Goal: Task Accomplishment & Management: Manage account settings

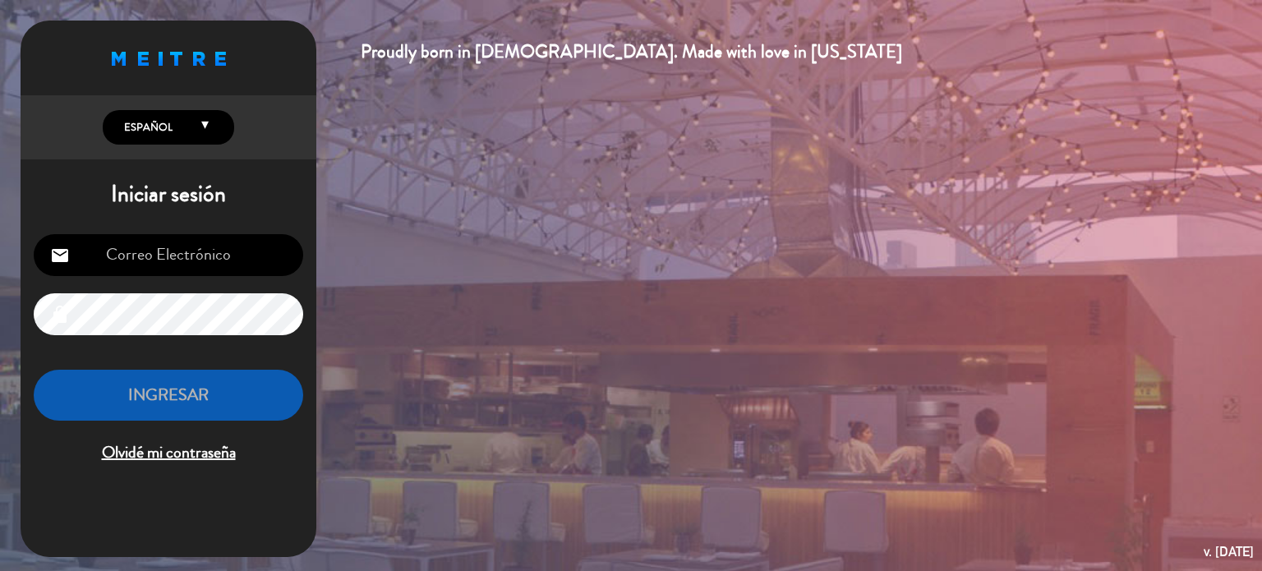
drag, startPoint x: 191, startPoint y: 249, endPoint x: 186, endPoint y: 257, distance: 9.2
click at [191, 249] on input "email" at bounding box center [168, 255] width 269 height 42
type input "[EMAIL_ADDRESS][DOMAIN_NAME]"
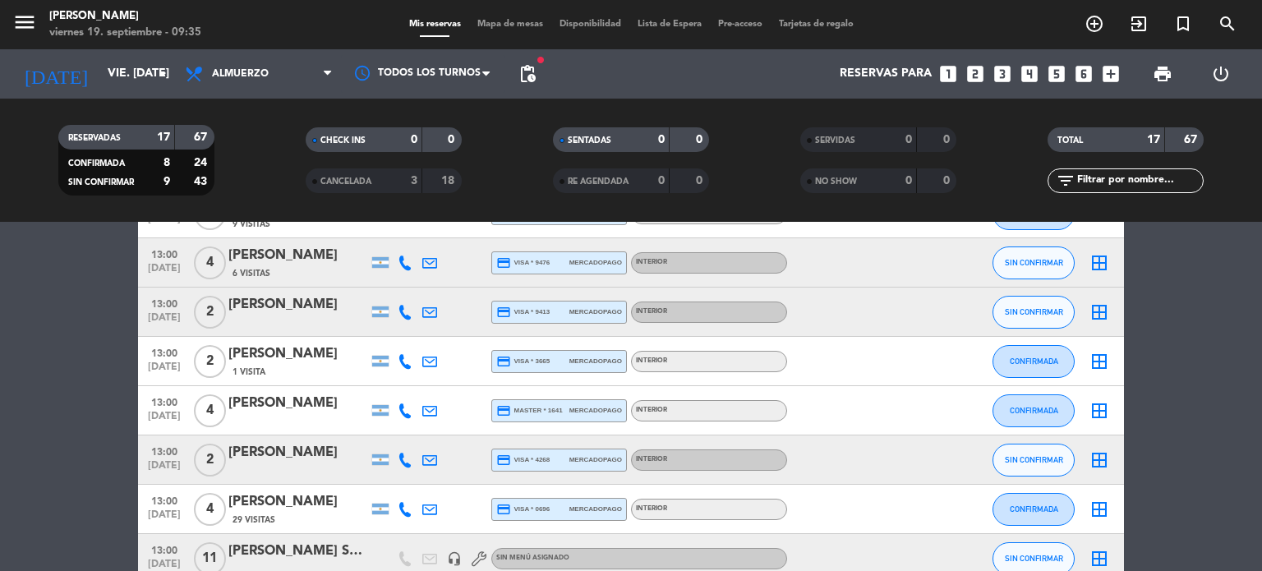
scroll to position [411, 0]
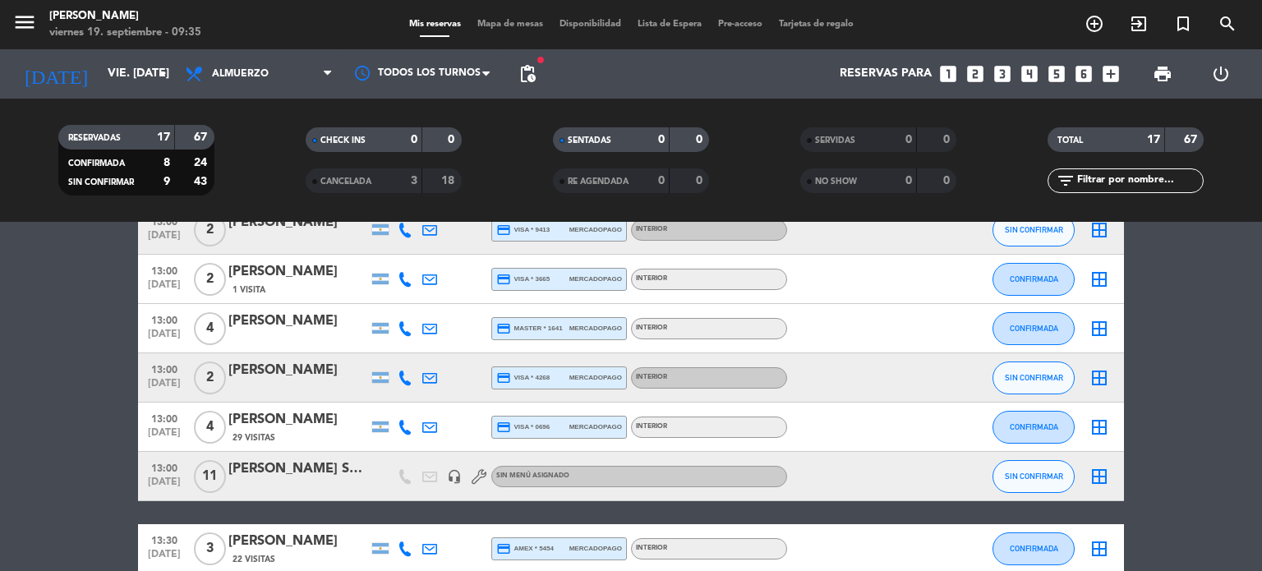
click at [208, 473] on span "11" at bounding box center [210, 476] width 32 height 33
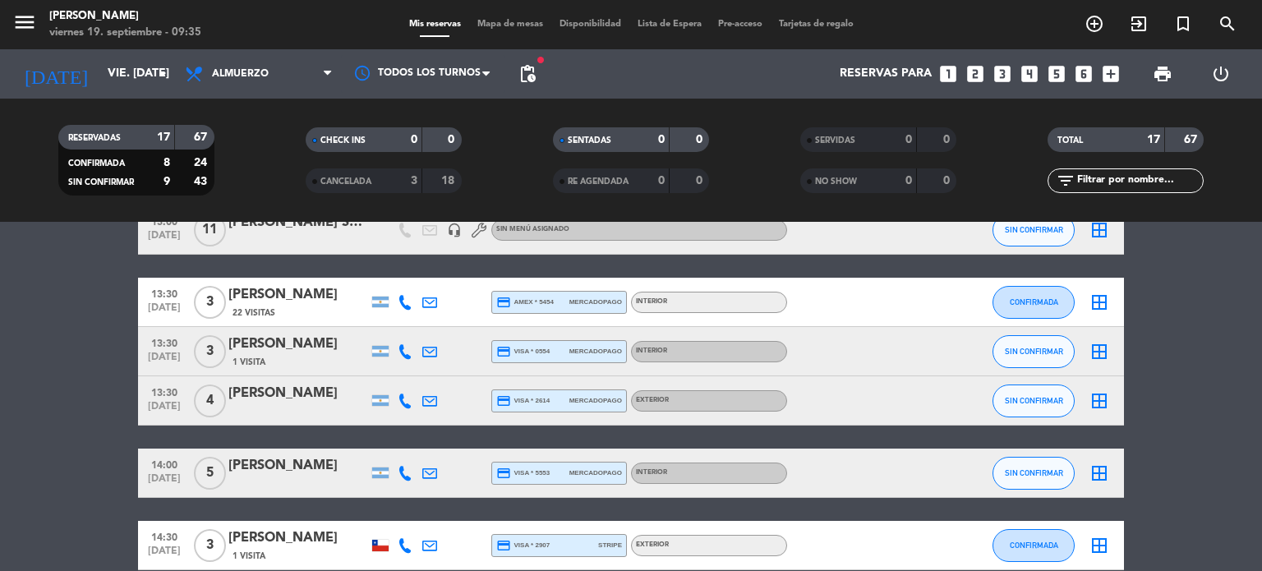
scroll to position [493, 0]
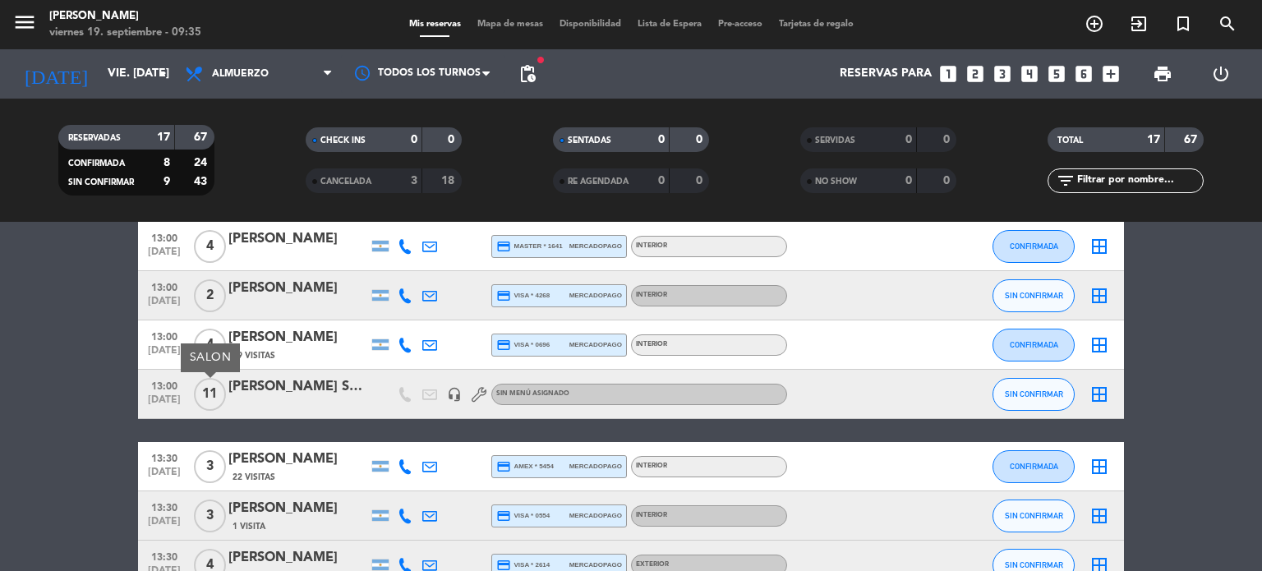
click at [315, 399] on div at bounding box center [298, 404] width 140 height 13
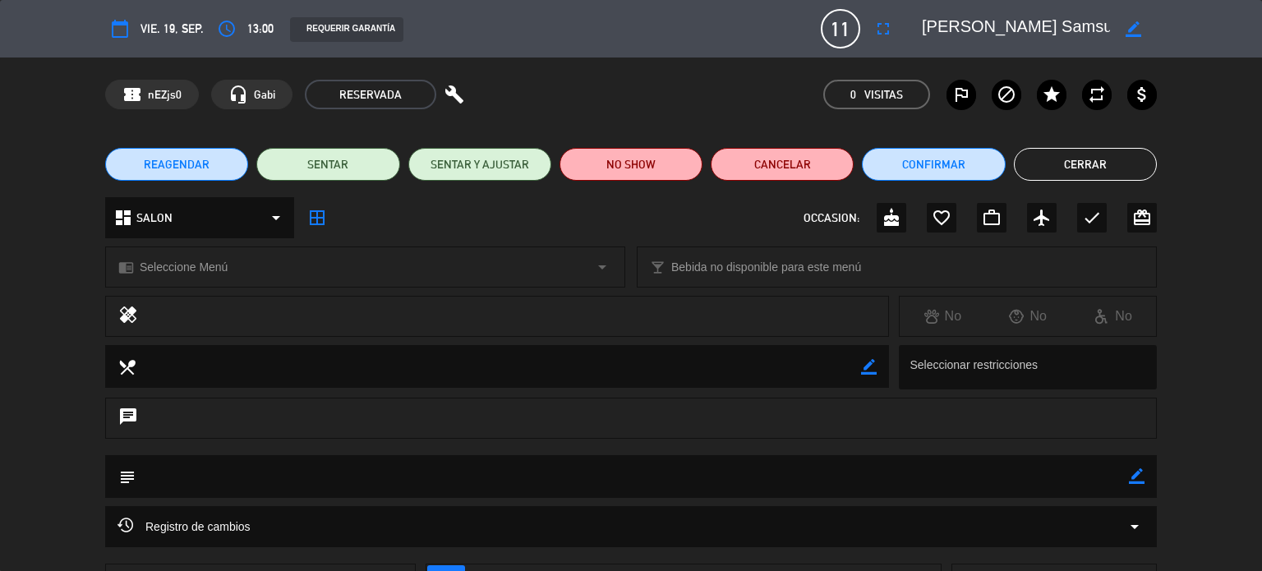
scroll to position [132, 0]
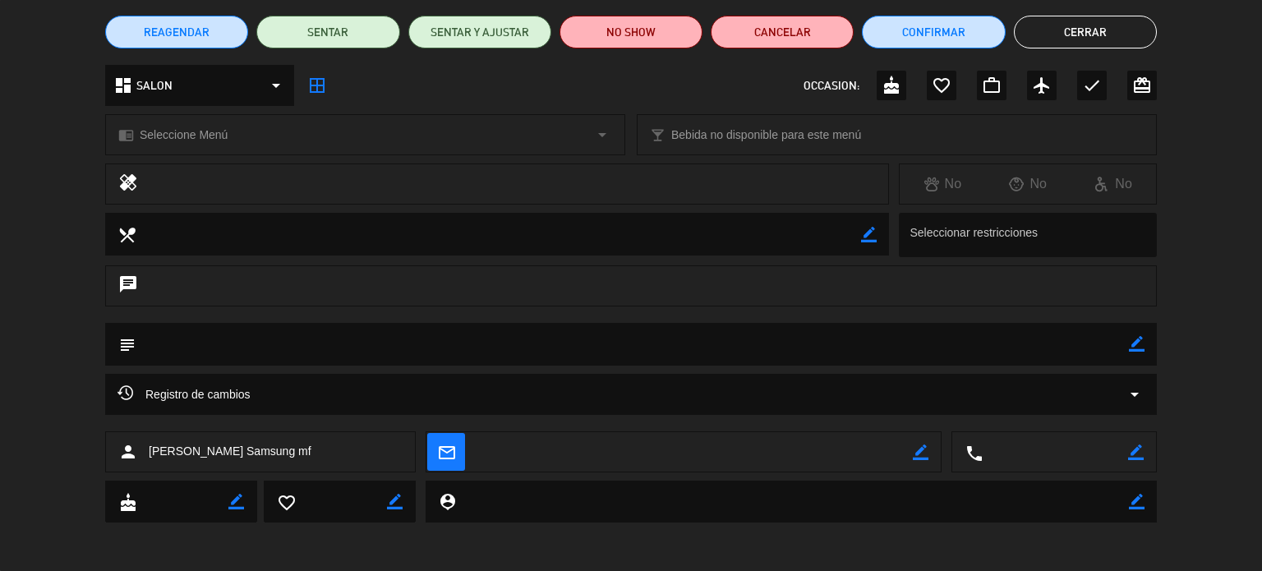
click at [1126, 387] on icon "arrow_drop_down" at bounding box center [1135, 394] width 20 height 20
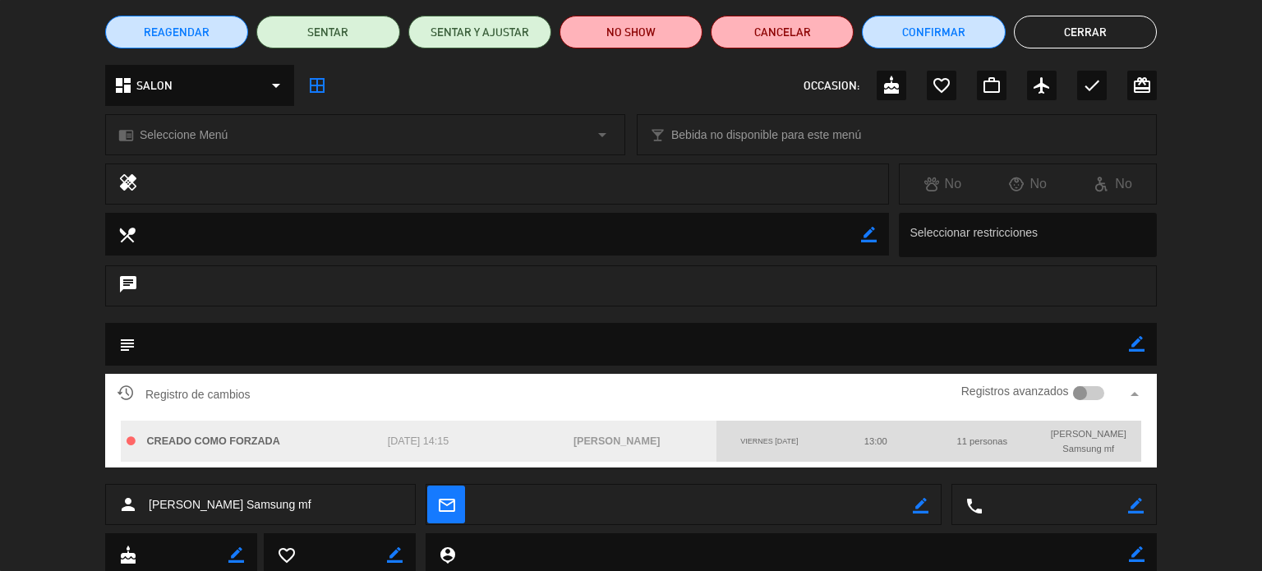
click at [1095, 397] on div at bounding box center [1089, 393] width 32 height 15
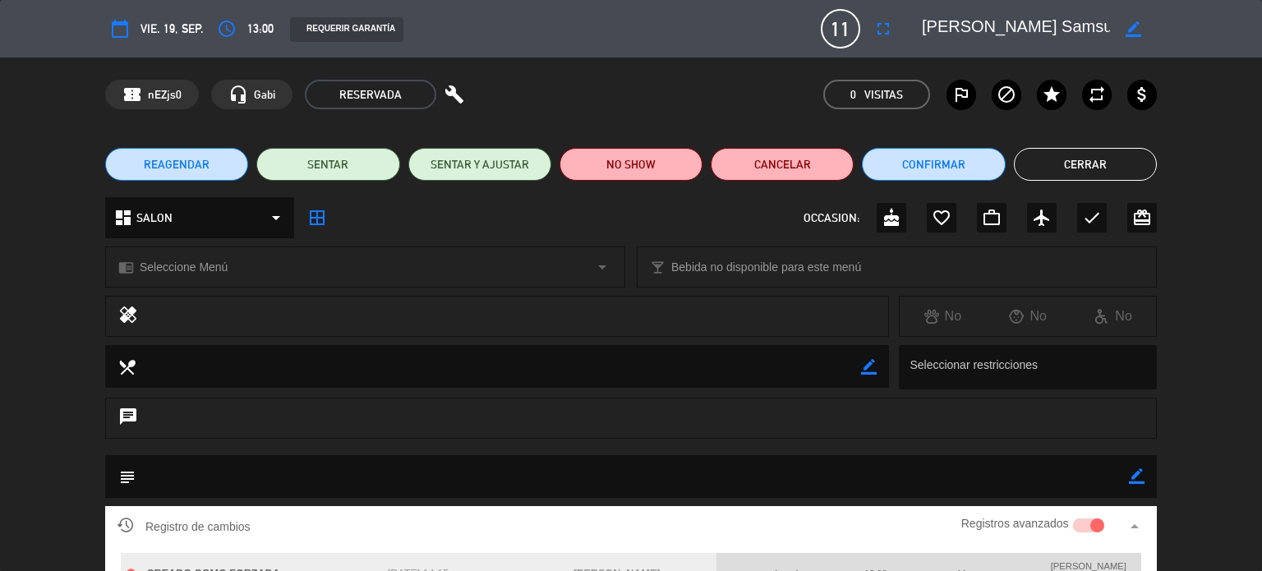
click at [1028, 17] on textarea at bounding box center [1016, 29] width 188 height 30
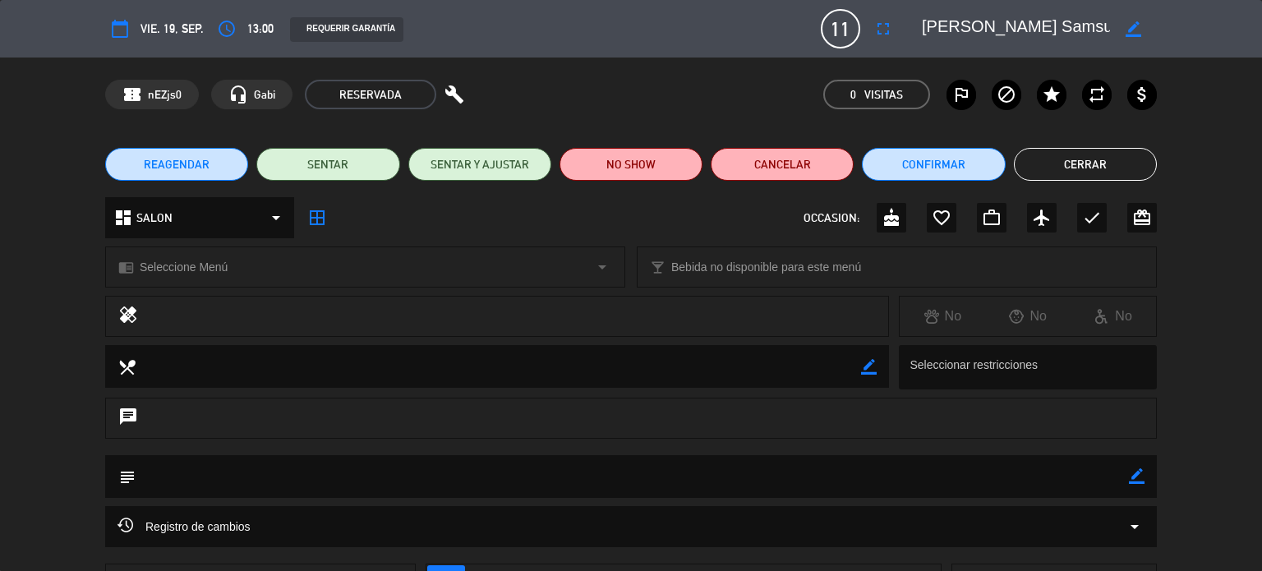
click at [1080, 169] on button "Cerrar" at bounding box center [1085, 164] width 143 height 33
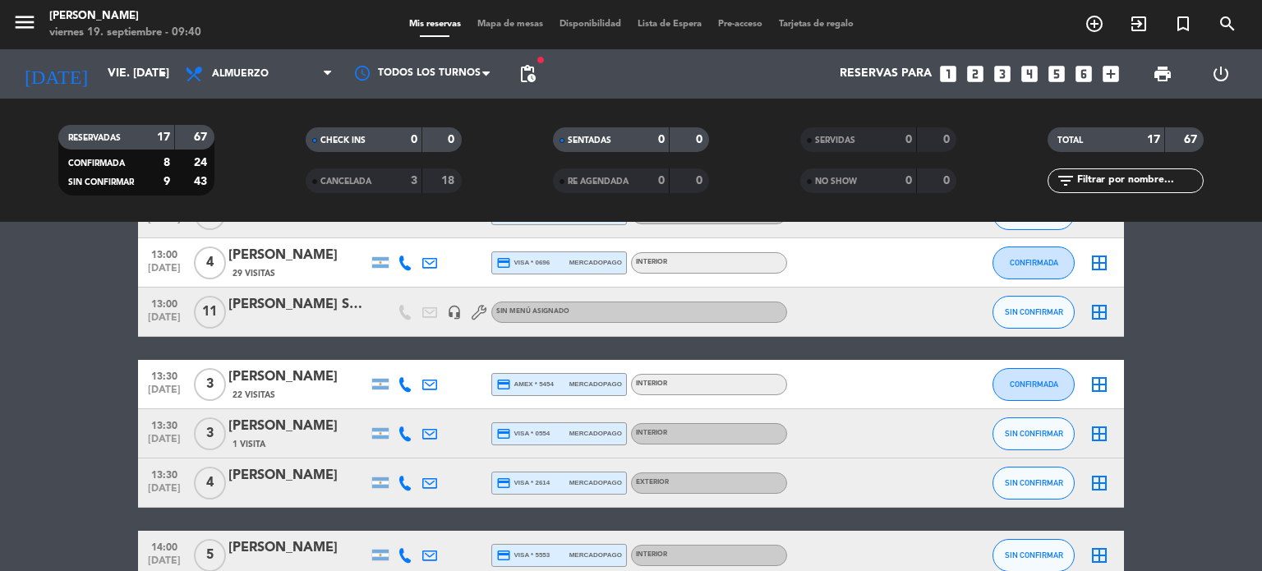
scroll to position [738, 0]
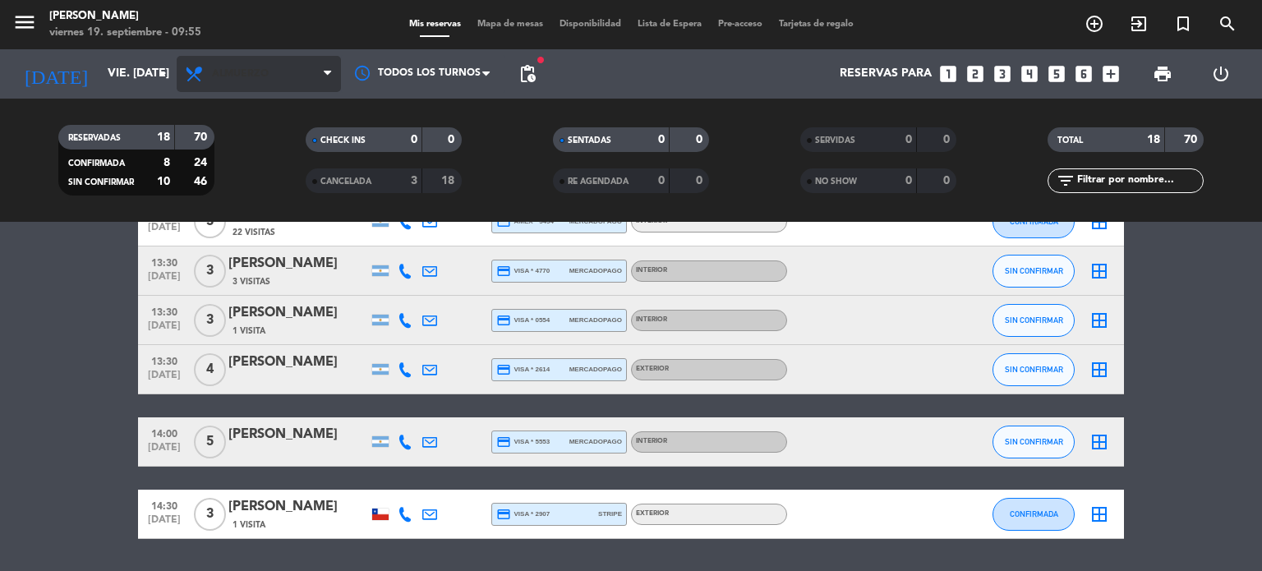
click at [214, 72] on span "Almuerzo" at bounding box center [240, 73] width 57 height 11
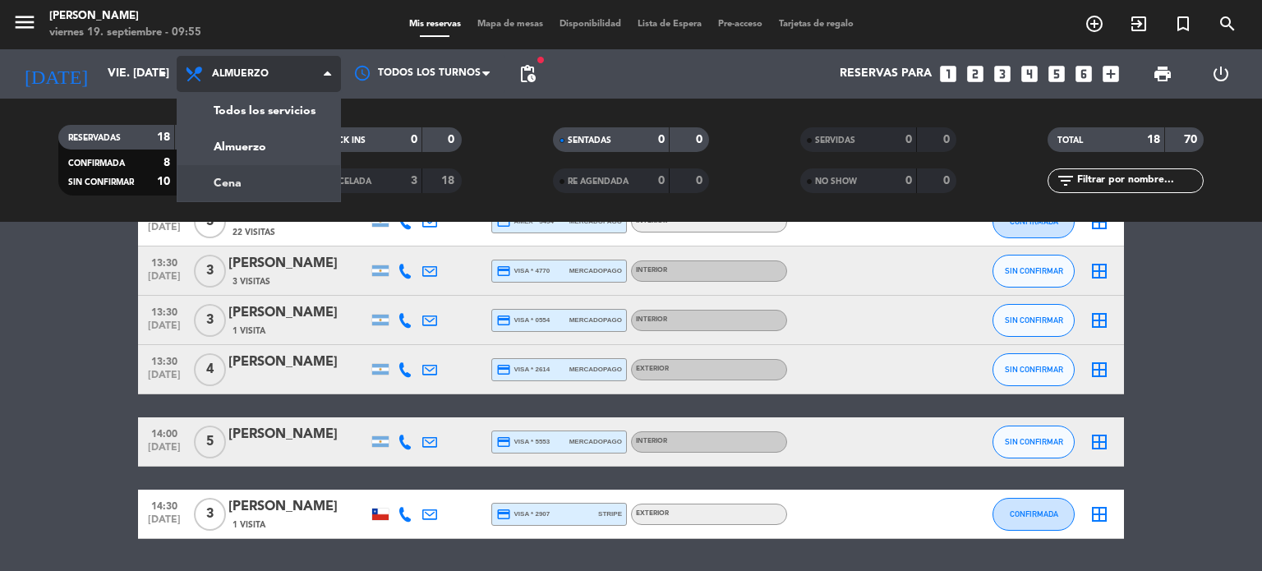
click at [217, 176] on div "menu [PERSON_NAME] viernes 19. septiembre - 09:55 Mis reservas Mapa de mesas Di…" at bounding box center [631, 111] width 1262 height 222
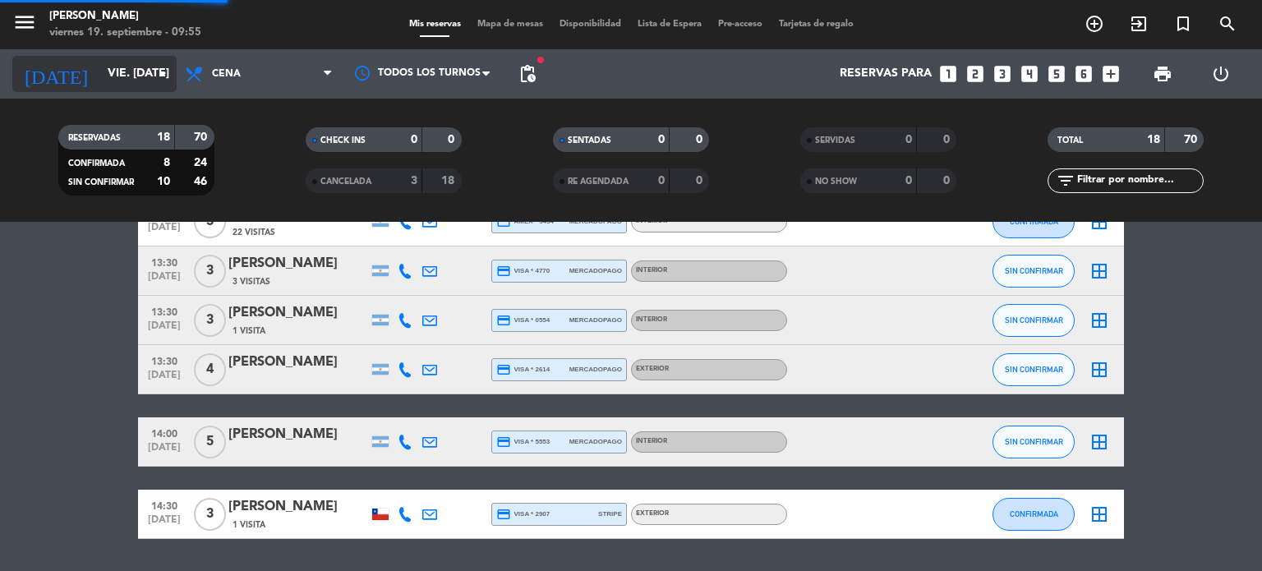
click at [116, 59] on input "vie. [DATE]" at bounding box center [177, 74] width 156 height 30
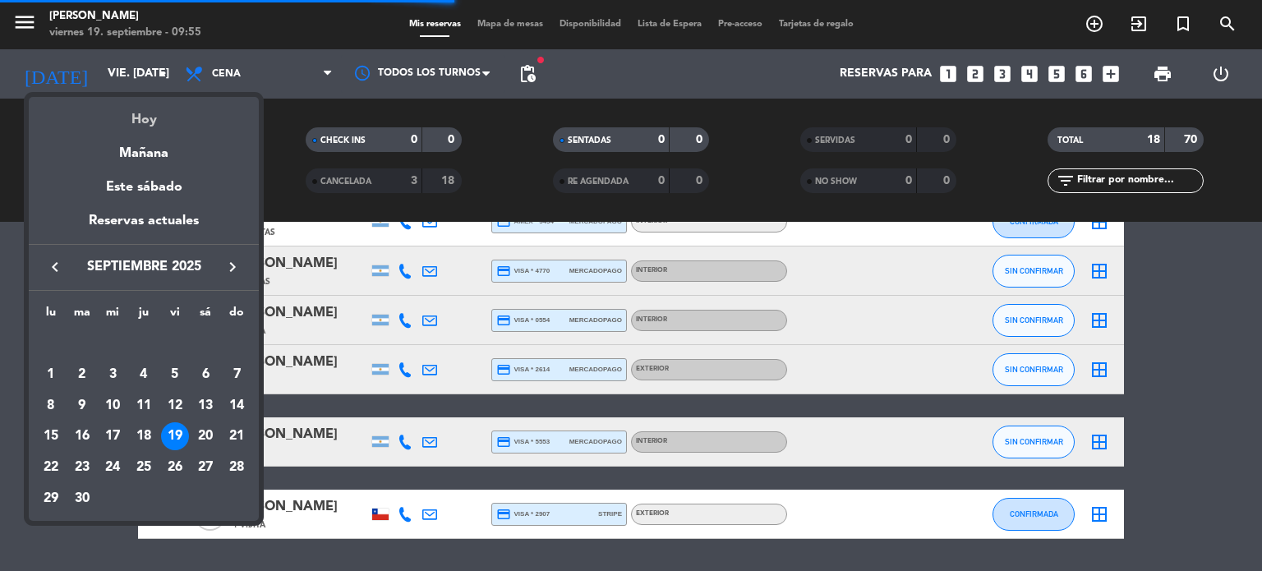
click at [140, 127] on div "Hoy" at bounding box center [144, 114] width 230 height 34
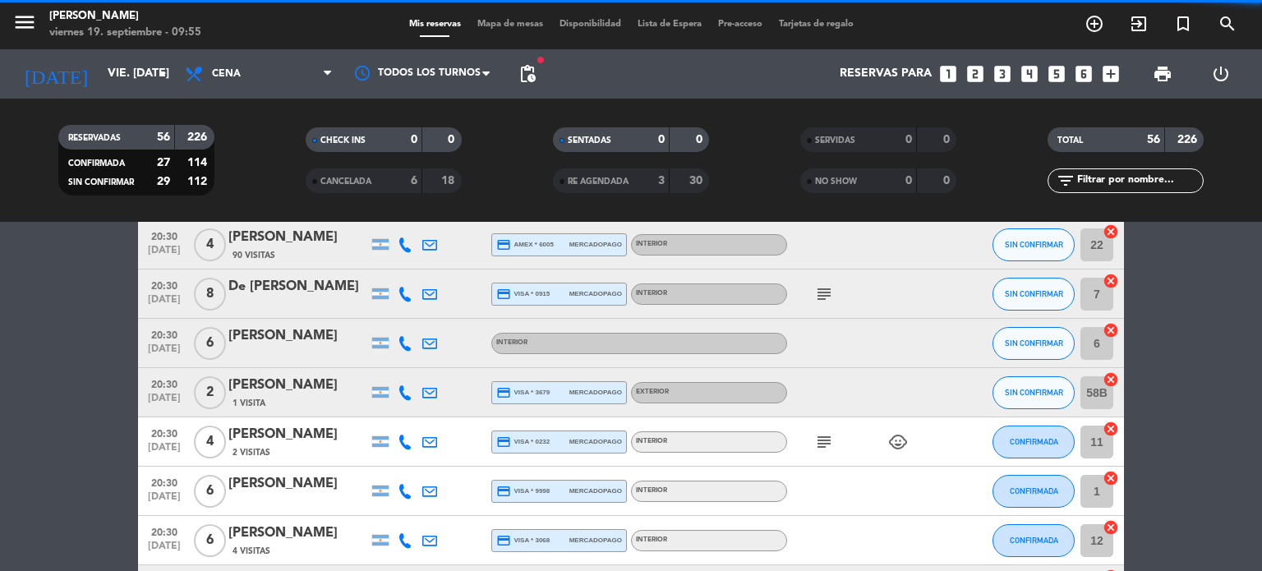
click at [516, 20] on span "Mapa de mesas" at bounding box center [510, 24] width 82 height 9
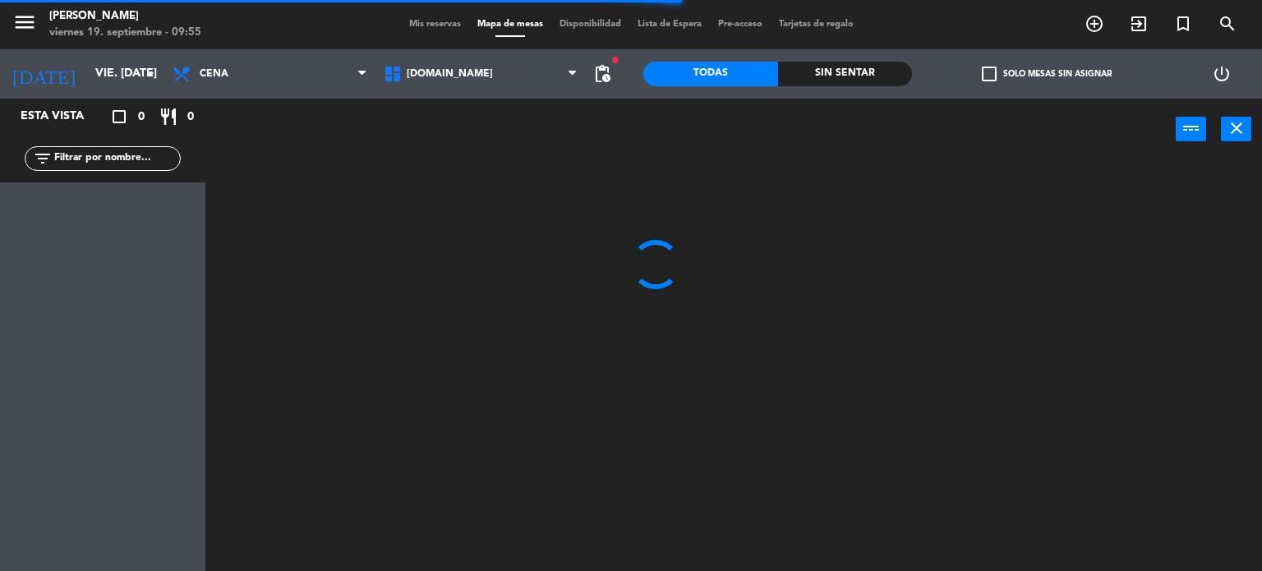
click at [990, 78] on span "check_box_outline_blank" at bounding box center [989, 74] width 15 height 15
click at [1046, 74] on input "check_box_outline_blank Solo mesas sin asignar" at bounding box center [1046, 74] width 0 height 0
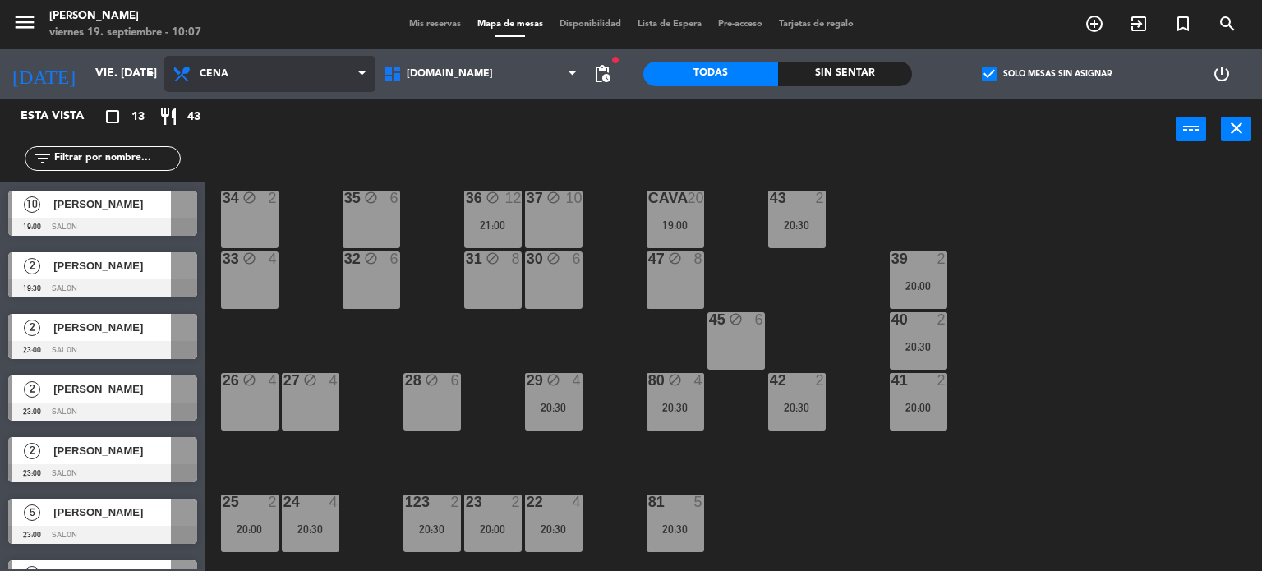
click at [224, 85] on span "Cena" at bounding box center [269, 74] width 211 height 36
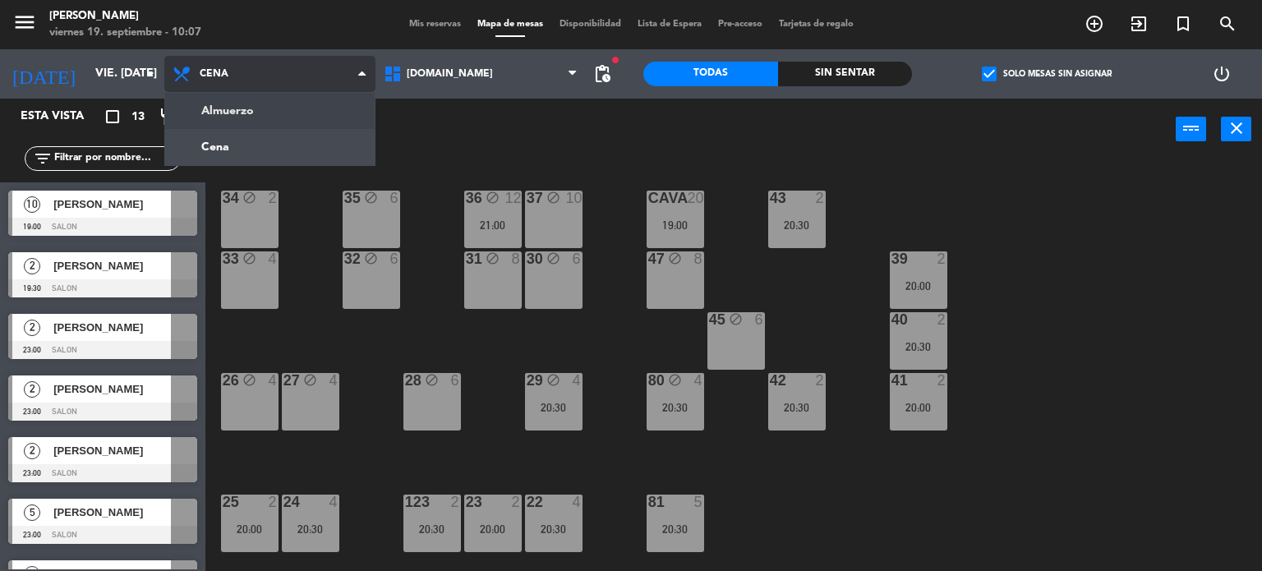
click at [227, 106] on ng-component "menu [PERSON_NAME] viernes 19. septiembre - 10:07 Mis reservas Mapa de mesas Di…" at bounding box center [631, 286] width 1262 height 572
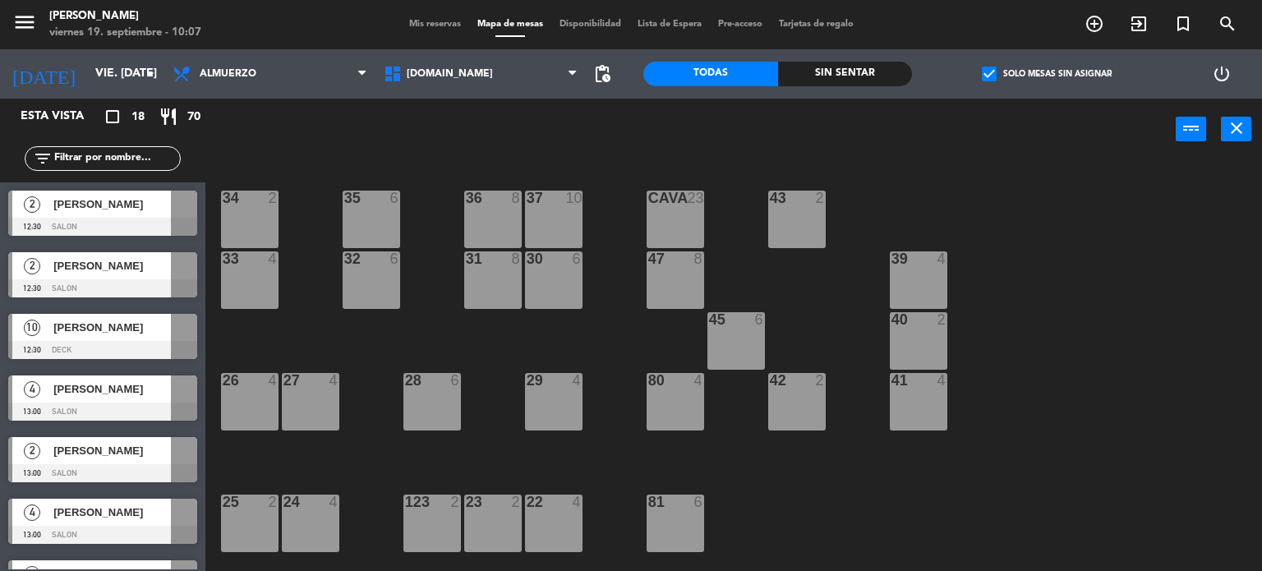
click at [76, 41] on div "menu [PERSON_NAME] viernes 19. septiembre - 10:07" at bounding box center [157, 25] width 315 height 39
click at [87, 74] on input "vie. [DATE]" at bounding box center [165, 74] width 156 height 30
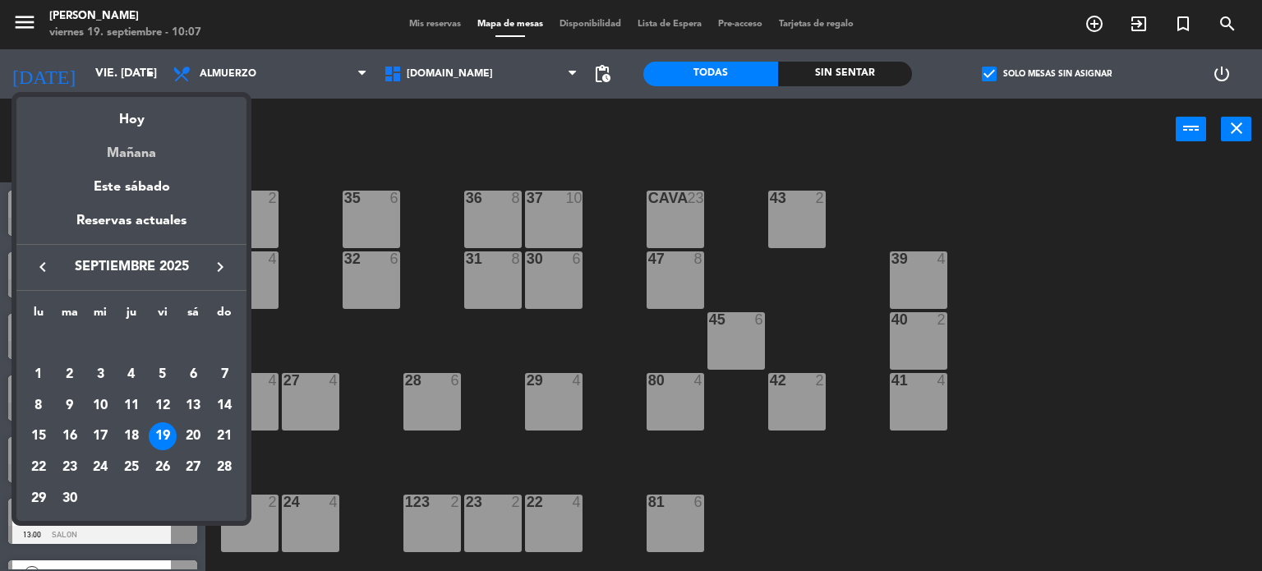
click at [122, 132] on div "Mañana" at bounding box center [131, 148] width 230 height 34
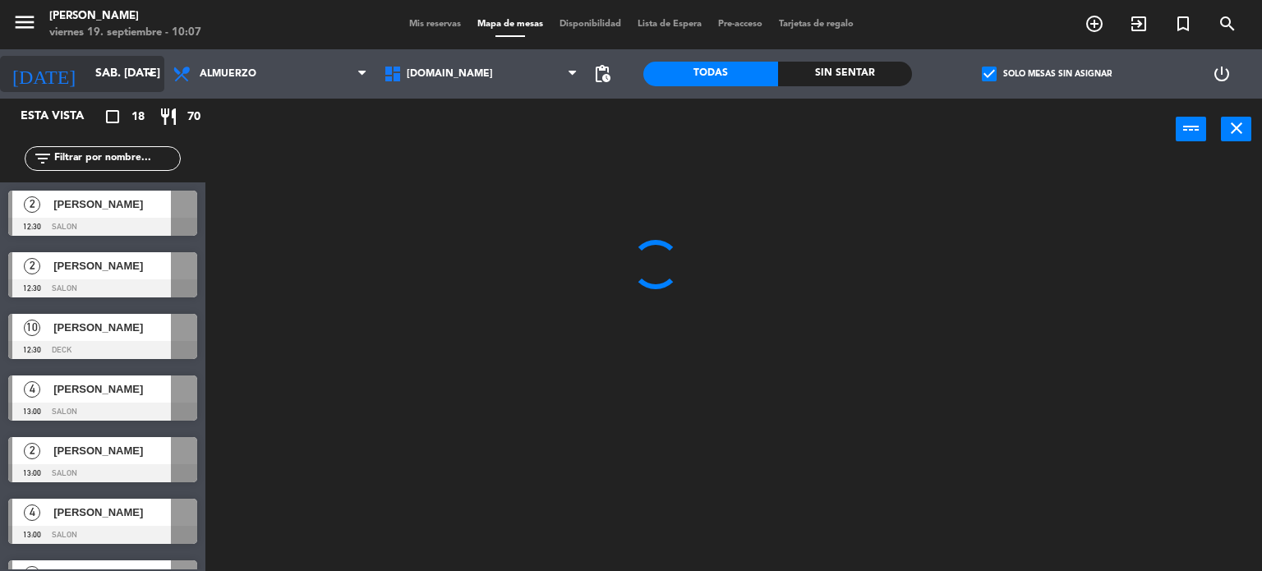
click at [120, 85] on input "sáb. [DATE]" at bounding box center [165, 74] width 156 height 30
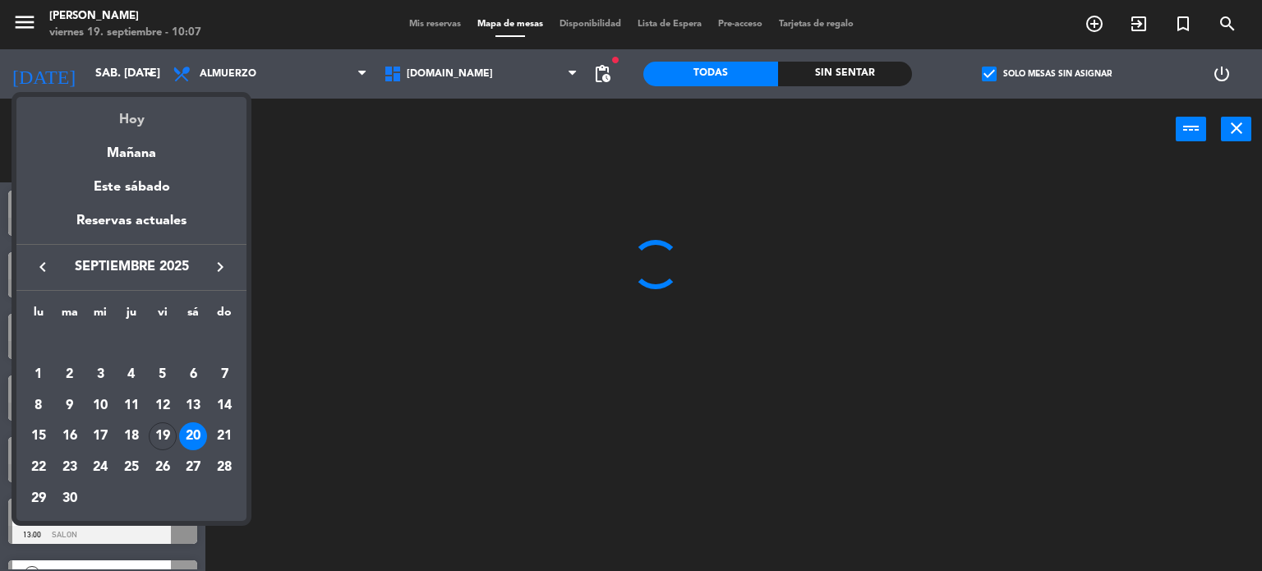
click at [122, 108] on div "Hoy" at bounding box center [131, 114] width 230 height 34
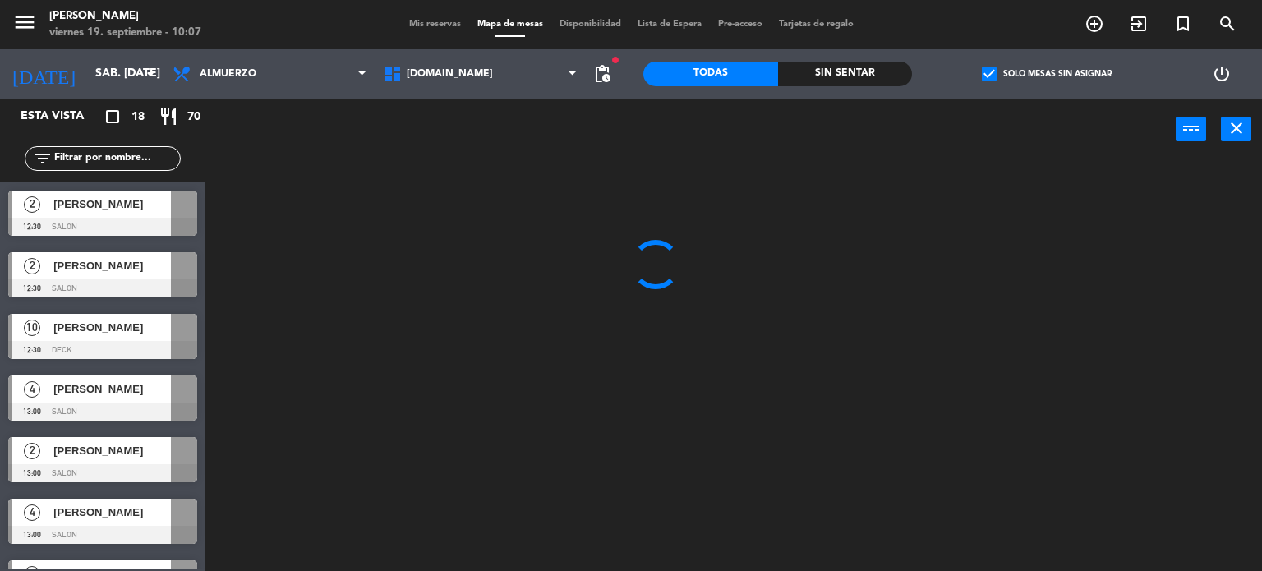
type input "vie. [DATE]"
click at [92, 162] on input "text" at bounding box center [116, 158] width 127 height 18
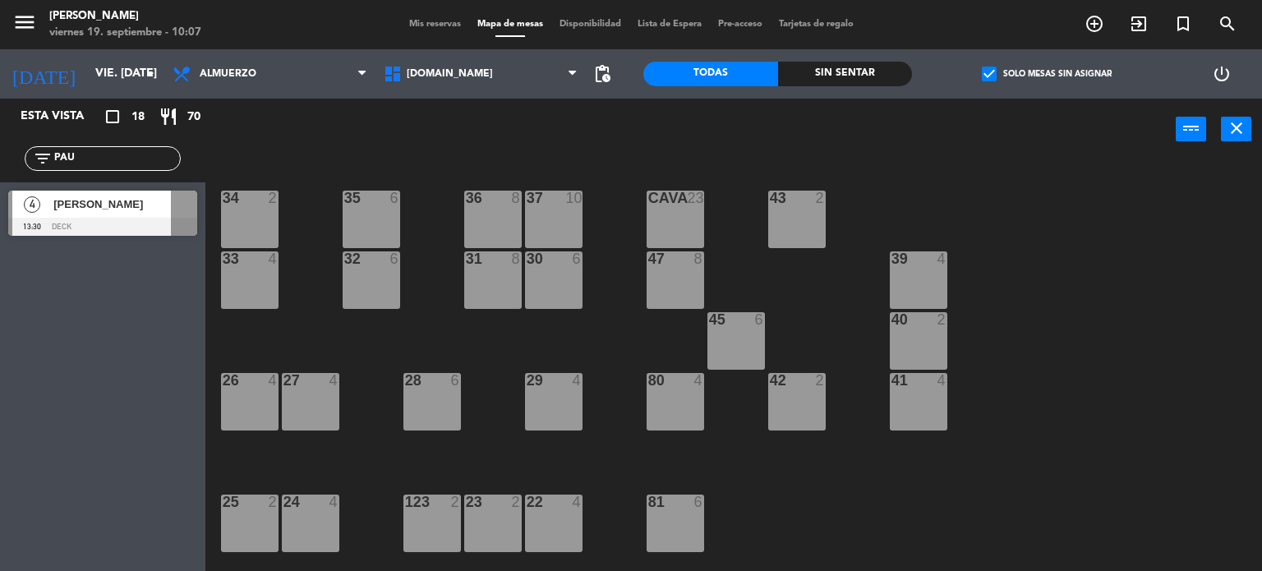
type input "PAU"
drag, startPoint x: 36, startPoint y: 500, endPoint x: 47, endPoint y: 453, distance: 48.8
click at [36, 499] on div "Esta vista crop_square 18 restaurant 70 filter_list PAU 4 [PERSON_NAME] 13:30 D…" at bounding box center [102, 335] width 205 height 472
click at [66, 226] on div at bounding box center [102, 227] width 189 height 18
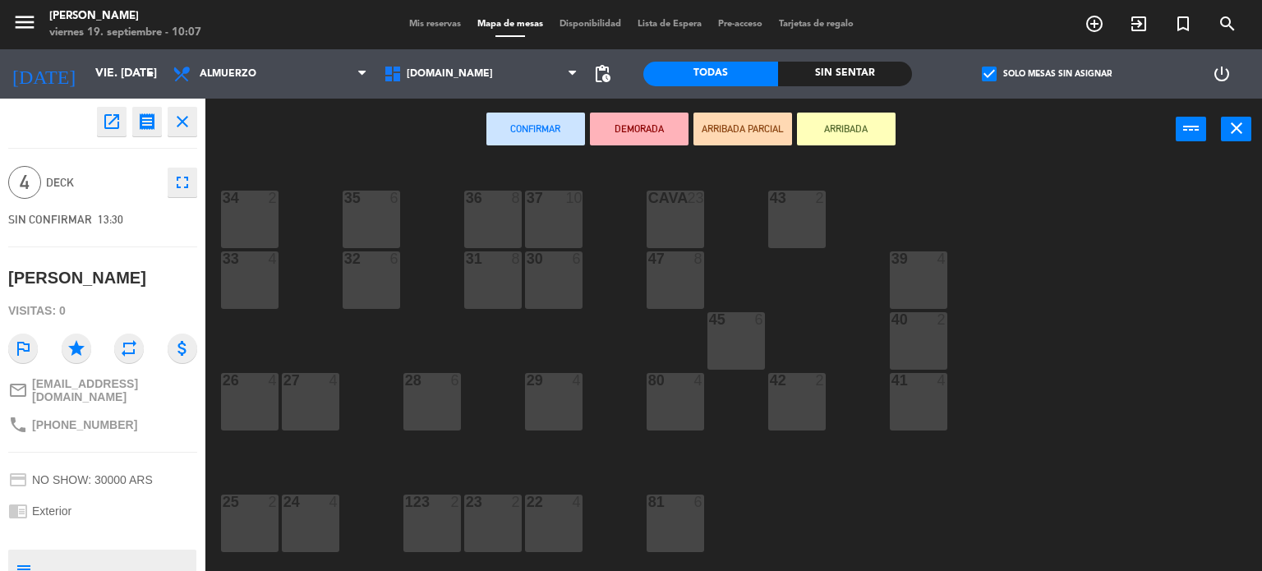
click at [90, 123] on div "open_in_new receipt 1:30 PM vie., [DATE] 4 personas [PERSON_NAME] ETCHEVARNE EX…" at bounding box center [102, 122] width 189 height 30
click at [102, 121] on icon "open_in_new" at bounding box center [112, 122] width 20 height 20
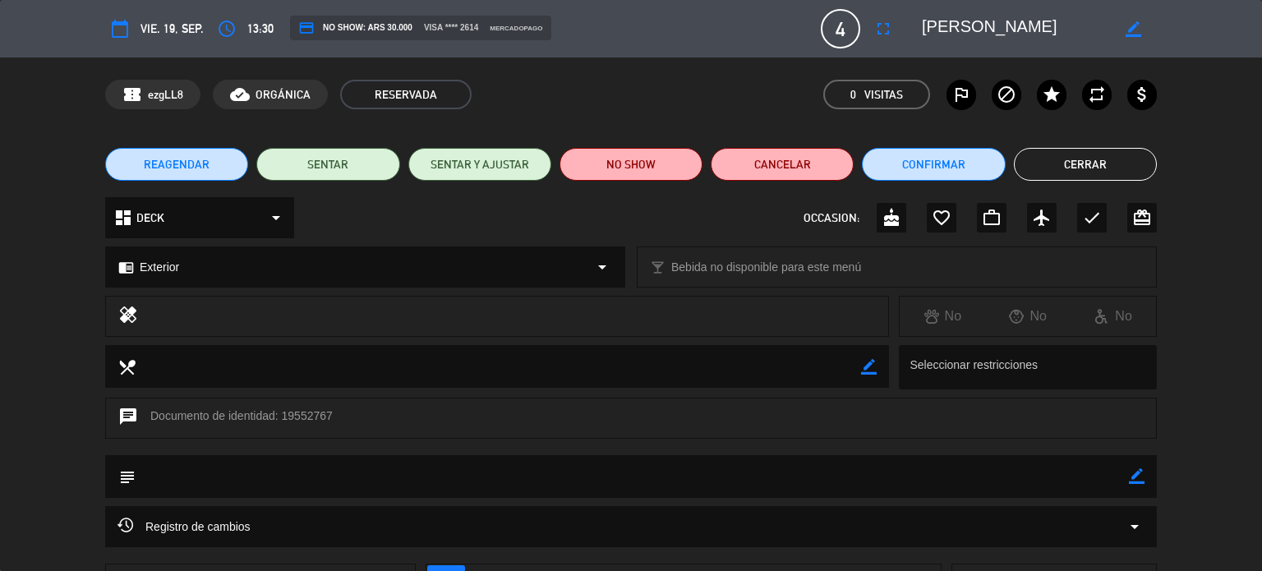
click at [265, 206] on div "dashboard DECK arrow_drop_down" at bounding box center [199, 217] width 189 height 41
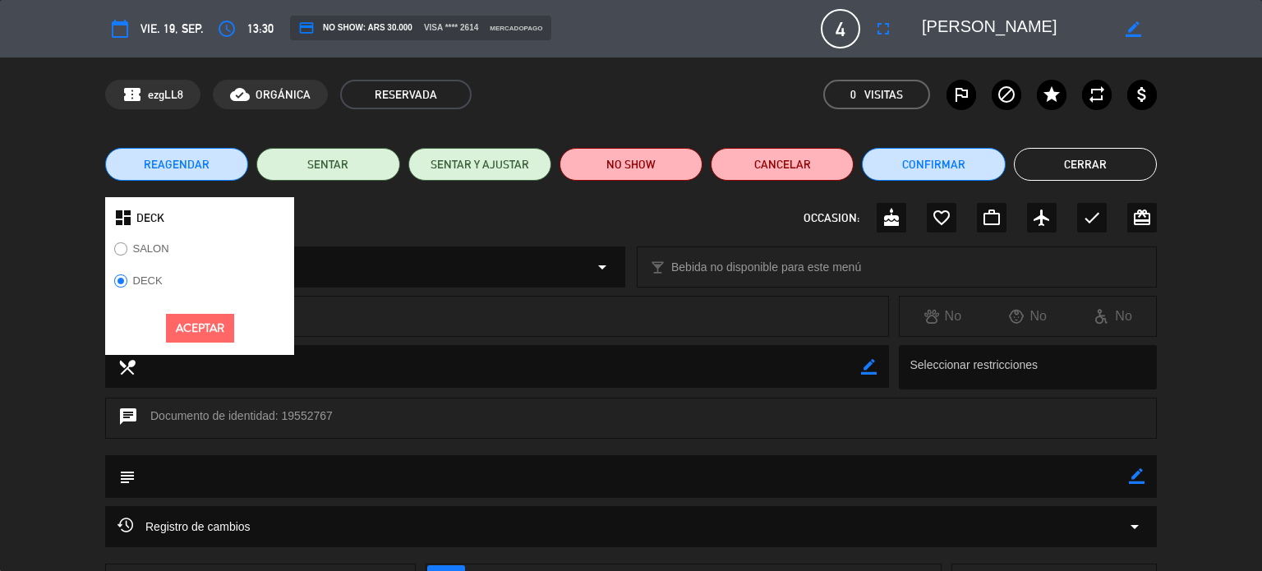
click at [141, 255] on label "SALON" at bounding box center [141, 251] width 72 height 26
click at [181, 322] on button "Aceptar" at bounding box center [200, 328] width 68 height 29
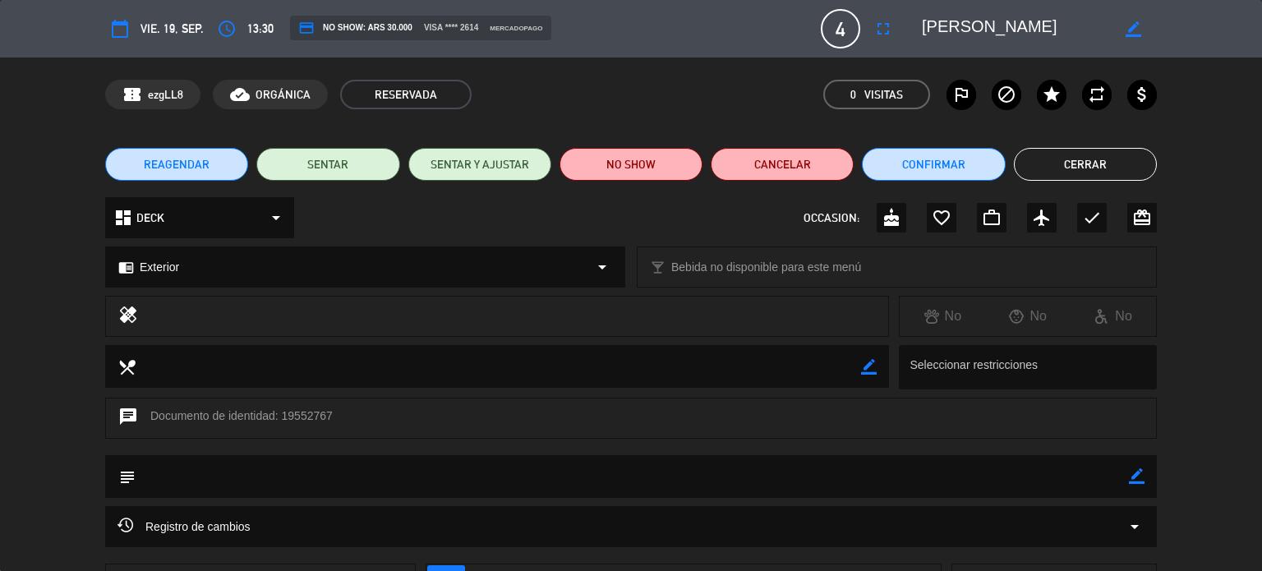
click at [163, 264] on span "Exterior" at bounding box center [159, 267] width 39 height 19
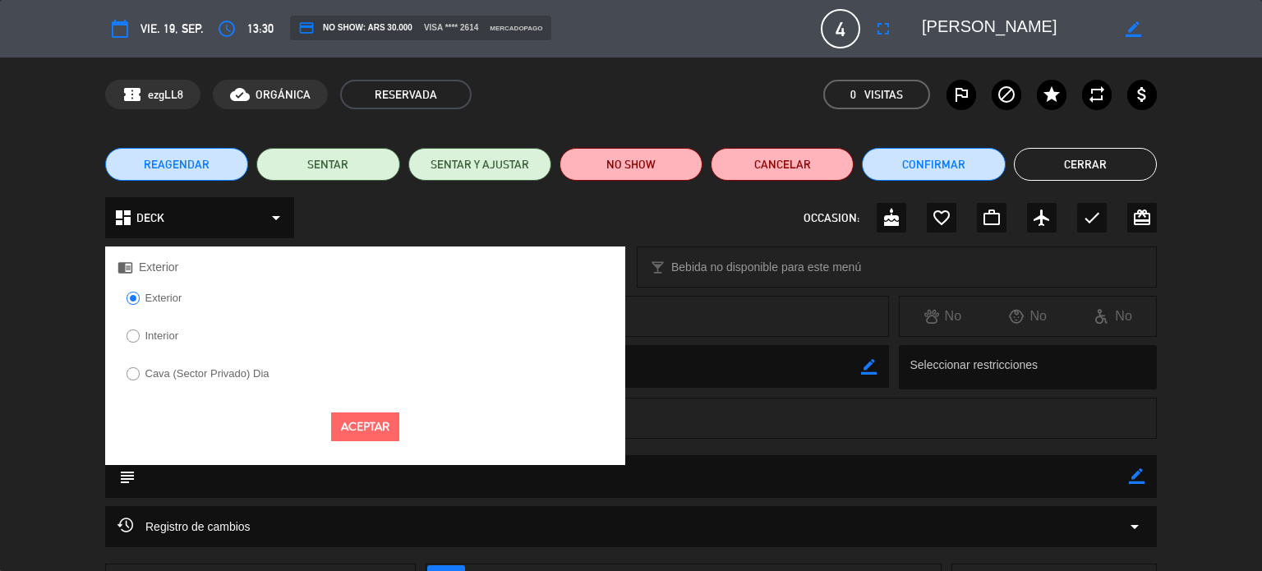
click at [163, 330] on label "Interior" at bounding box center [161, 335] width 33 height 11
click at [363, 438] on button "Aceptar" at bounding box center [365, 426] width 68 height 29
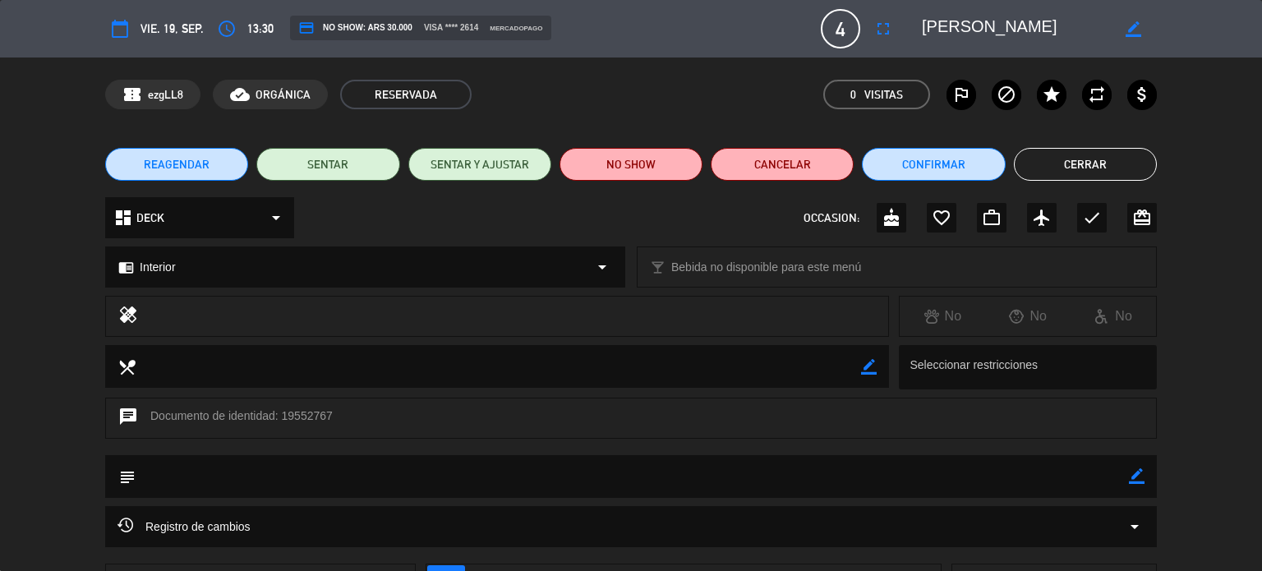
click at [1105, 164] on button "Cerrar" at bounding box center [1085, 164] width 143 height 33
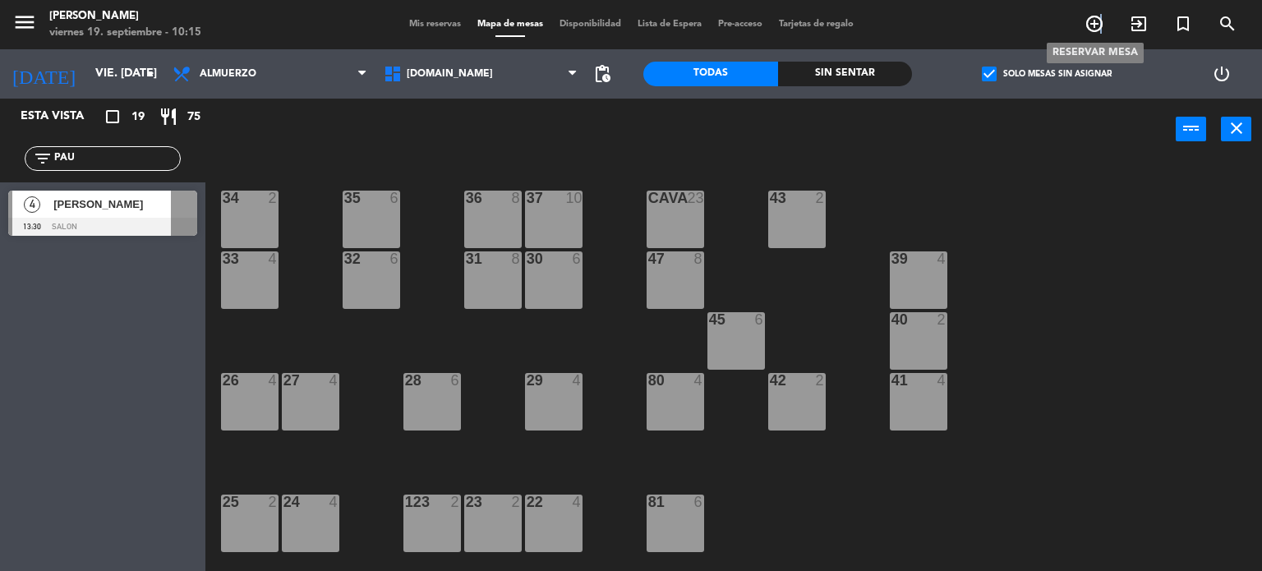
click at [1102, 18] on icon "add_circle_outline" at bounding box center [1094, 24] width 20 height 20
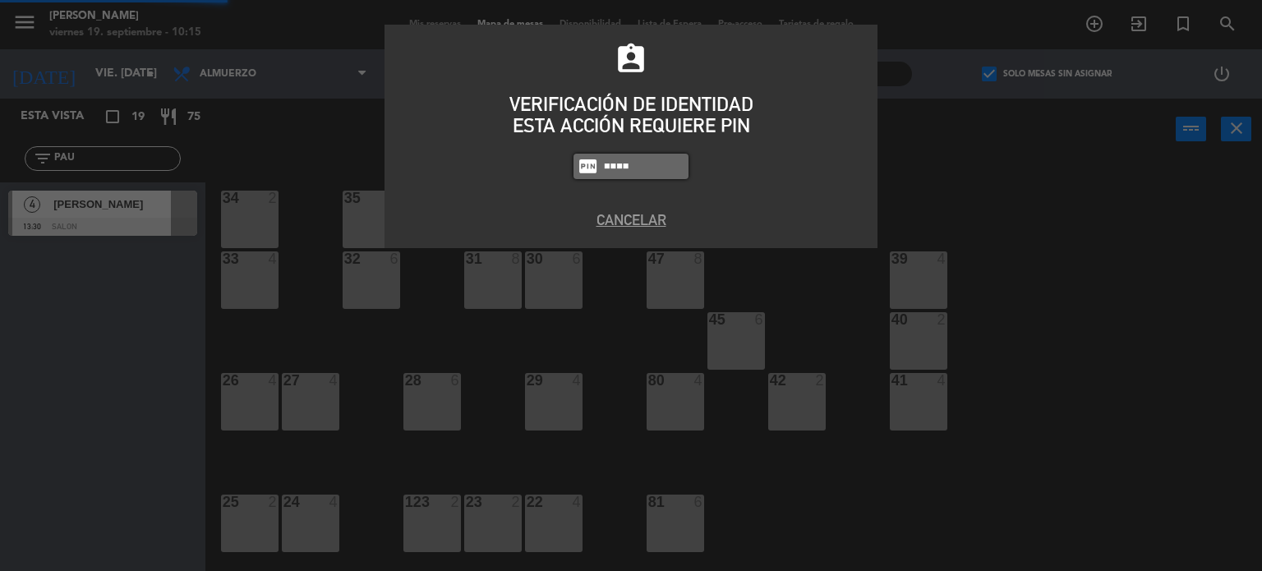
type input "4307"
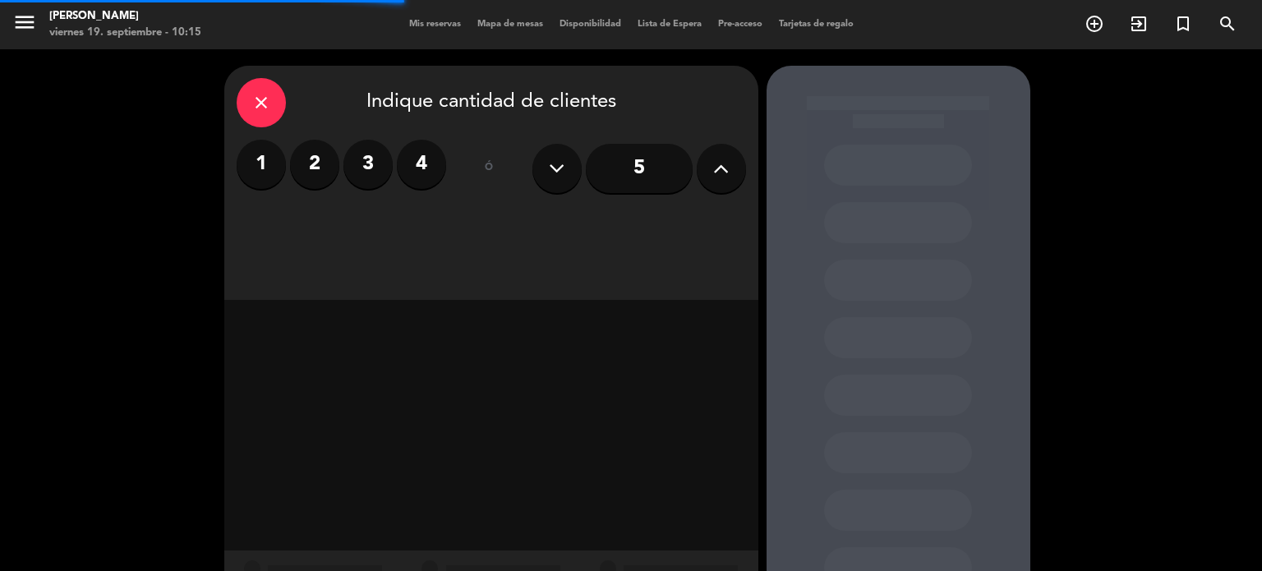
click at [420, 161] on label "4" at bounding box center [421, 164] width 49 height 49
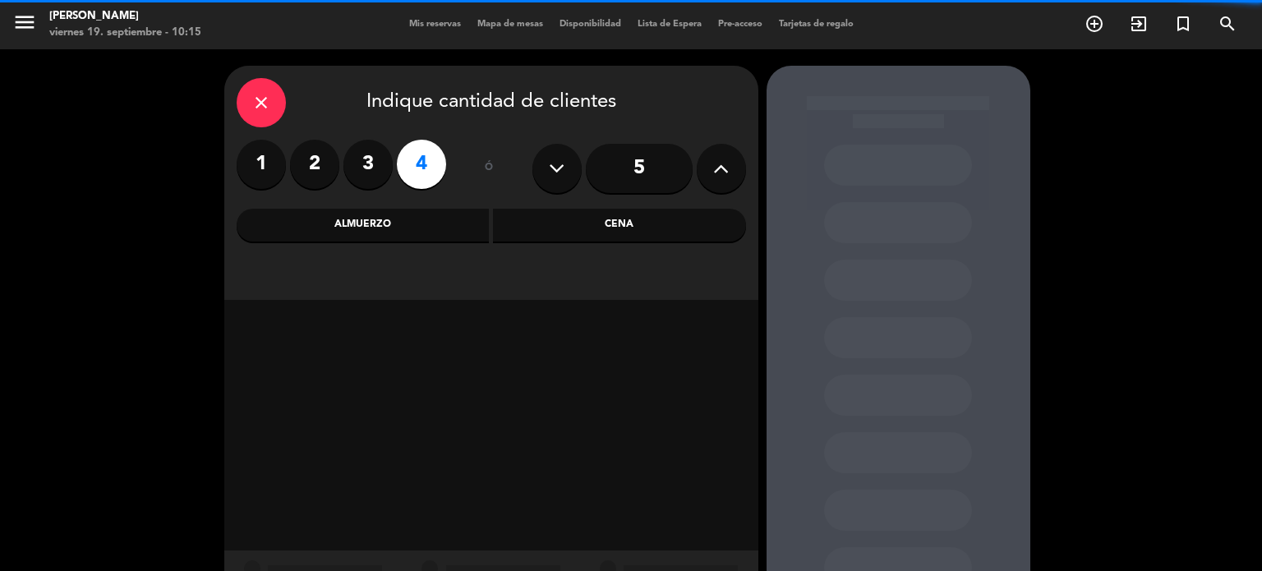
click at [533, 232] on div "Cena" at bounding box center [619, 225] width 253 height 33
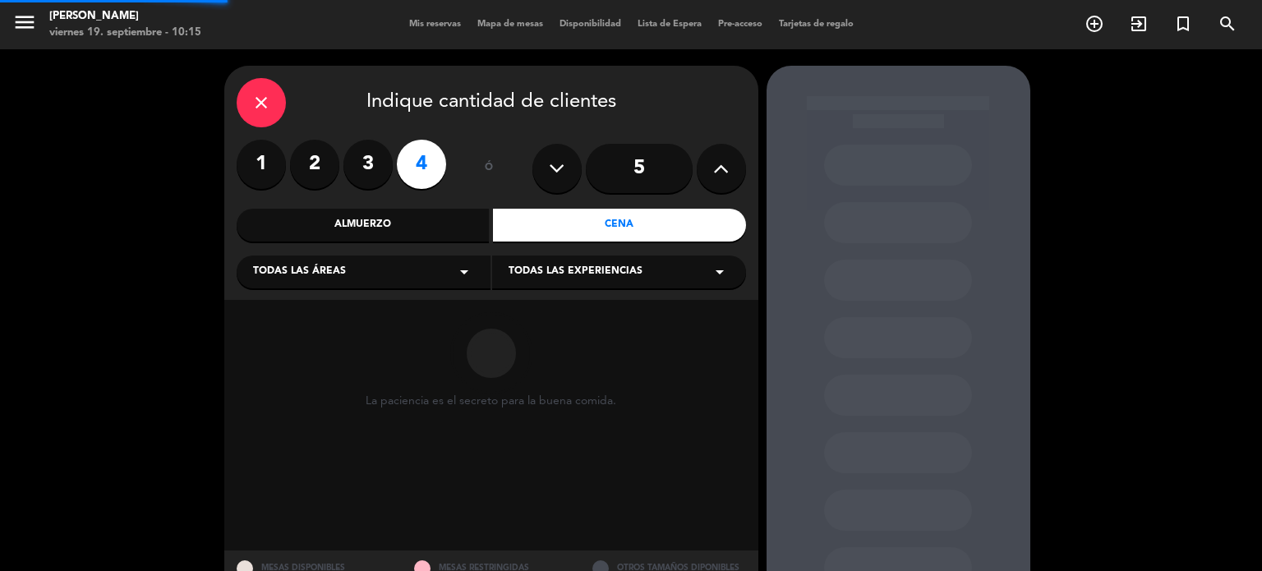
click at [447, 253] on div "Todas las áreas arrow_drop_down Todas las experiencias arrow_drop_down" at bounding box center [491, 270] width 509 height 35
click at [430, 278] on div "Todas las áreas arrow_drop_down" at bounding box center [364, 271] width 254 height 33
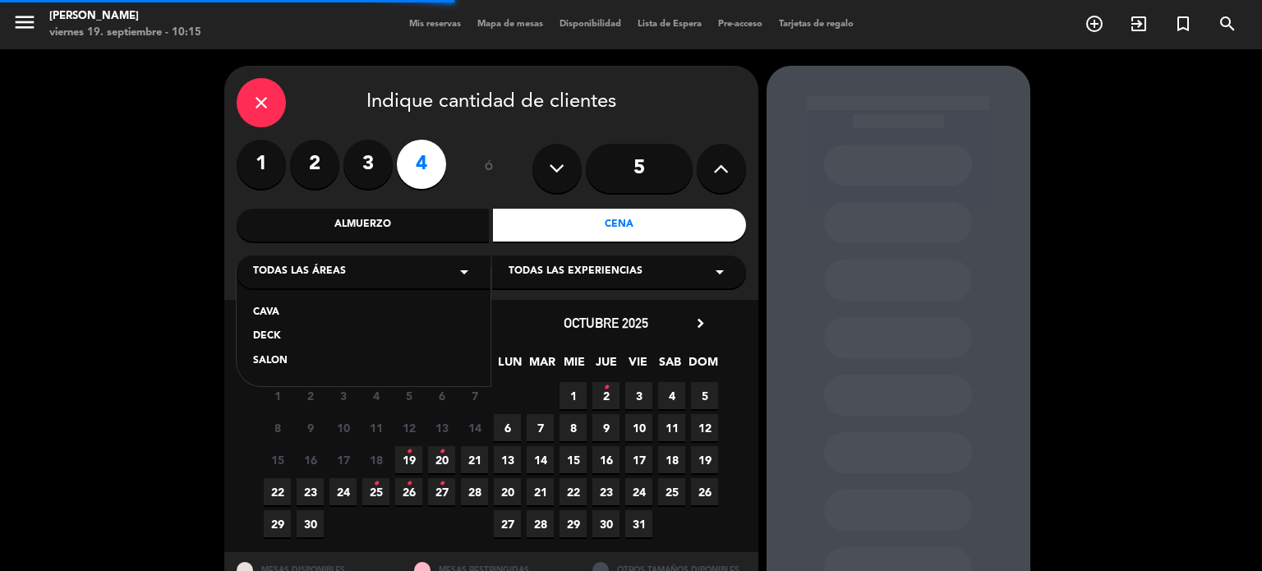
click at [282, 355] on div "SALON" at bounding box center [363, 361] width 221 height 16
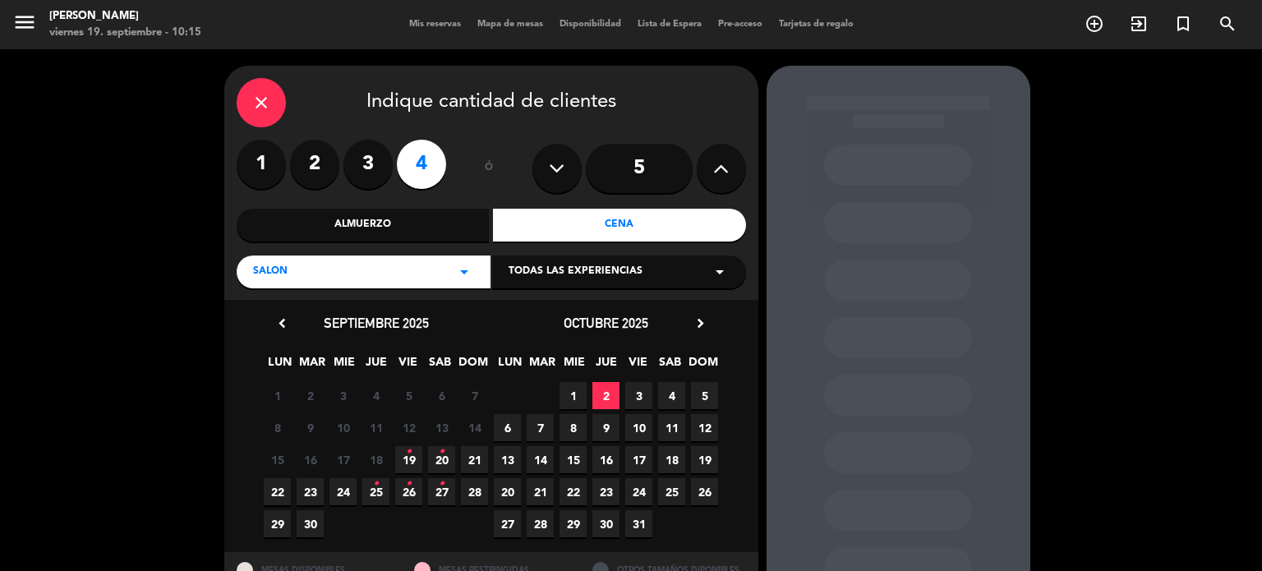
click at [409, 454] on icon "•" at bounding box center [409, 452] width 6 height 26
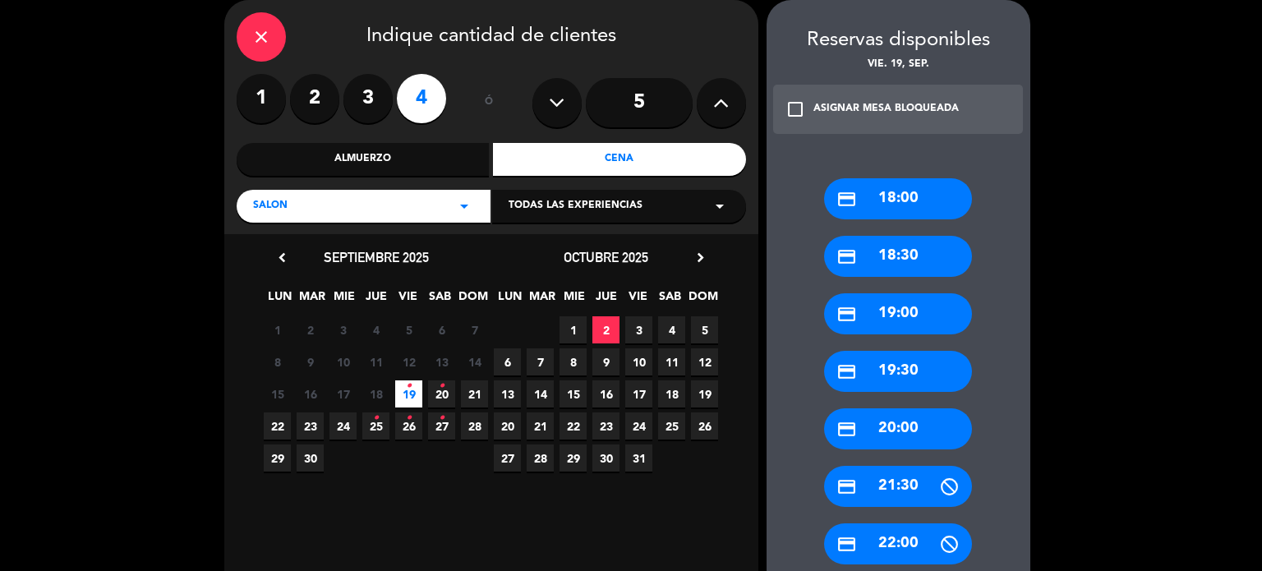
scroll to position [334, 0]
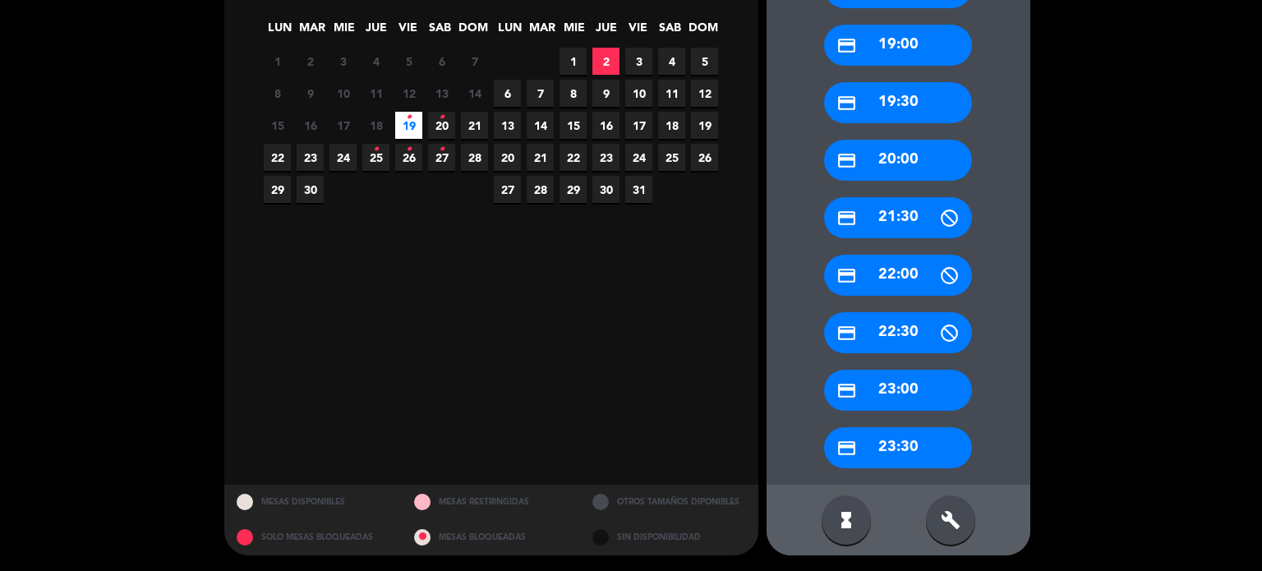
click at [950, 533] on div "build" at bounding box center [950, 519] width 49 height 49
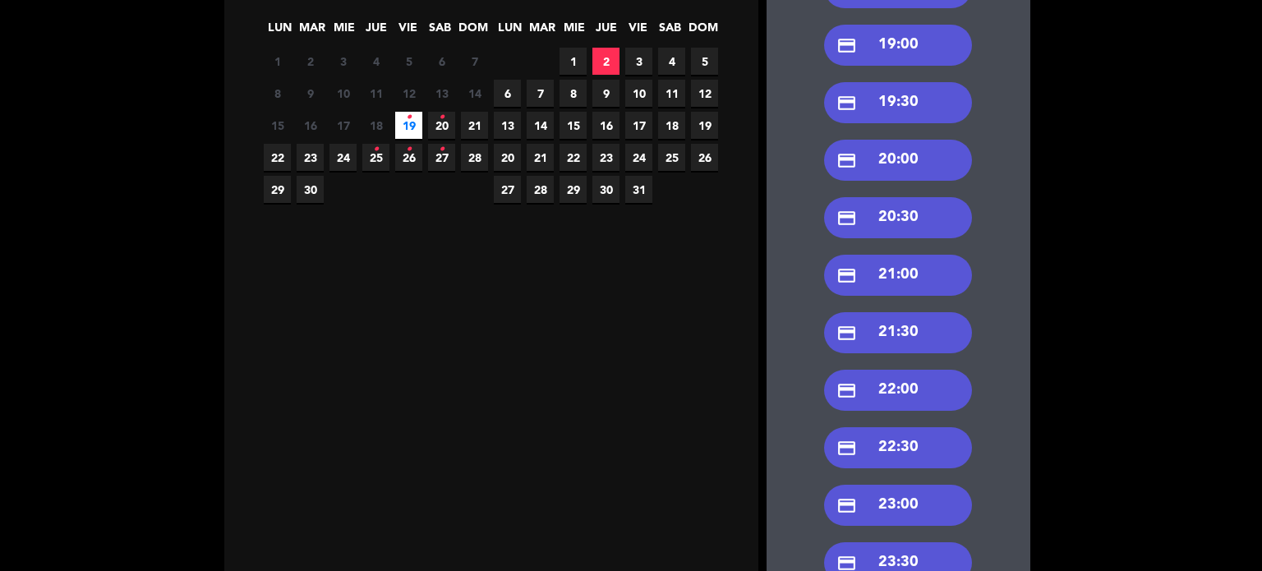
click at [909, 283] on div "credit_card 21:00" at bounding box center [898, 275] width 148 height 41
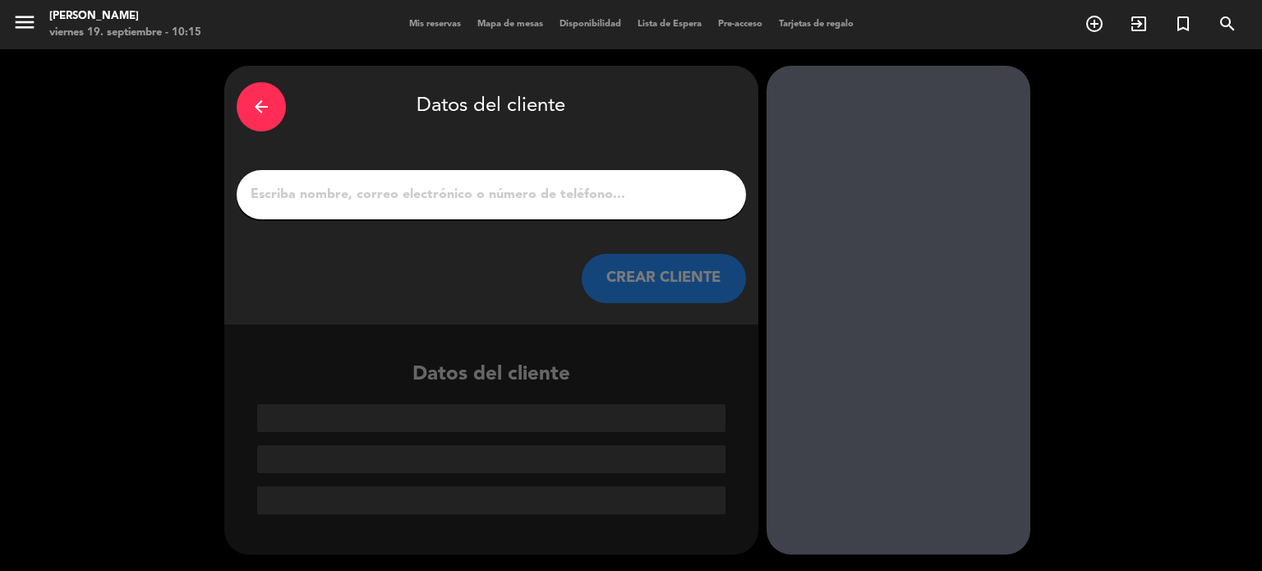
scroll to position [0, 0]
click at [607, 197] on input "1" at bounding box center [491, 194] width 485 height 23
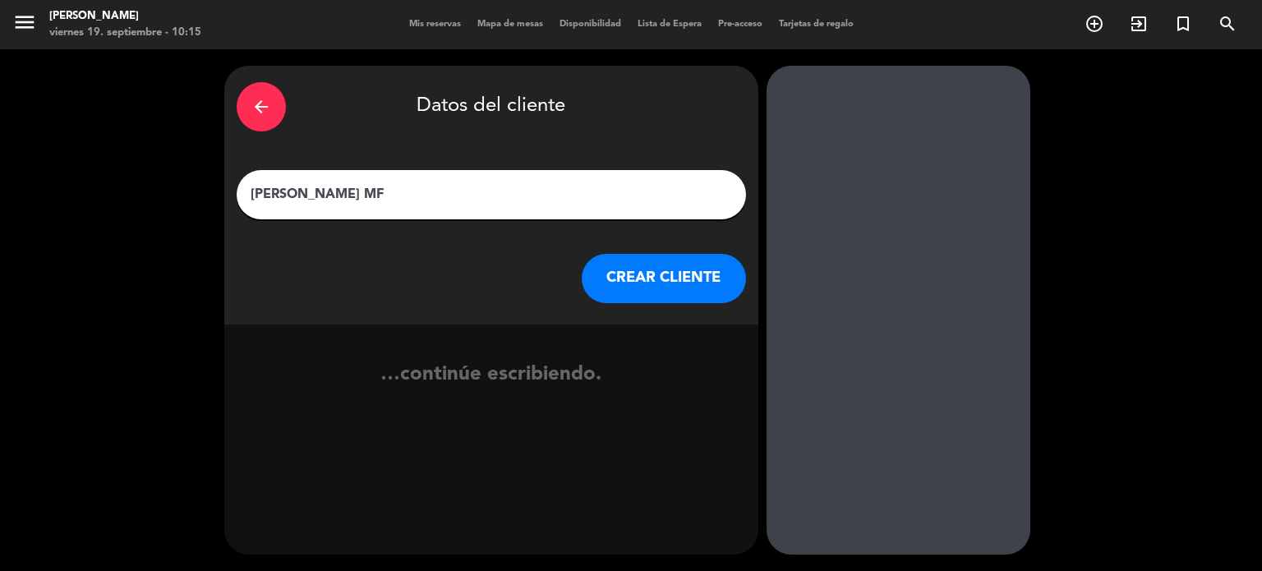
type input "[PERSON_NAME] MF"
click at [644, 295] on button "CREAR CLIENTE" at bounding box center [664, 278] width 164 height 49
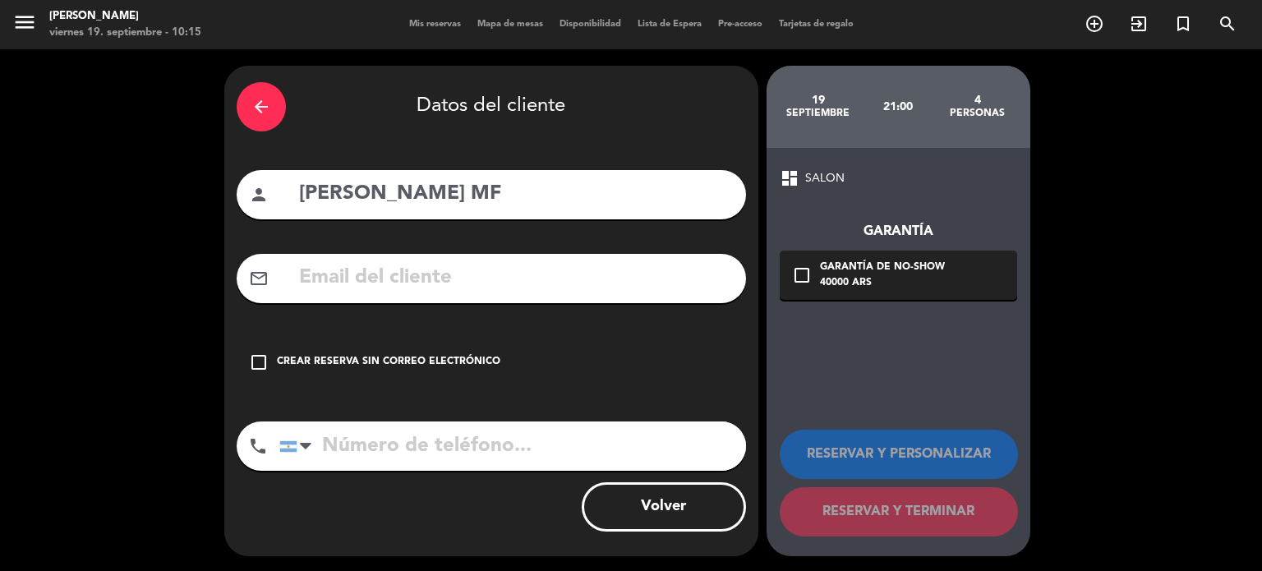
click at [660, 344] on div "check_box_outline_blank Crear reserva sin correo electrónico" at bounding box center [491, 362] width 509 height 49
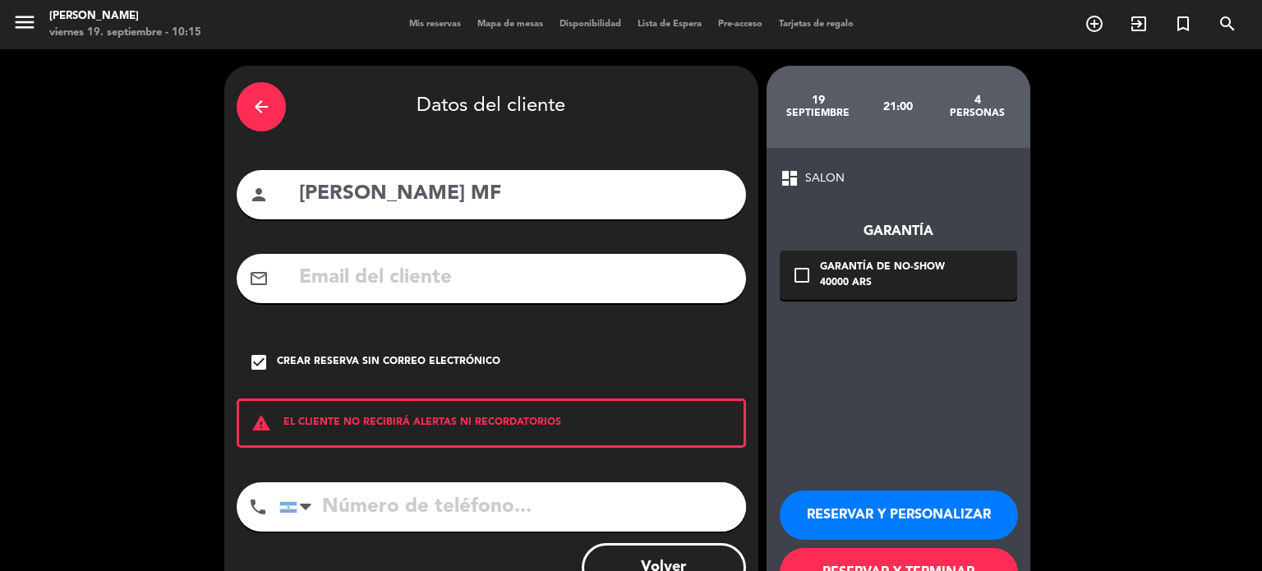
click at [848, 561] on button "RESERVAR Y TERMINAR" at bounding box center [899, 572] width 238 height 49
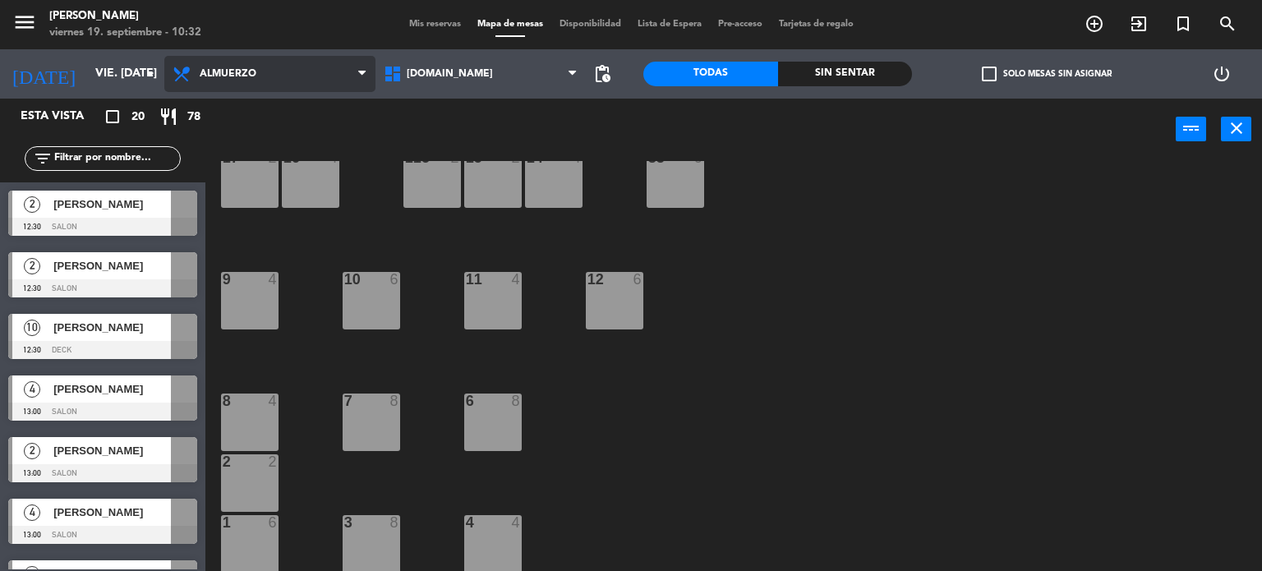
click at [252, 90] on span "Almuerzo" at bounding box center [269, 74] width 211 height 36
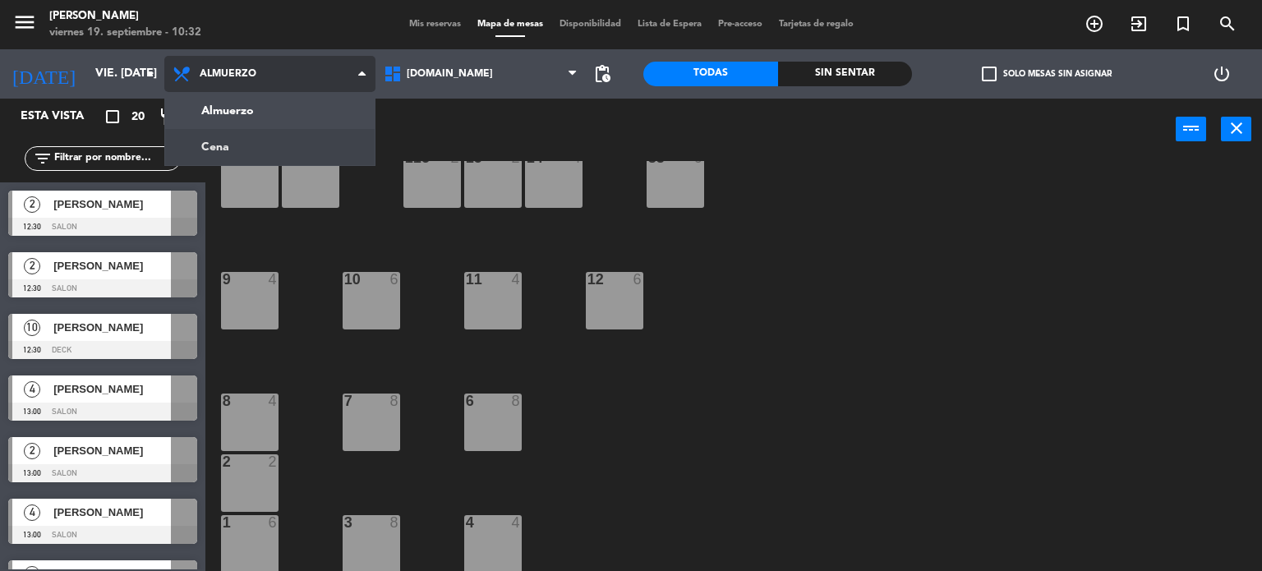
click at [255, 136] on ng-component "menu [PERSON_NAME] viernes 19. septiembre - 10:32 Mis reservas Mapa de mesas Di…" at bounding box center [631, 286] width 1262 height 572
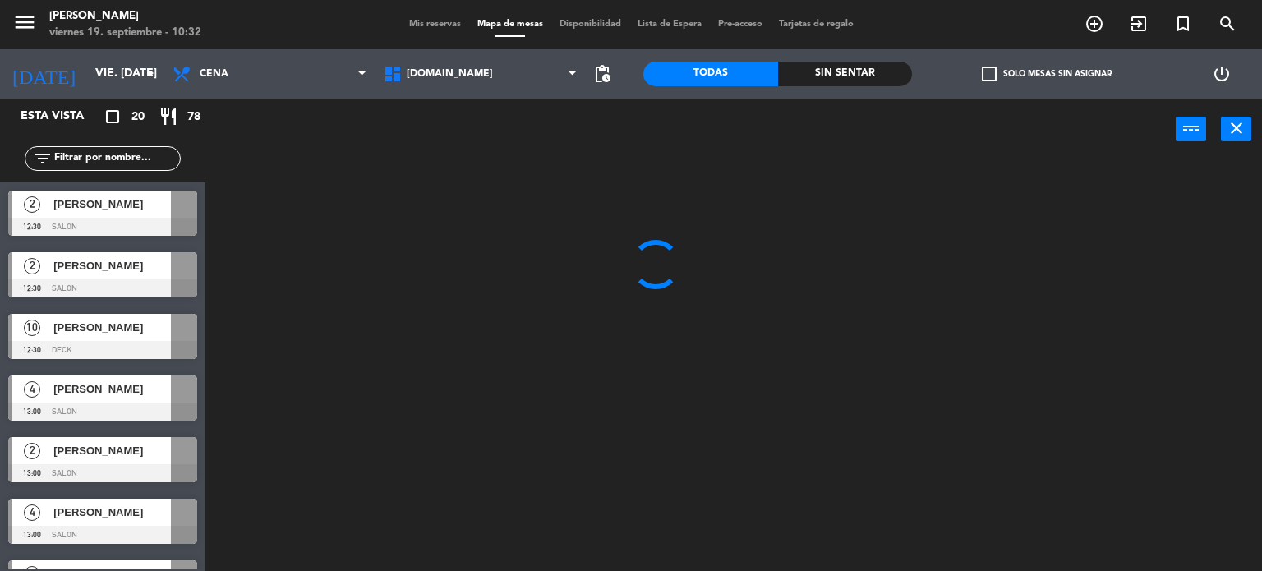
click at [148, 163] on input "text" at bounding box center [116, 158] width 127 height 18
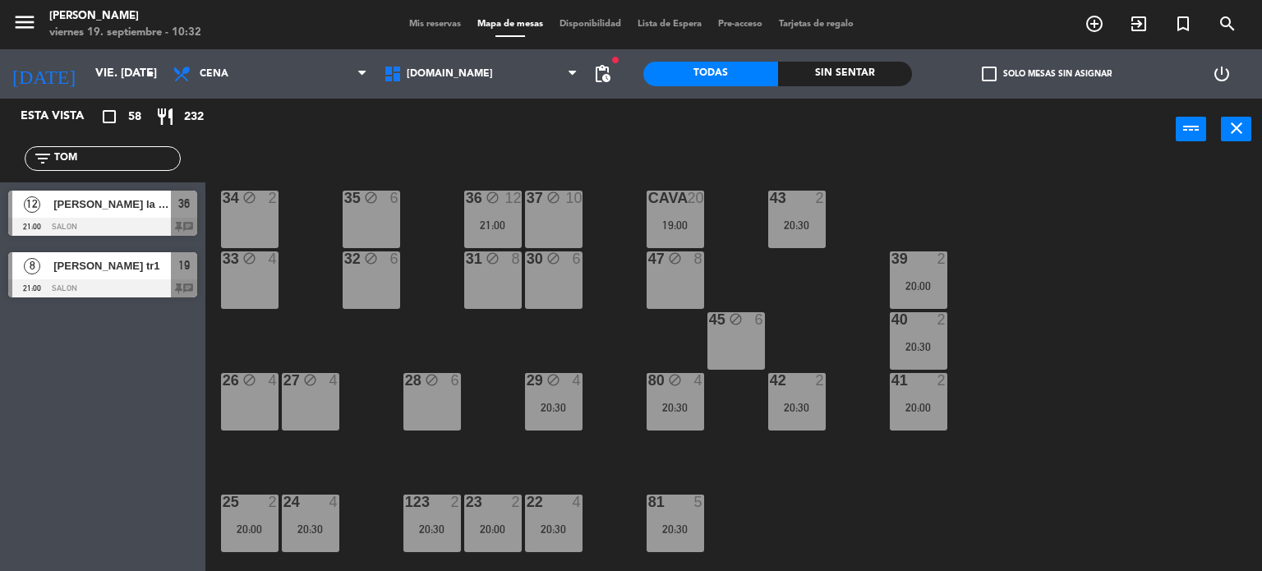
type input "TOM"
drag, startPoint x: 58, startPoint y: 287, endPoint x: 68, endPoint y: 303, distance: 18.5
click at [58, 287] on div "8 [PERSON_NAME] tr1 21:00 SALON 19 chat" at bounding box center [102, 275] width 205 height 62
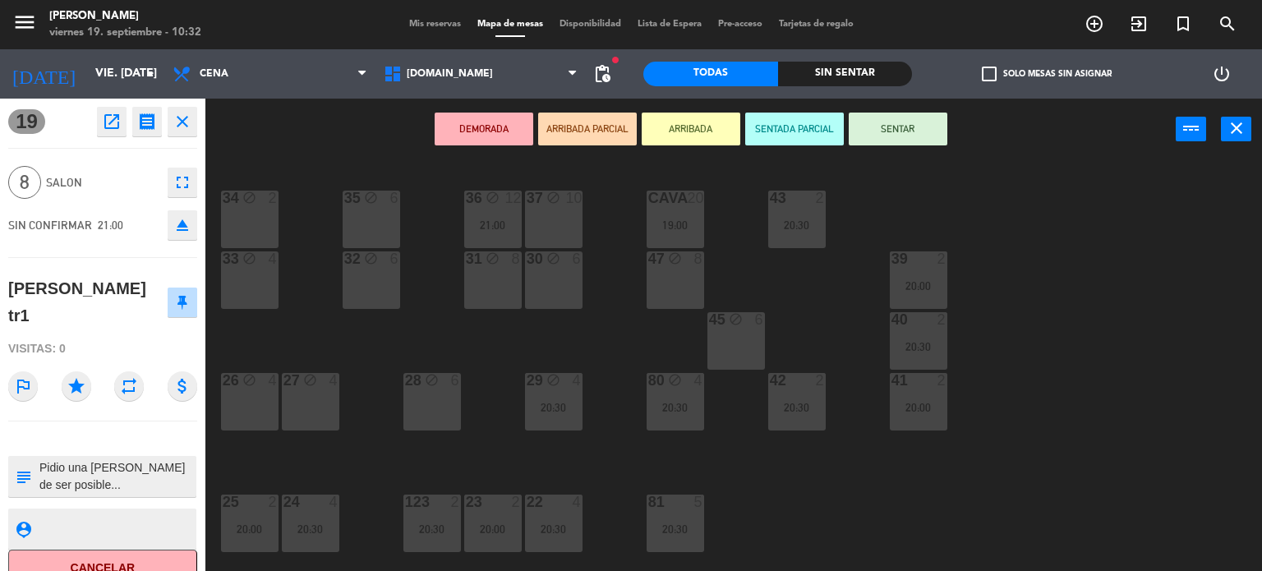
click at [116, 550] on button "Cancelar" at bounding box center [102, 568] width 189 height 37
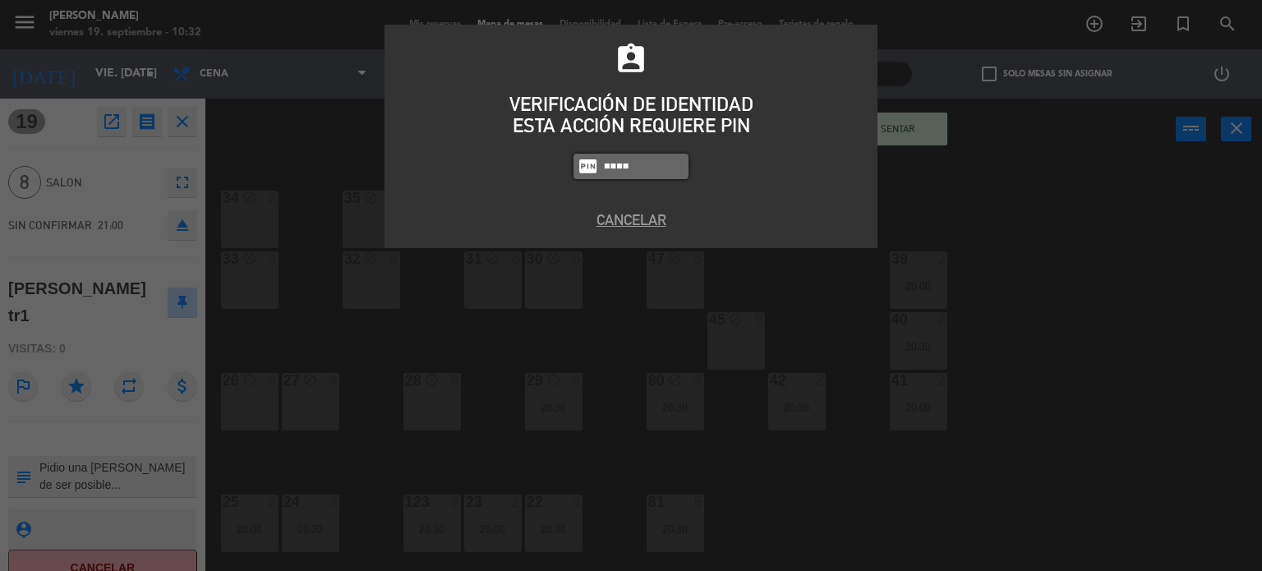
type input "4307"
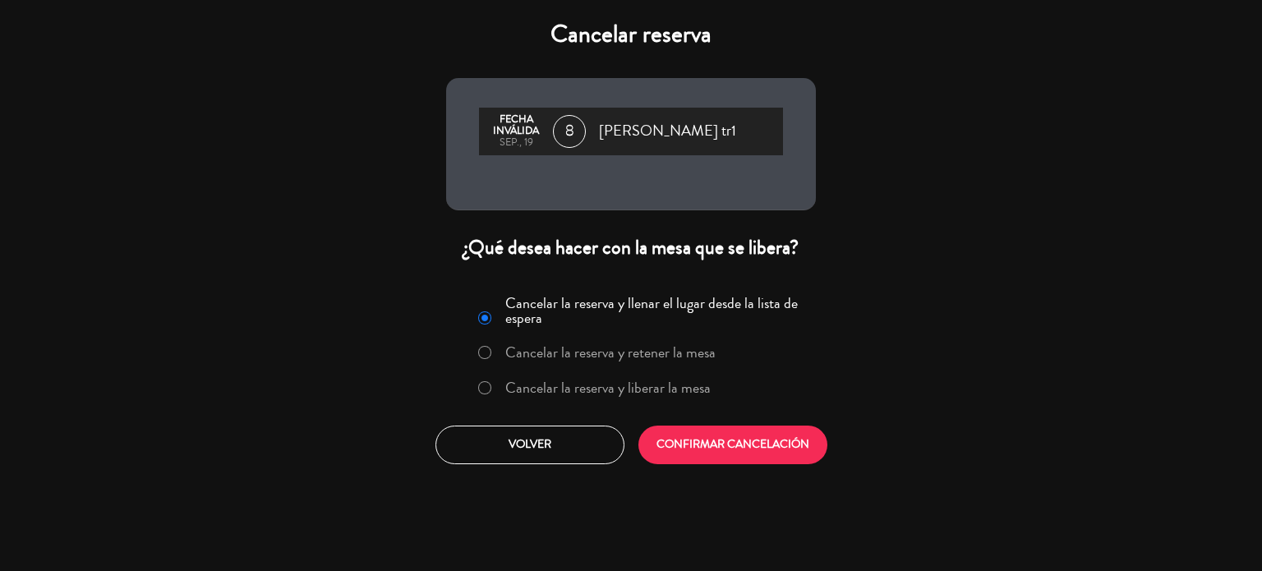
click at [674, 389] on label "Cancelar la reserva y liberar la mesa" at bounding box center [607, 387] width 205 height 15
click at [700, 452] on button "CONFIRMAR CANCELACIÓN" at bounding box center [732, 444] width 189 height 39
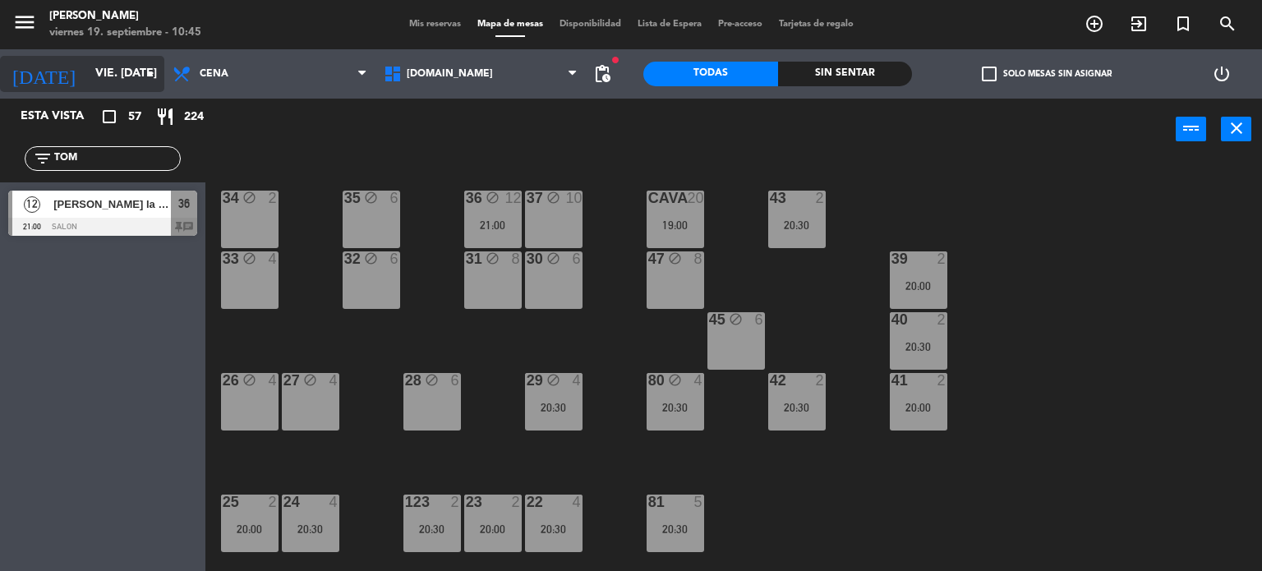
click at [159, 79] on icon "arrow_drop_down" at bounding box center [150, 74] width 20 height 20
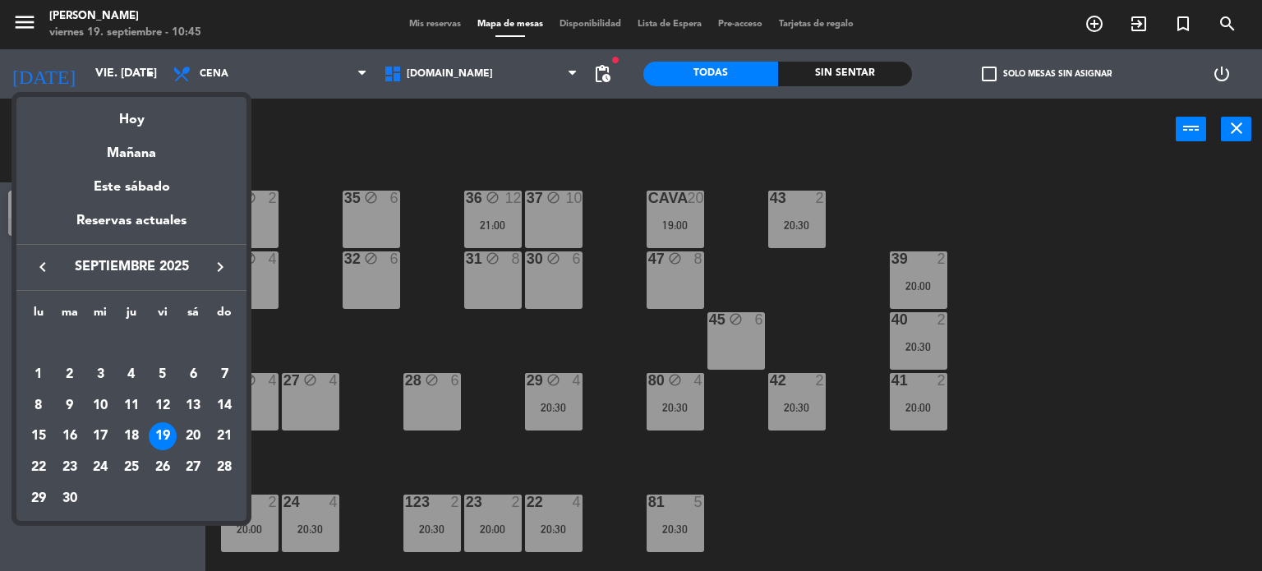
click at [277, 109] on div at bounding box center [631, 285] width 1262 height 571
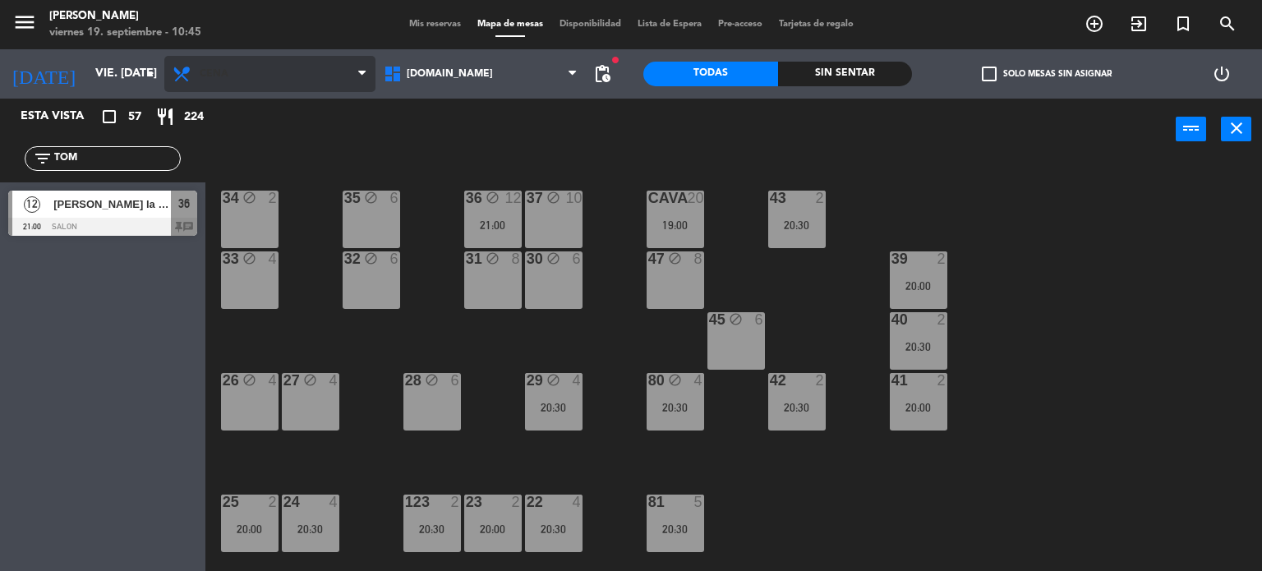
click at [217, 81] on span "Cena" at bounding box center [269, 74] width 211 height 36
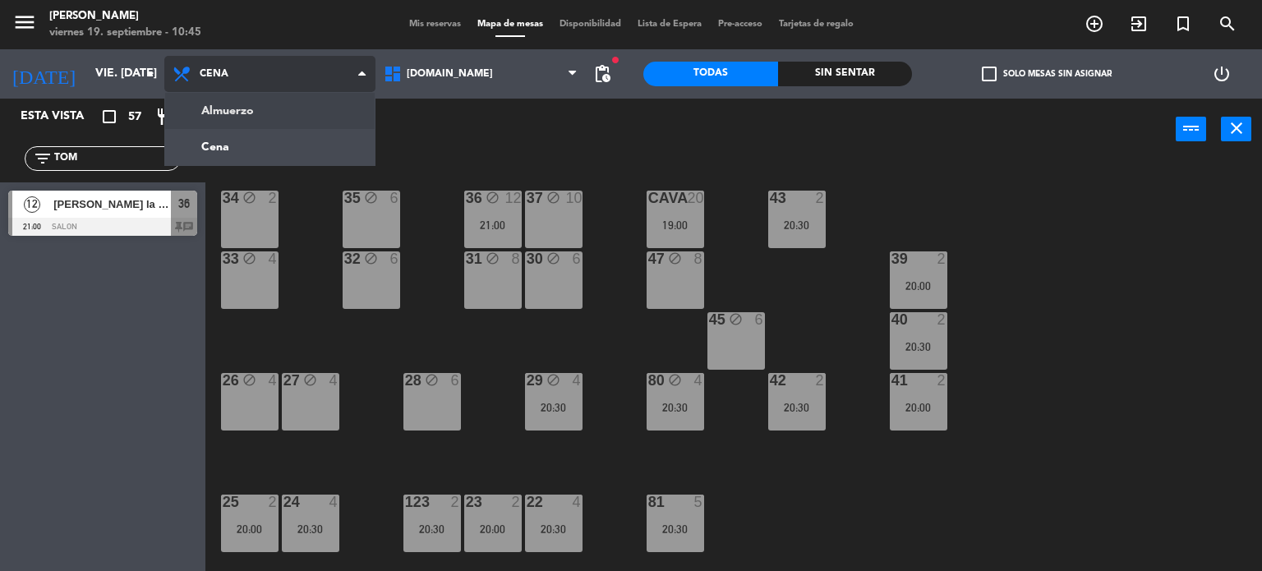
click at [205, 115] on ng-component "menu [PERSON_NAME] viernes 19. septiembre - 10:45 Mis reservas Mapa de mesas Di…" at bounding box center [631, 286] width 1262 height 572
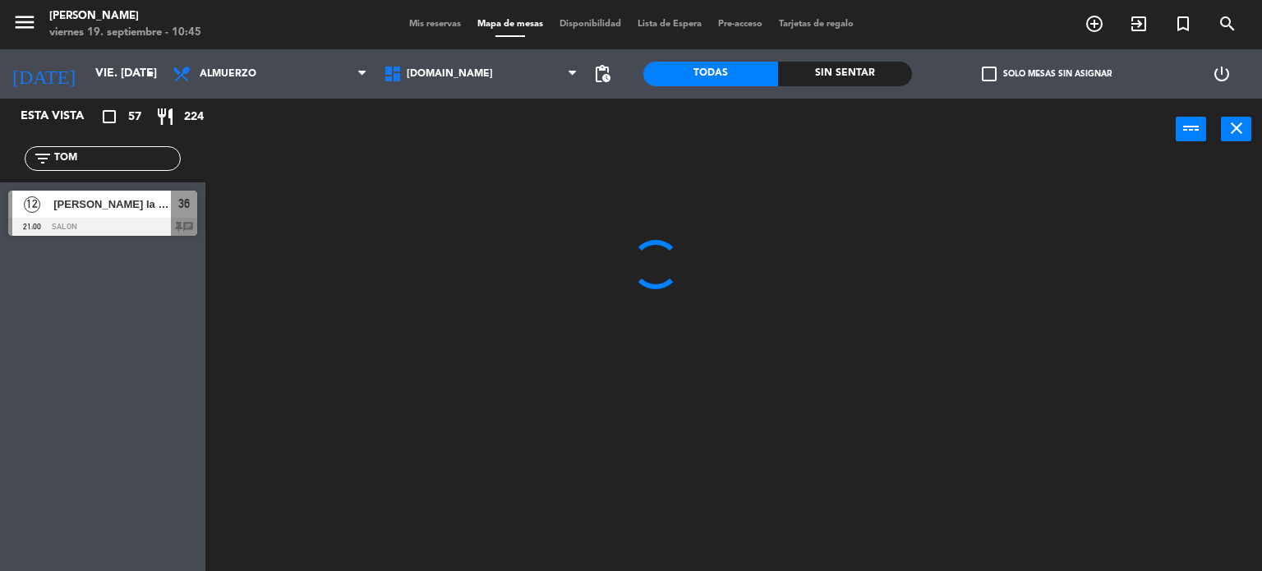
drag, startPoint x: 98, startPoint y: 150, endPoint x: 47, endPoint y: 149, distance: 50.9
click at [47, 149] on div "filter_list TOM" at bounding box center [103, 158] width 156 height 25
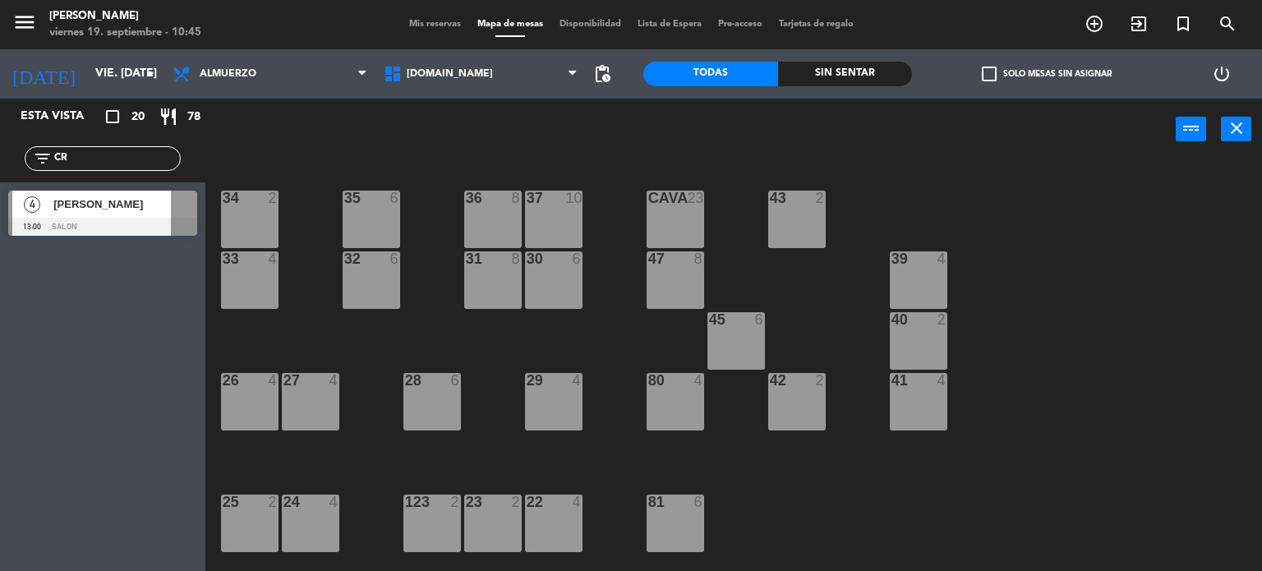
type input "CR"
click at [0, 278] on div "Esta vista crop_square 20 restaurant 78 filter_list CR 4 [PERSON_NAME] 13:00 SA…" at bounding box center [102, 335] width 205 height 472
click at [146, 290] on div "Esta vista crop_square 20 restaurant 78 filter_list CR 4 [PERSON_NAME] 13:00 SA…" at bounding box center [102, 335] width 205 height 472
click at [437, 21] on span "Mis reservas" at bounding box center [435, 24] width 68 height 9
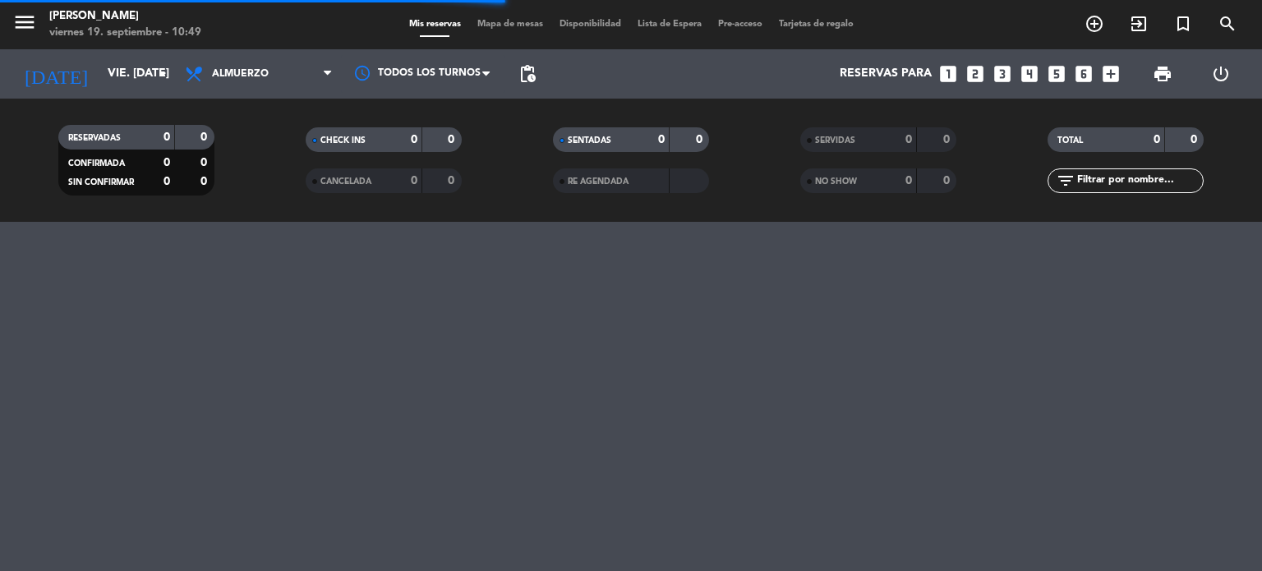
click at [486, 25] on span "Mapa de mesas" at bounding box center [510, 24] width 82 height 9
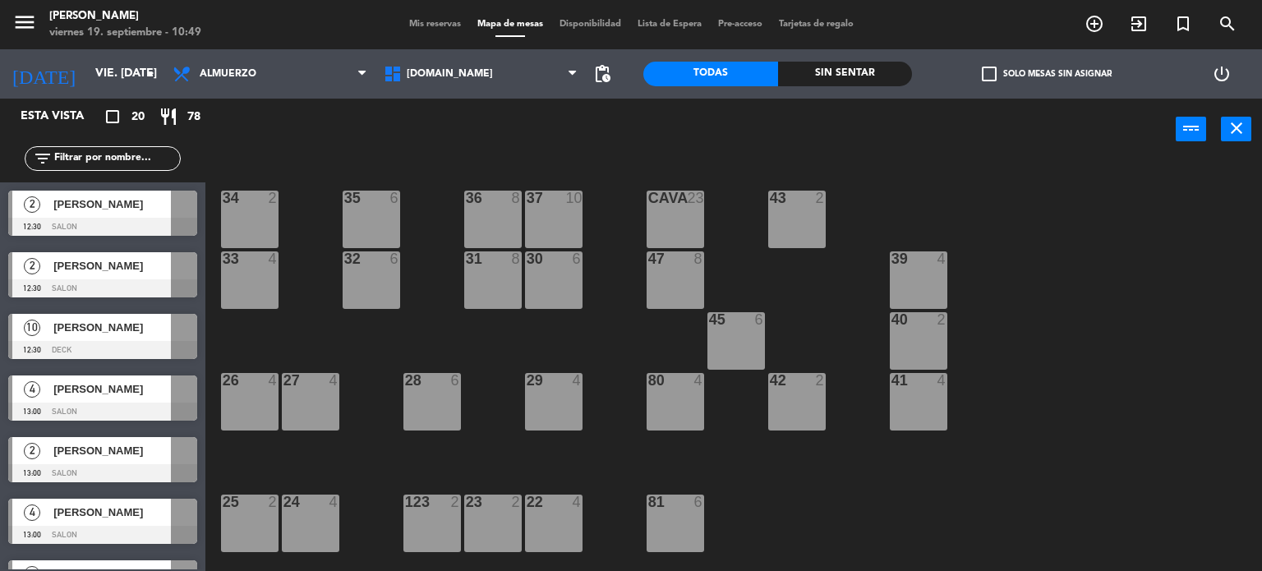
scroll to position [246, 0]
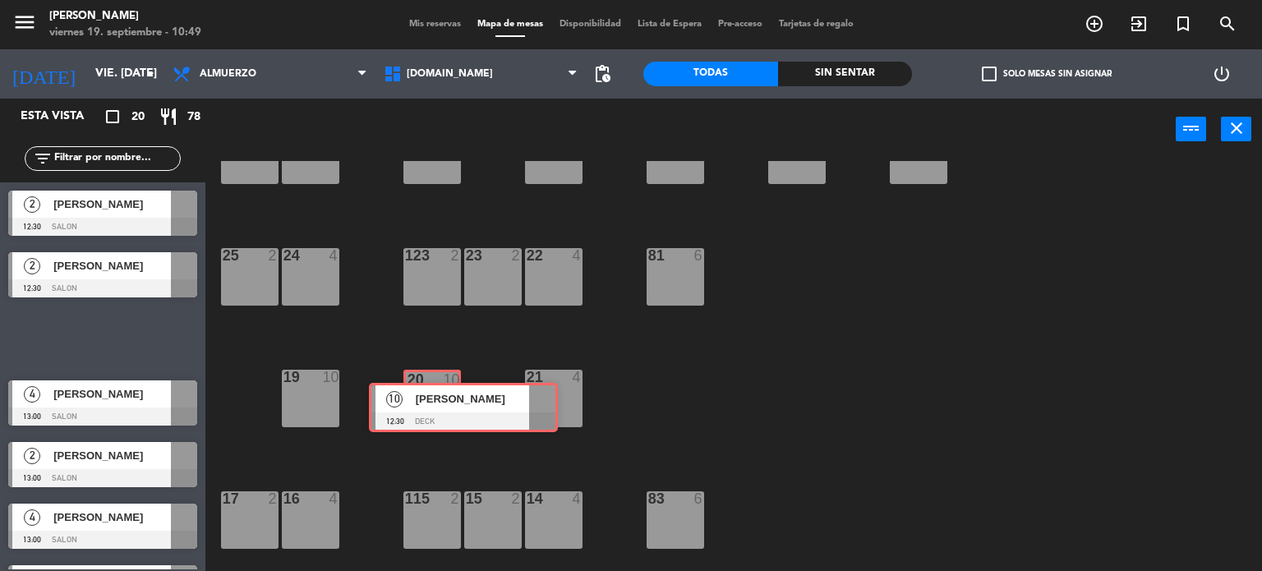
drag, startPoint x: 53, startPoint y: 338, endPoint x: 414, endPoint y: 407, distance: 367.1
click at [414, 407] on div "Esta vista crop_square 20 restaurant 78 filter_list 2 [PERSON_NAME] 12:30 SALON…" at bounding box center [631, 335] width 1262 height 473
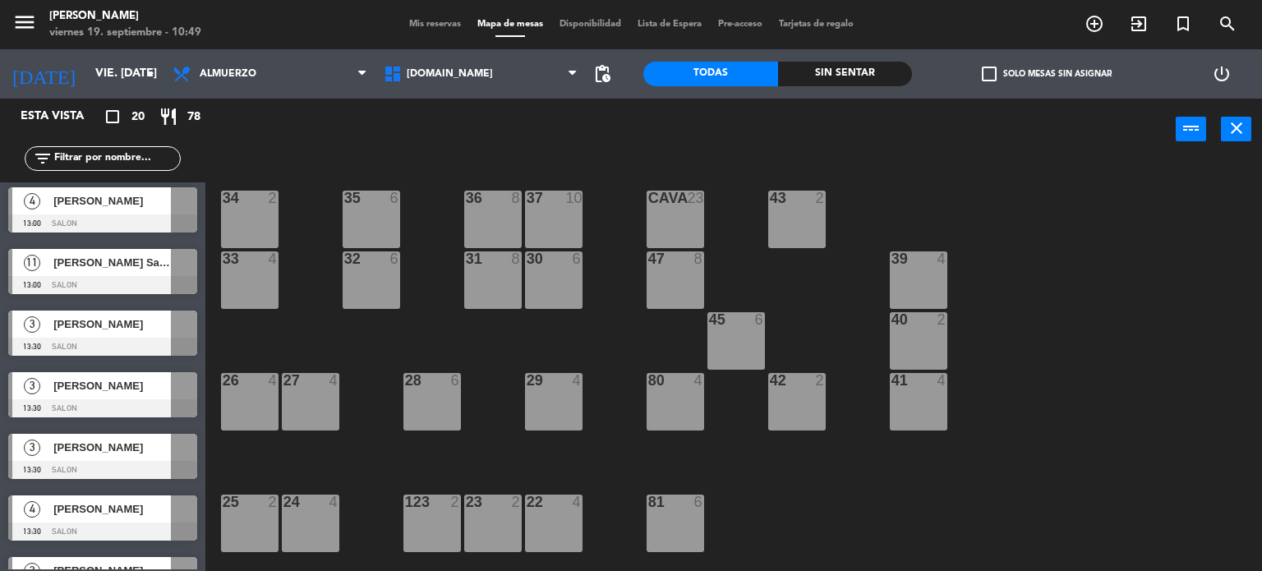
scroll to position [517, 0]
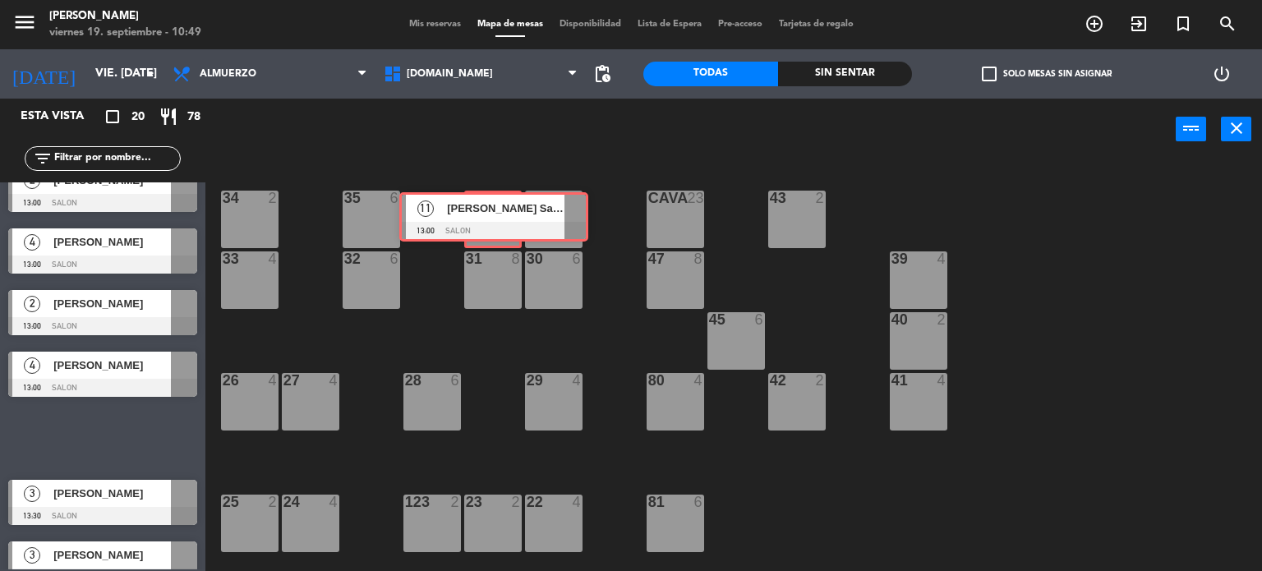
drag, startPoint x: 418, startPoint y: 349, endPoint x: 506, endPoint y: 206, distance: 167.8
click at [506, 206] on div "Esta vista crop_square 20 restaurant 78 filter_list 2 [PERSON_NAME] 12:30 SALON…" at bounding box center [631, 335] width 1262 height 473
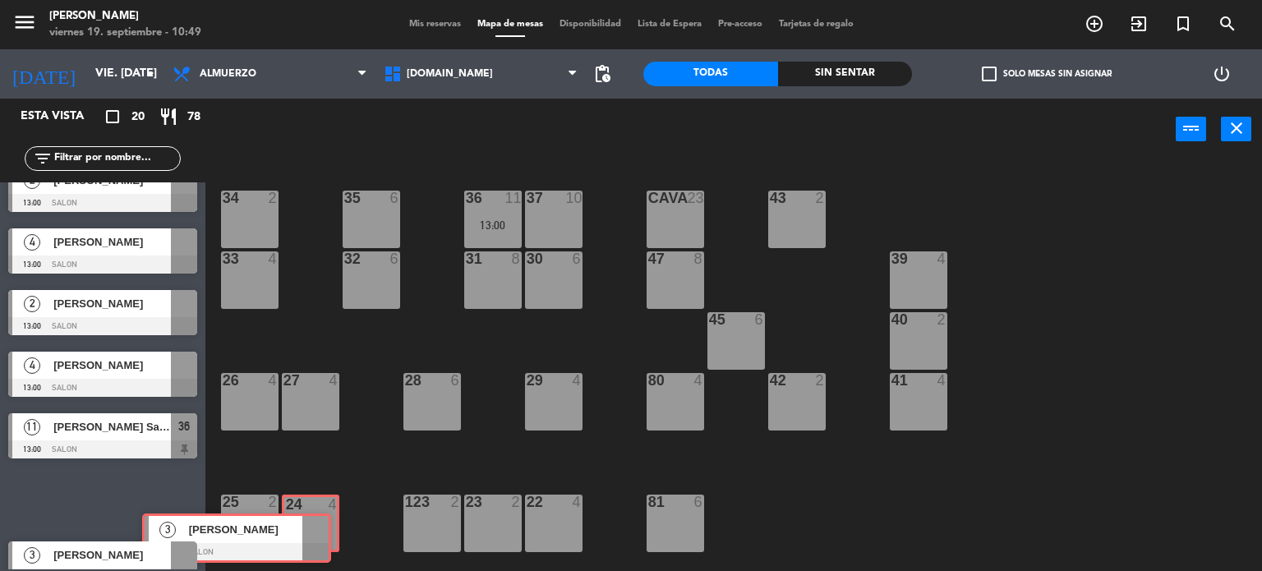
drag, startPoint x: 191, startPoint y: 513, endPoint x: 302, endPoint y: 527, distance: 111.8
click at [302, 527] on div "Esta vista crop_square 20 restaurant 78 filter_list 2 [PERSON_NAME] 12:30 SALON…" at bounding box center [631, 335] width 1262 height 473
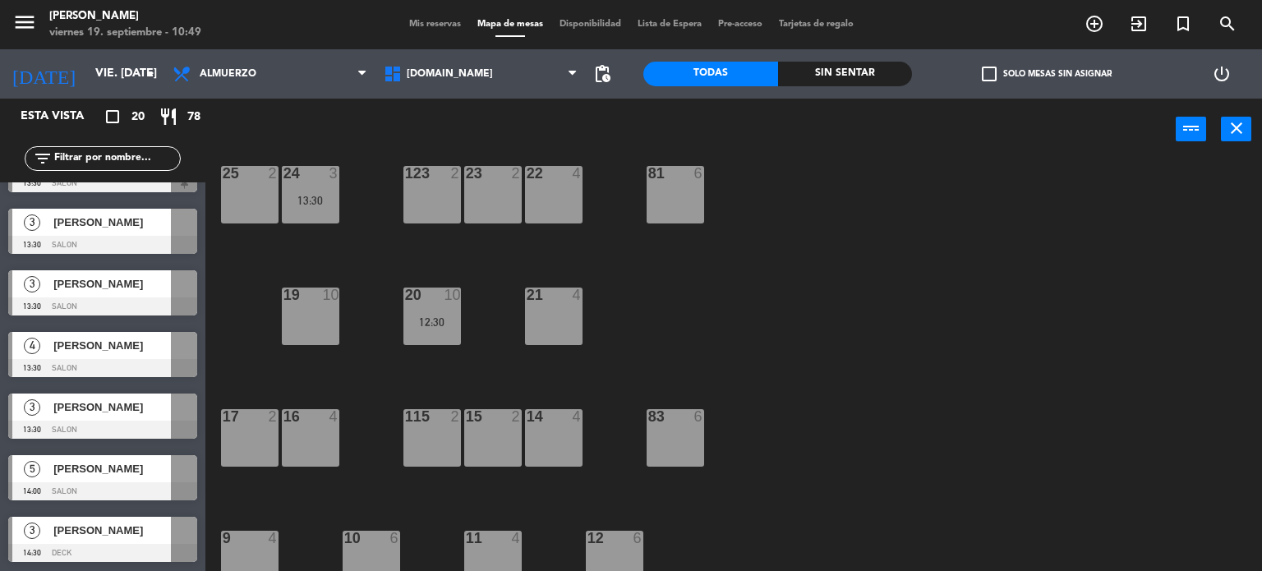
scroll to position [587, 0]
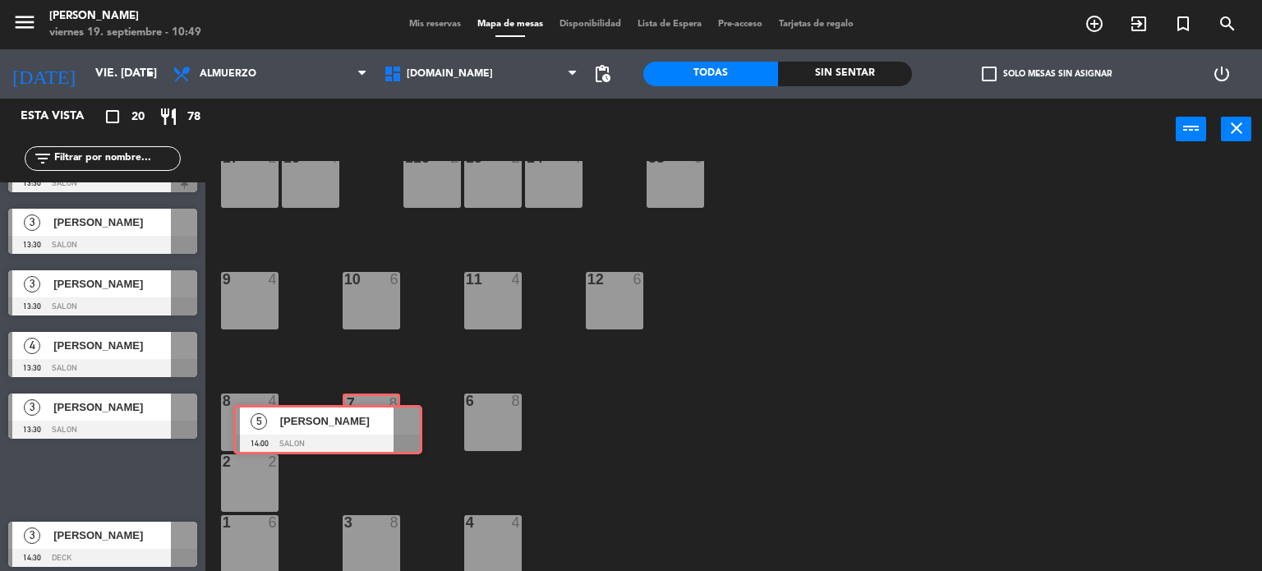
drag, startPoint x: 361, startPoint y: 468, endPoint x: 354, endPoint y: 426, distance: 42.5
click at [354, 426] on div "Esta vista crop_square 20 restaurant 78 filter_list 2 [PERSON_NAME] 12:30 SALON…" at bounding box center [631, 335] width 1262 height 473
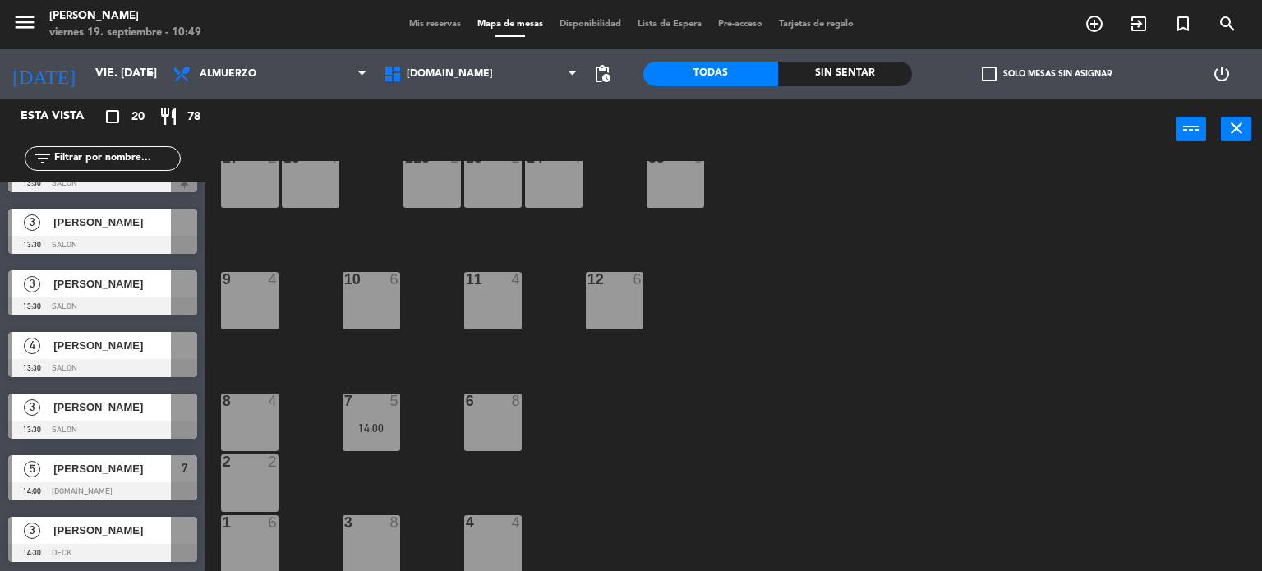
scroll to position [681, 0]
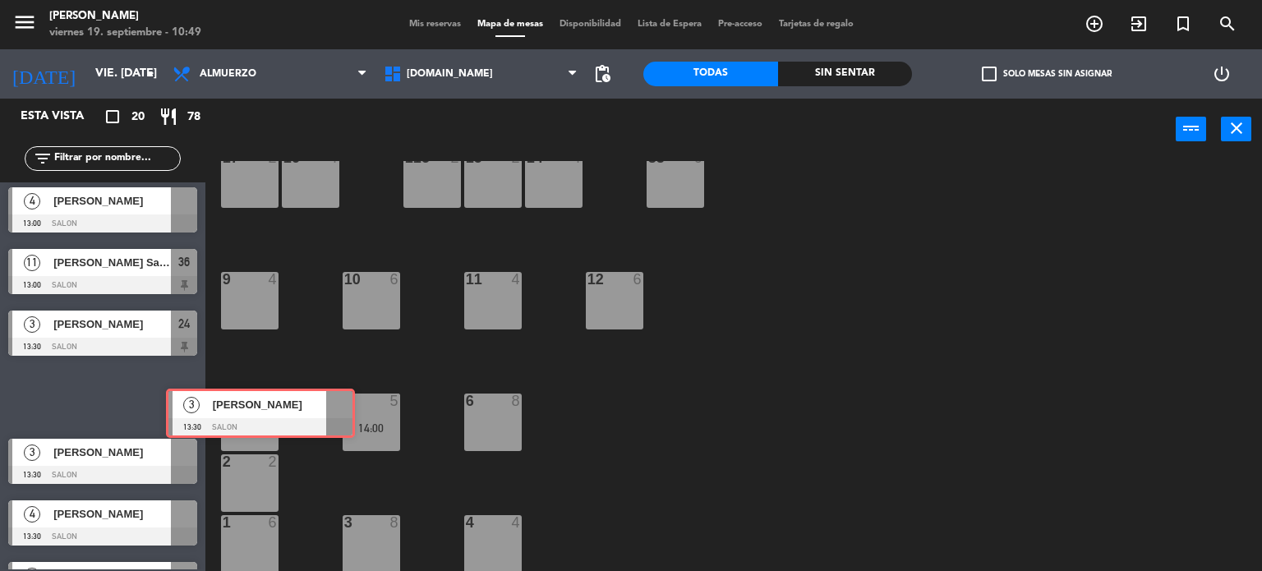
click at [240, 425] on div "Esta vista crop_square 20 restaurant 78 filter_list 2 [PERSON_NAME] 12:30 SALON…" at bounding box center [631, 335] width 1262 height 473
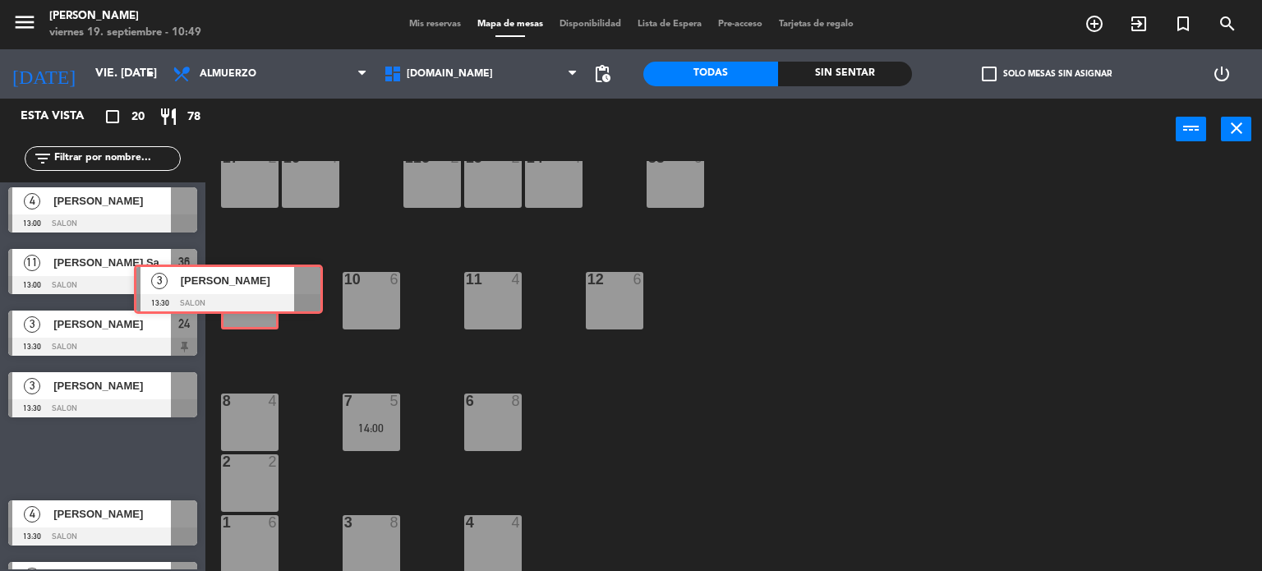
drag, startPoint x: 232, startPoint y: 363, endPoint x: 251, endPoint y: 303, distance: 62.9
click at [251, 303] on div "Esta vista crop_square 20 restaurant 78 filter_list 2 [PERSON_NAME] 12:30 SALON…" at bounding box center [631, 335] width 1262 height 473
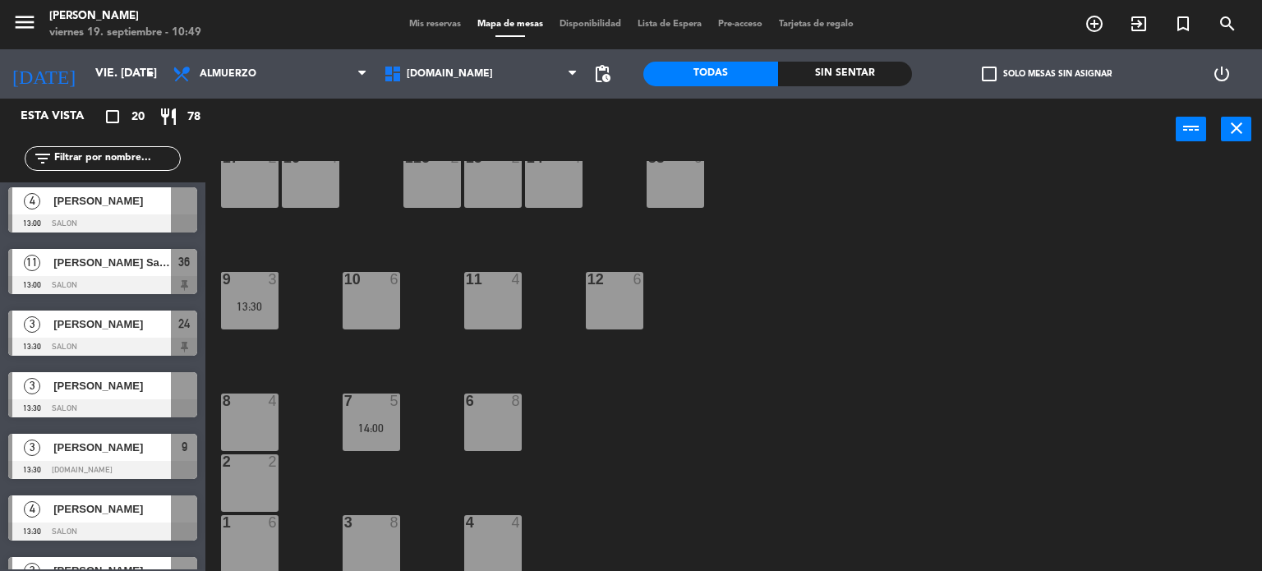
scroll to position [435, 0]
click at [990, 80] on span "check_box_outline_blank" at bounding box center [989, 74] width 15 height 15
click at [1046, 74] on input "check_box_outline_blank Solo mesas sin asignar" at bounding box center [1046, 74] width 0 height 0
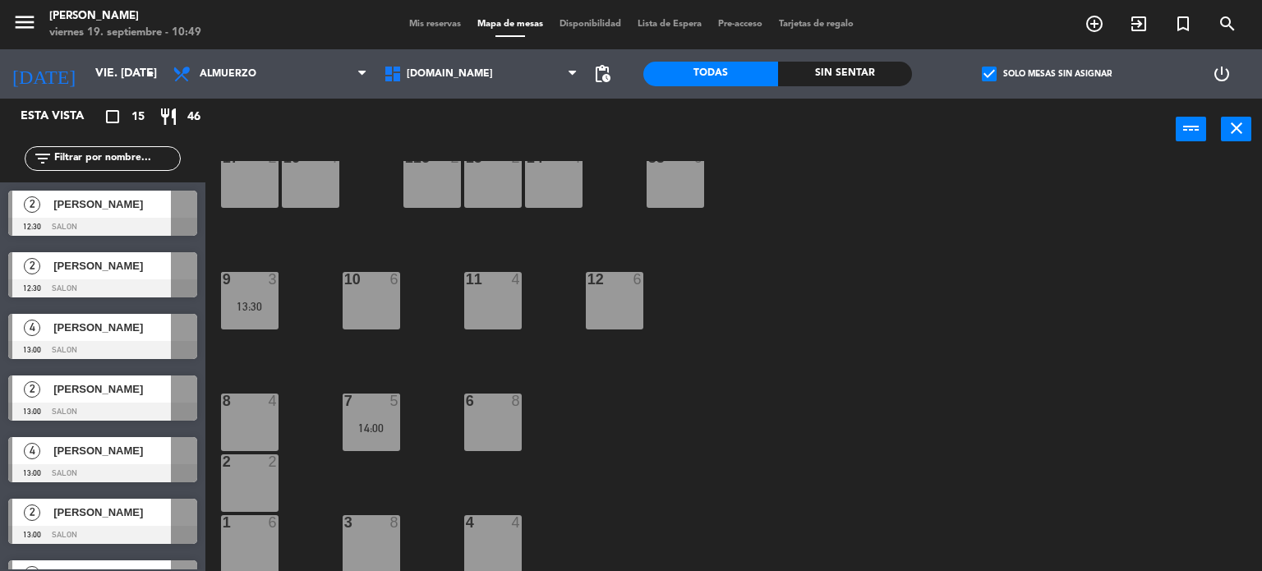
scroll to position [341, 0]
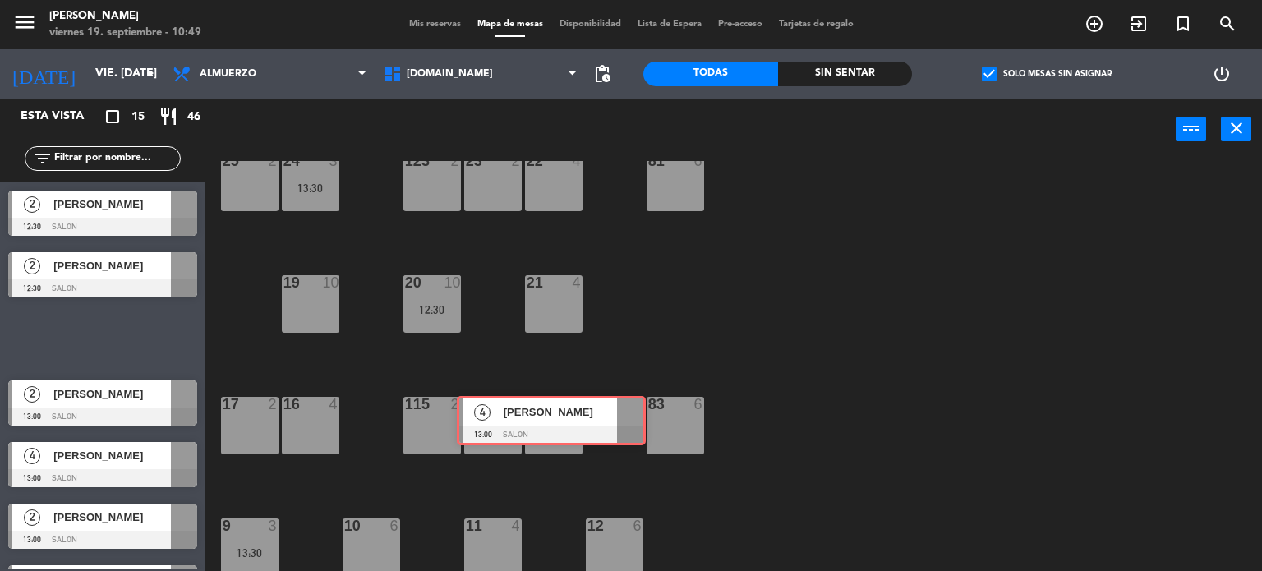
drag, startPoint x: 545, startPoint y: 374, endPoint x: 583, endPoint y: 416, distance: 57.6
click at [583, 416] on div "Esta vista crop_square 15 restaurant 46 filter_list 2 [PERSON_NAME] 12:30 SALON…" at bounding box center [631, 335] width 1262 height 473
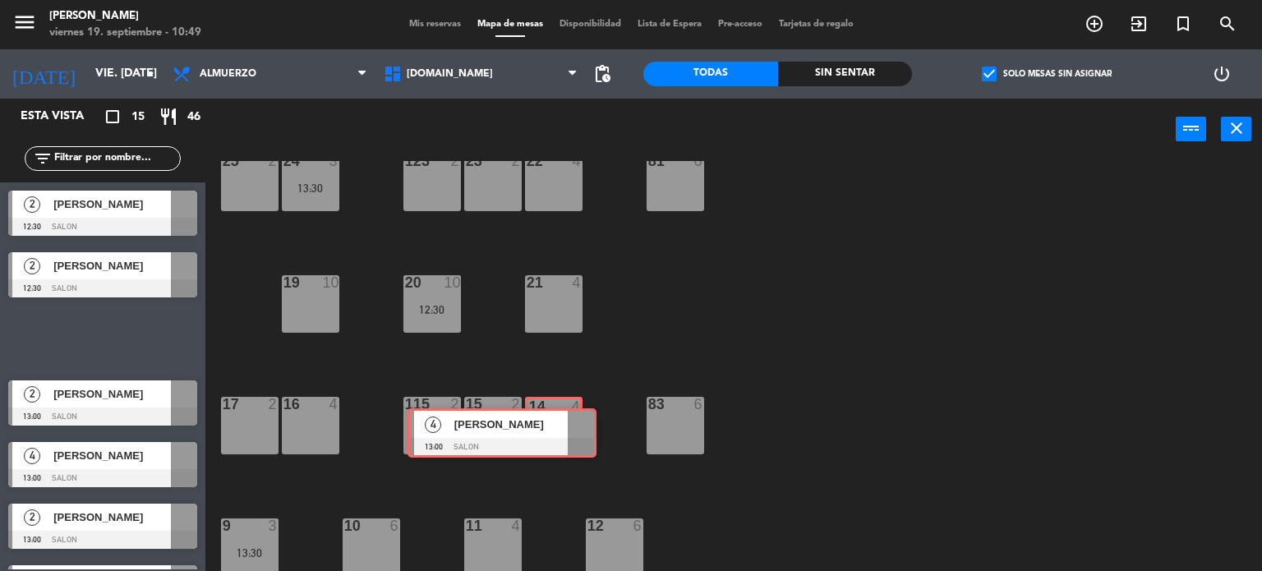
drag, startPoint x: 158, startPoint y: 345, endPoint x: 557, endPoint y: 439, distance: 410.2
click at [557, 439] on div "Esta vista crop_square 15 restaurant 46 filter_list 2 [PERSON_NAME] 12:30 SALON…" at bounding box center [631, 335] width 1262 height 473
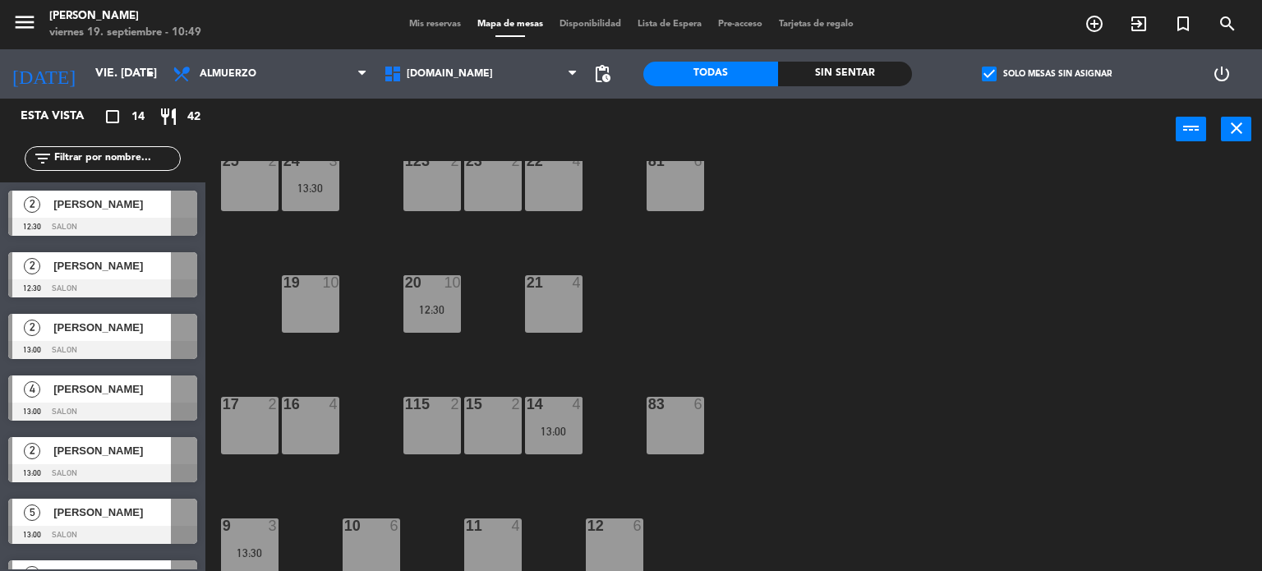
drag, startPoint x: 128, startPoint y: 417, endPoint x: 246, endPoint y: 439, distance: 120.3
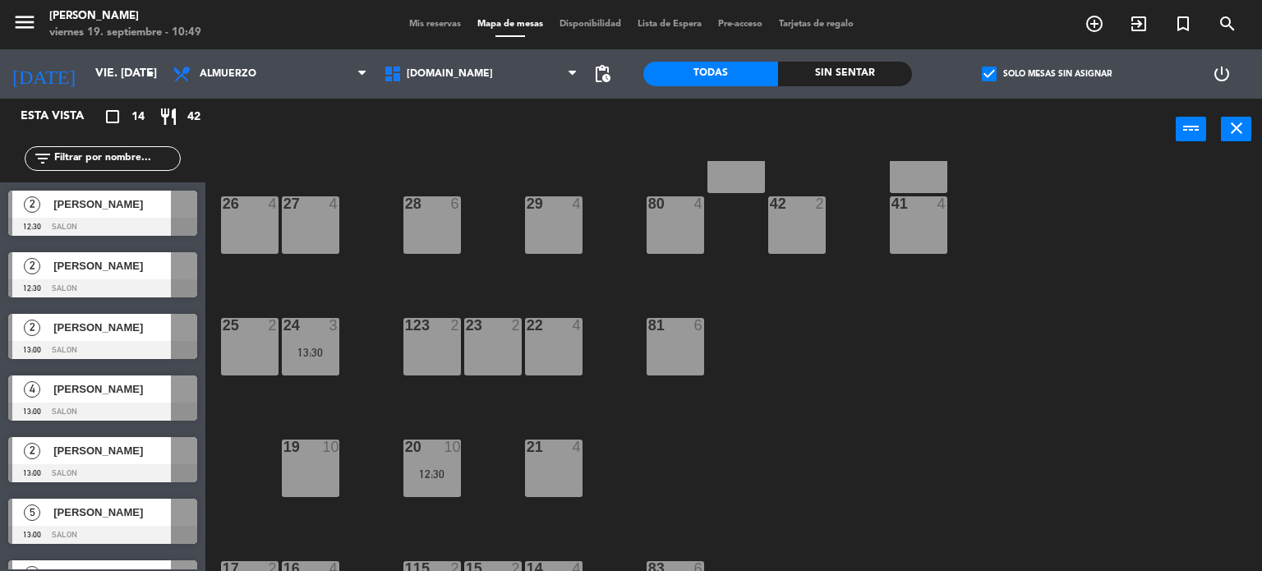
scroll to position [0, 0]
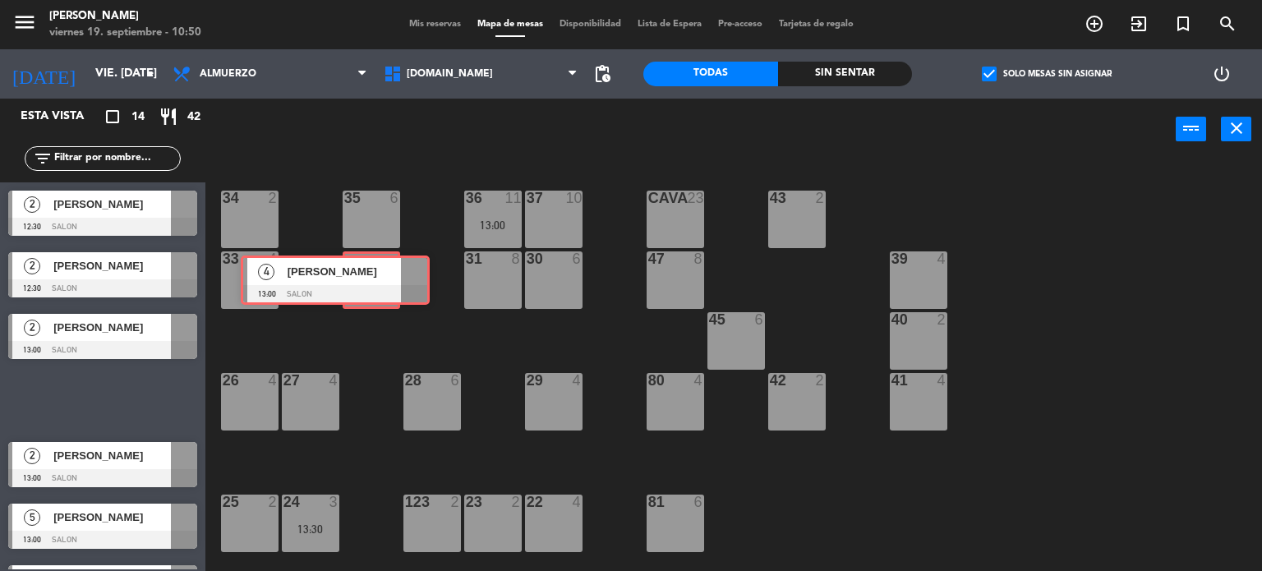
drag, startPoint x: 154, startPoint y: 404, endPoint x: 379, endPoint y: 284, distance: 255.8
click at [379, 284] on div "Esta vista crop_square 14 restaurant 42 filter_list 2 [PERSON_NAME] 12:30 SALON…" at bounding box center [631, 335] width 1262 height 473
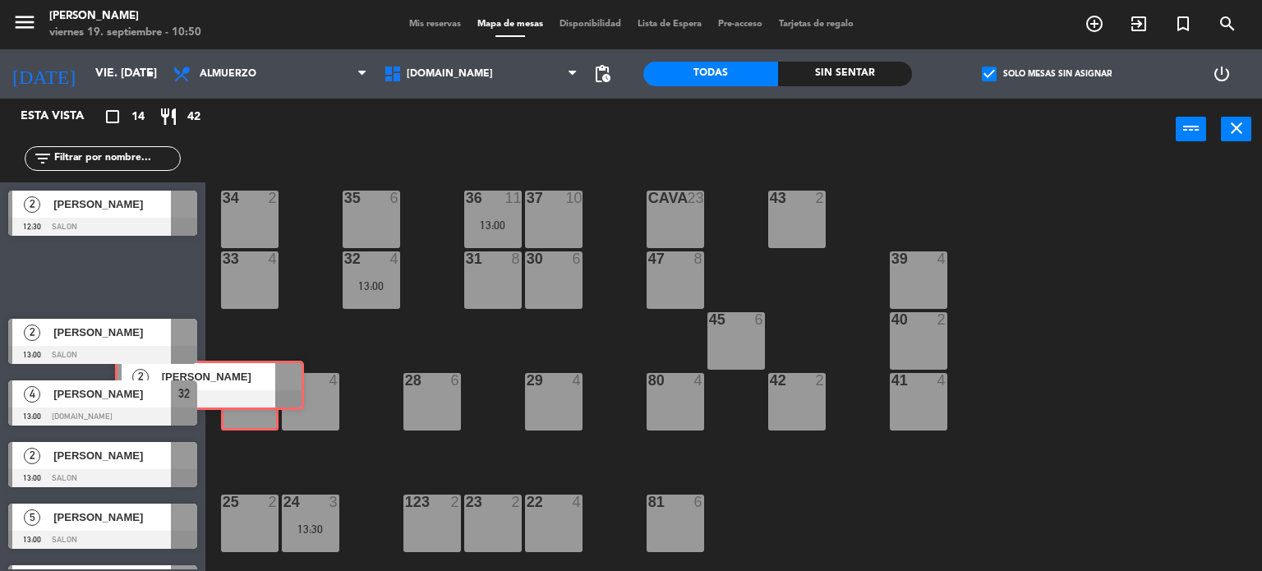
drag, startPoint x: 216, startPoint y: 276, endPoint x: 250, endPoint y: 397, distance: 125.4
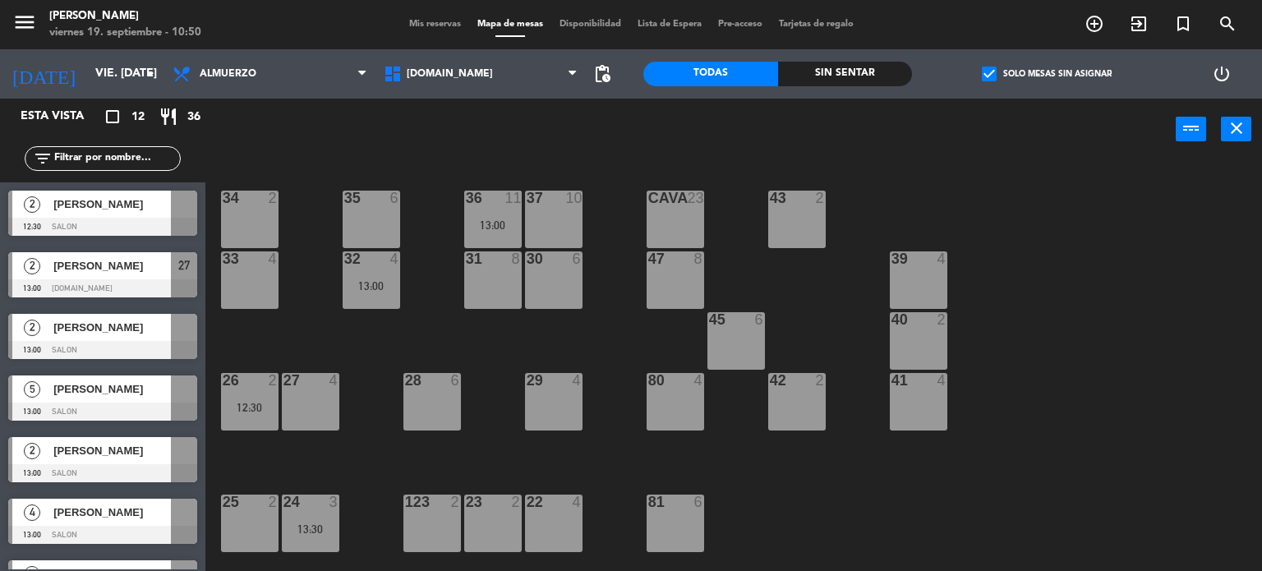
drag, startPoint x: 133, startPoint y: 324, endPoint x: 322, endPoint y: 382, distance: 197.7
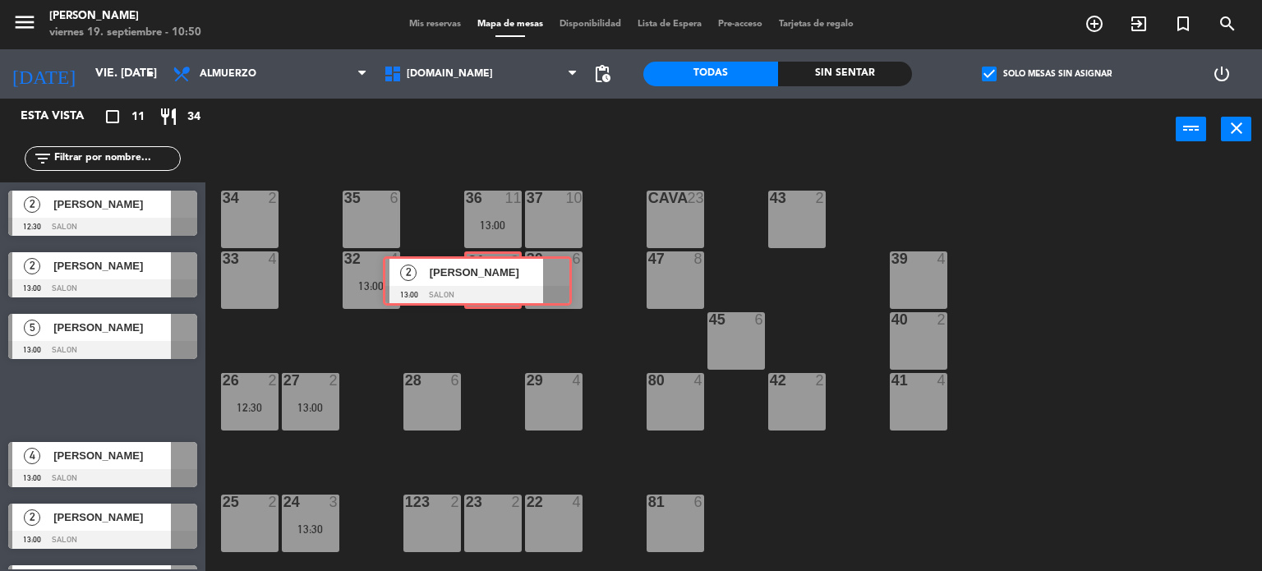
click at [510, 275] on div "Esta vista crop_square 11 restaurant 34 filter_list 2 [PERSON_NAME] 12:30 SALON…" at bounding box center [631, 335] width 1262 height 473
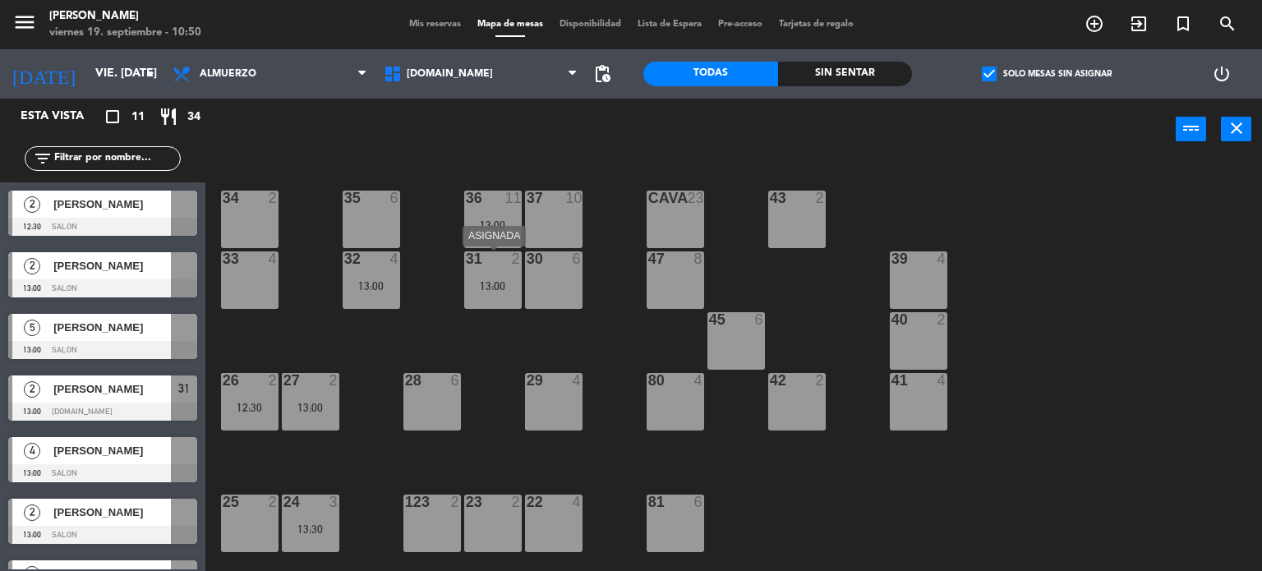
click at [499, 283] on div "13:00" at bounding box center [492, 285] width 57 height 11
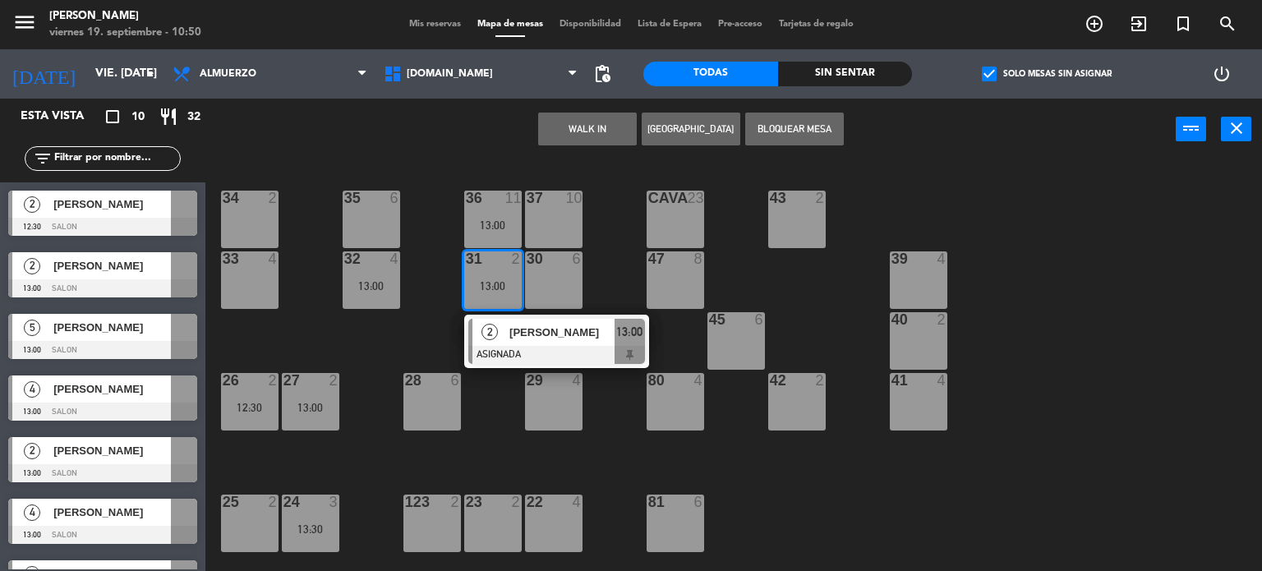
drag, startPoint x: 536, startPoint y: 408, endPoint x: 542, endPoint y: 342, distance: 66.9
click at [537, 416] on div "29 4" at bounding box center [553, 401] width 57 height 57
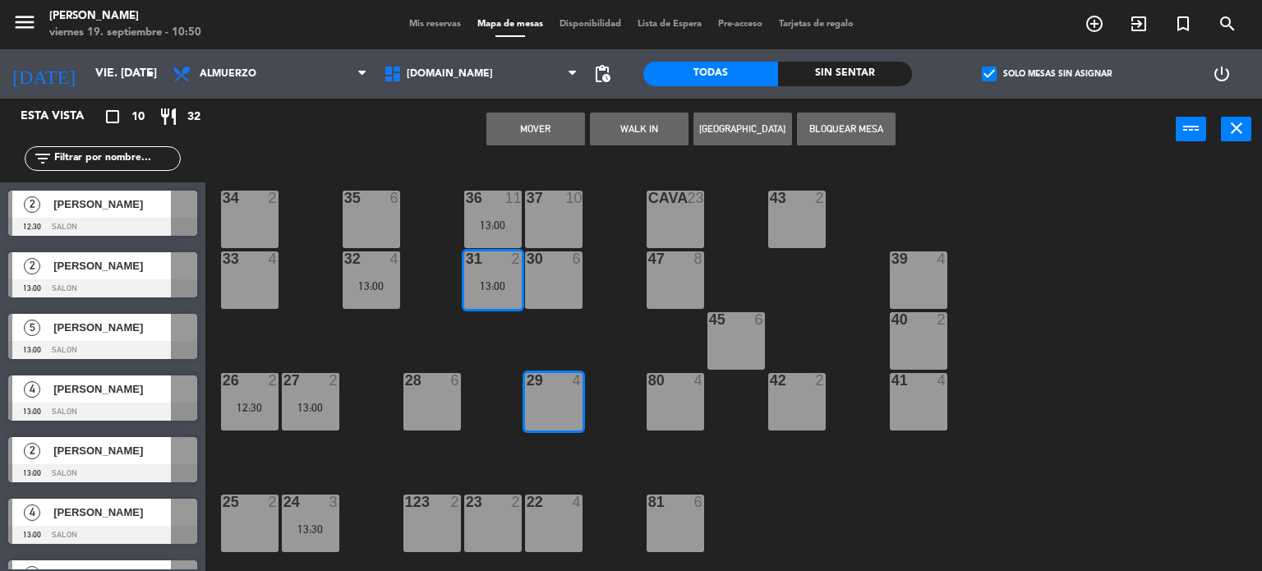
click at [572, 109] on div "Mover WALK IN [GEOGRAPHIC_DATA] Bloquear Mesa power_input close" at bounding box center [690, 130] width 970 height 62
click at [562, 132] on button "Mover" at bounding box center [535, 129] width 99 height 33
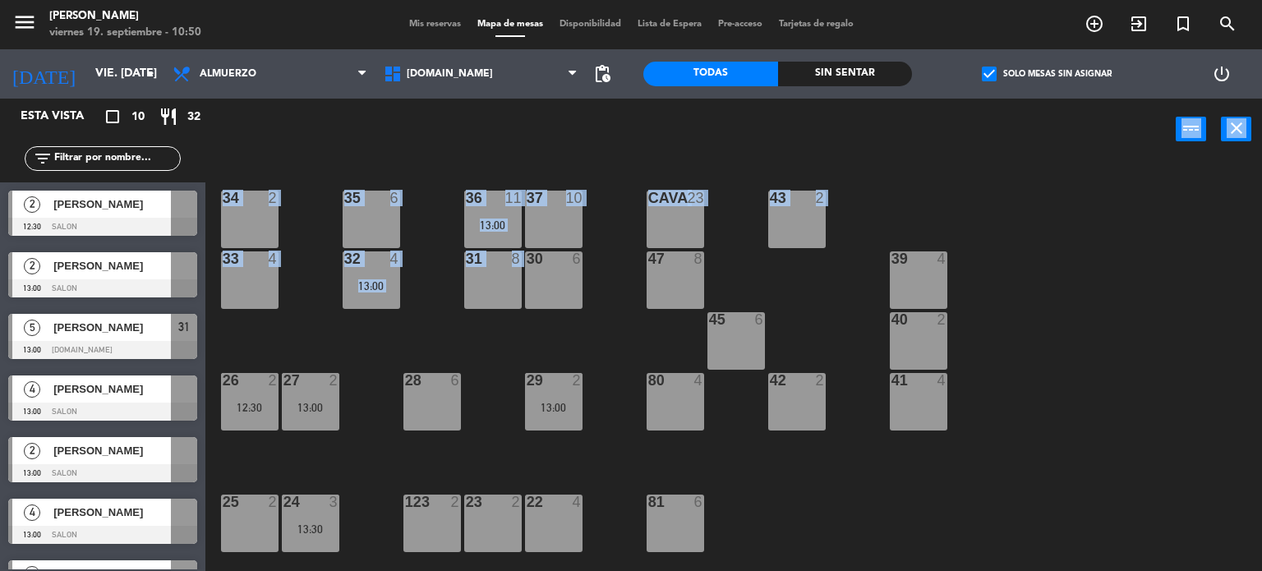
drag, startPoint x: 88, startPoint y: 341, endPoint x: 474, endPoint y: 287, distance: 389.9
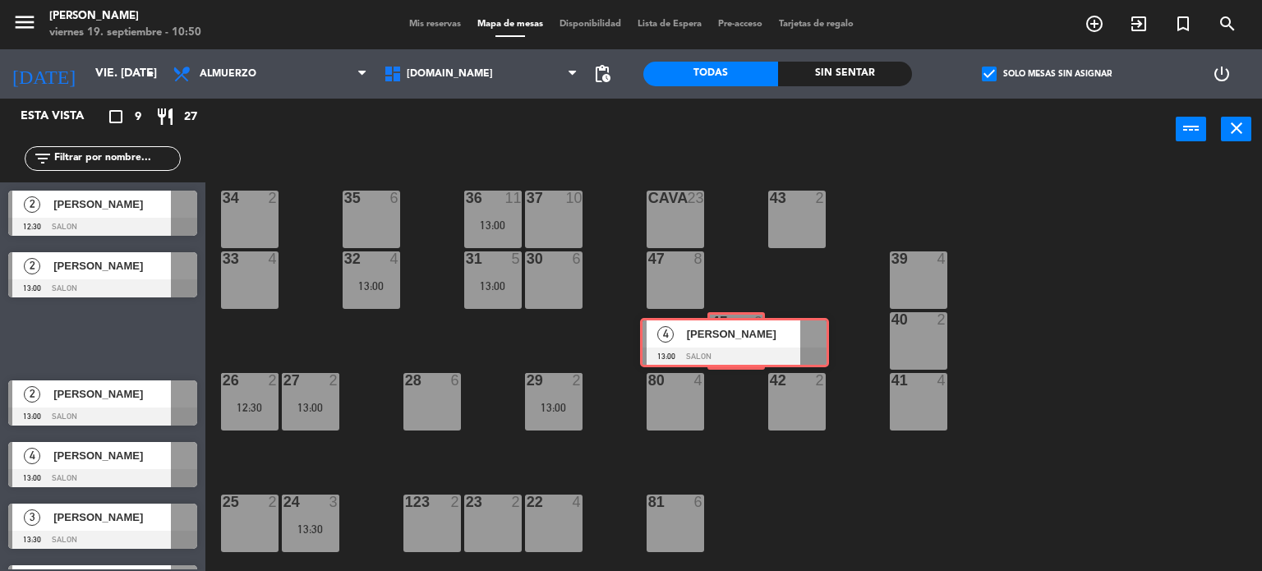
drag, startPoint x: 301, startPoint y: 343, endPoint x: 748, endPoint y: 342, distance: 447.7
click at [748, 342] on div "Esta vista crop_square 9 restaurant 27 filter_list 2 [PERSON_NAME] 12:30 SALON …" at bounding box center [631, 335] width 1262 height 473
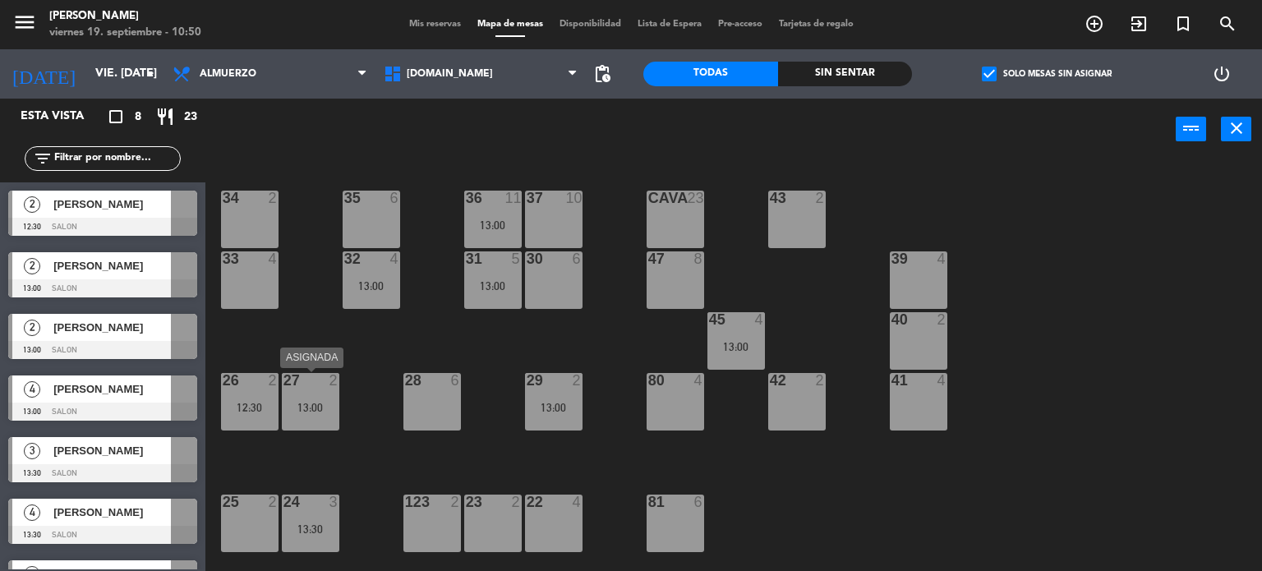
scroll to position [411, 0]
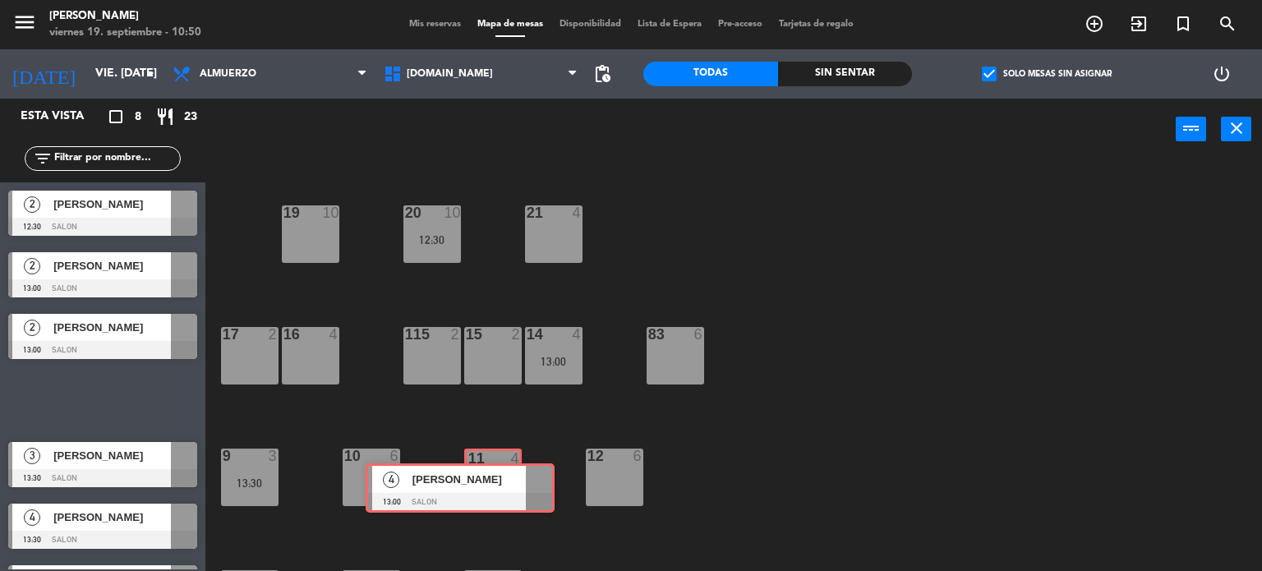
drag, startPoint x: 145, startPoint y: 395, endPoint x: 502, endPoint y: 483, distance: 368.0
click at [502, 483] on div "Esta vista crop_square 8 restaurant 23 filter_list 2 [PERSON_NAME] 12:30 SALON …" at bounding box center [631, 335] width 1262 height 473
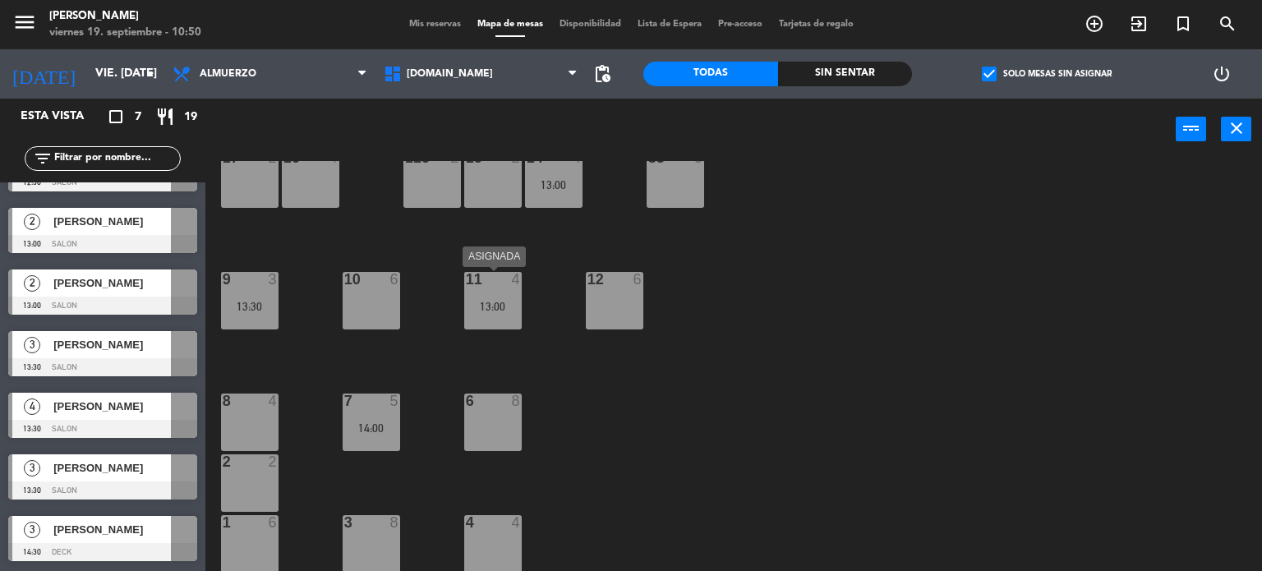
scroll to position [44, 0]
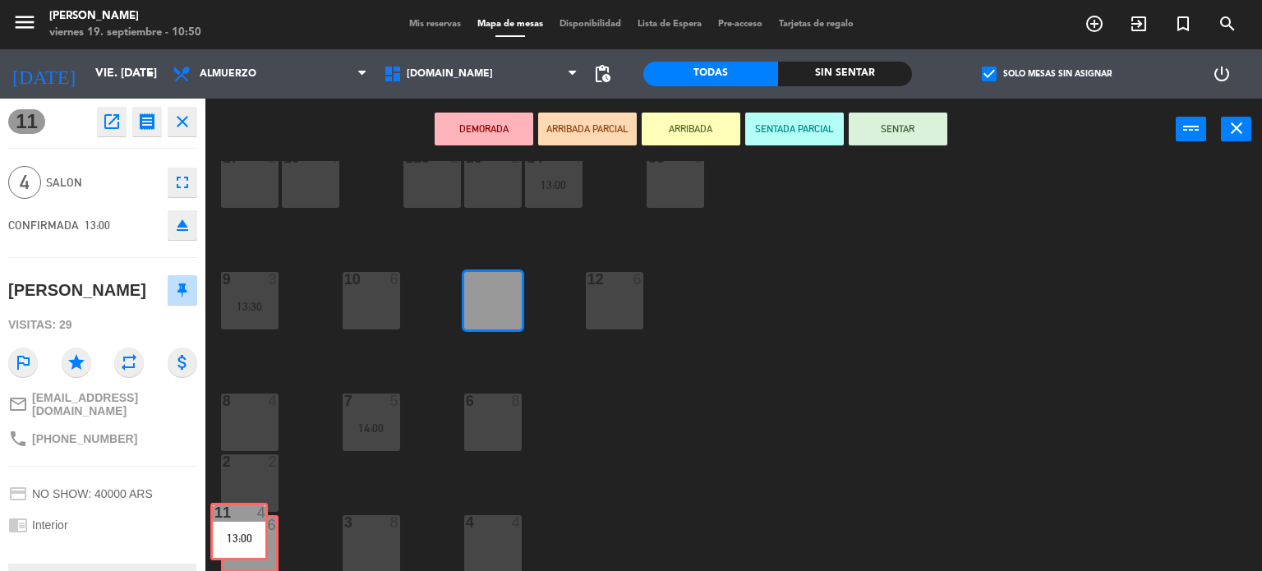
drag, startPoint x: 494, startPoint y: 334, endPoint x: 256, endPoint y: 516, distance: 298.8
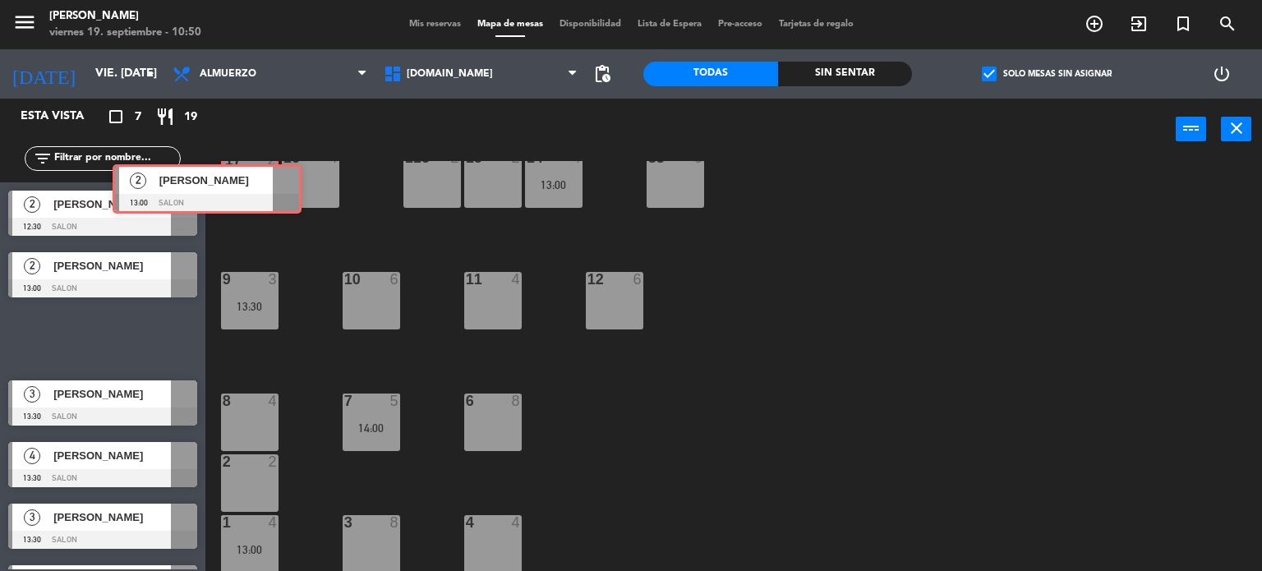
drag, startPoint x: 157, startPoint y: 343, endPoint x: 260, endPoint y: 191, distance: 182.7
click at [260, 191] on div "Esta vista crop_square 7 restaurant 19 filter_list 2 [PERSON_NAME] 12:30 SALON …" at bounding box center [631, 335] width 1262 height 473
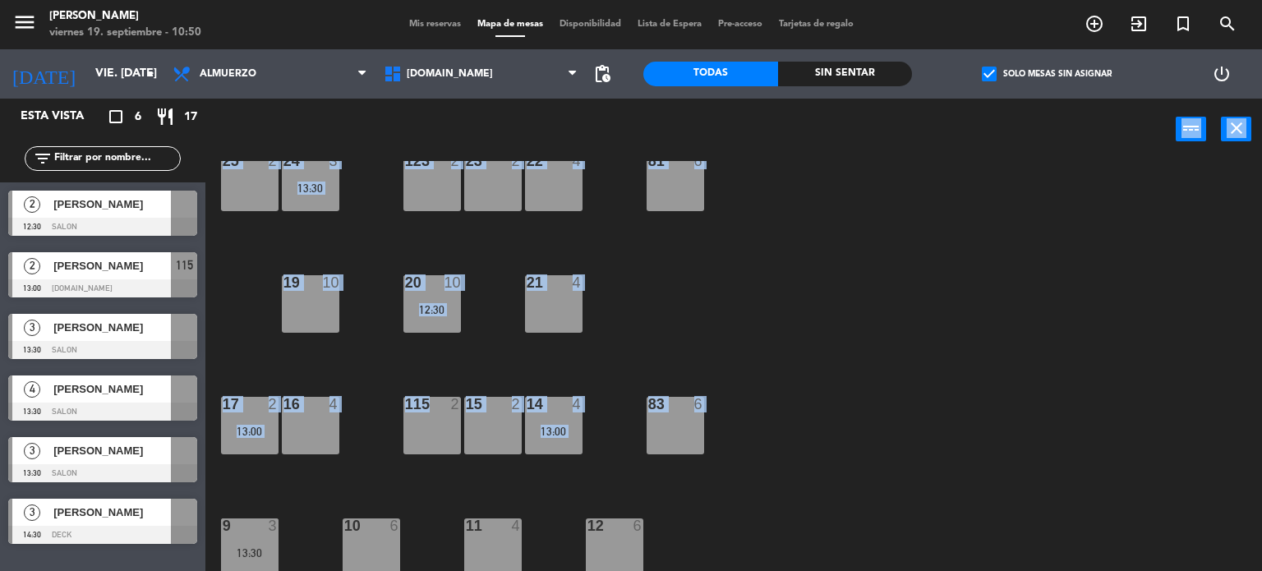
scroll to position [177, 0]
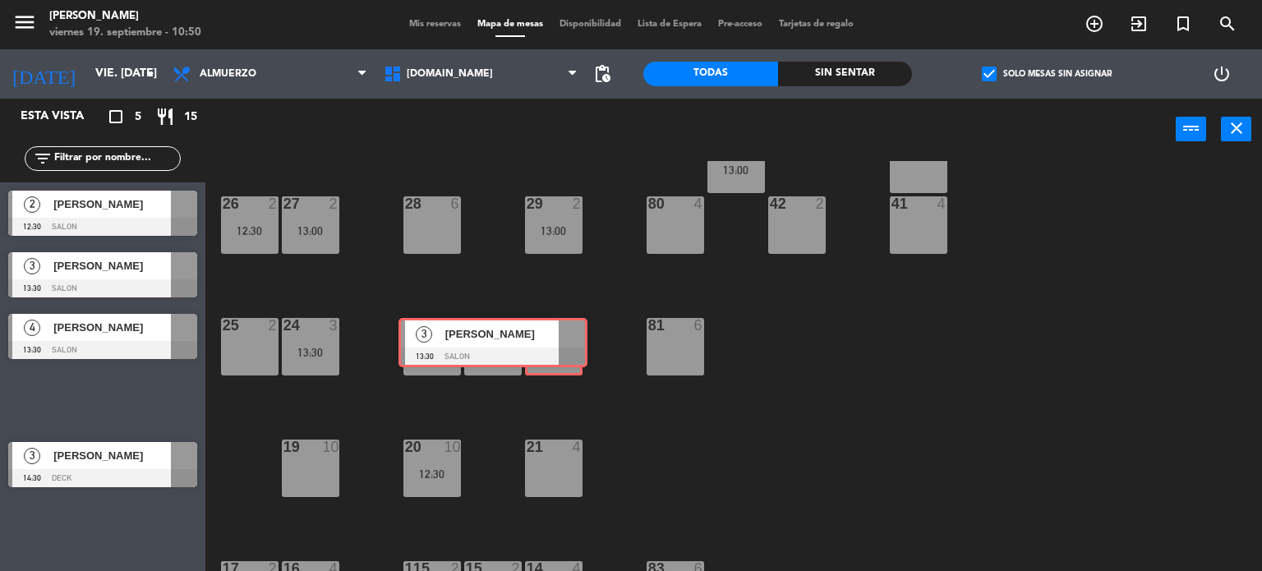
drag, startPoint x: 219, startPoint y: 392, endPoint x: 556, endPoint y: 336, distance: 341.4
click at [556, 341] on div "Esta vista crop_square 5 restaurant 15 filter_list 2 [PERSON_NAME] 12:30 SALON …" at bounding box center [631, 335] width 1262 height 473
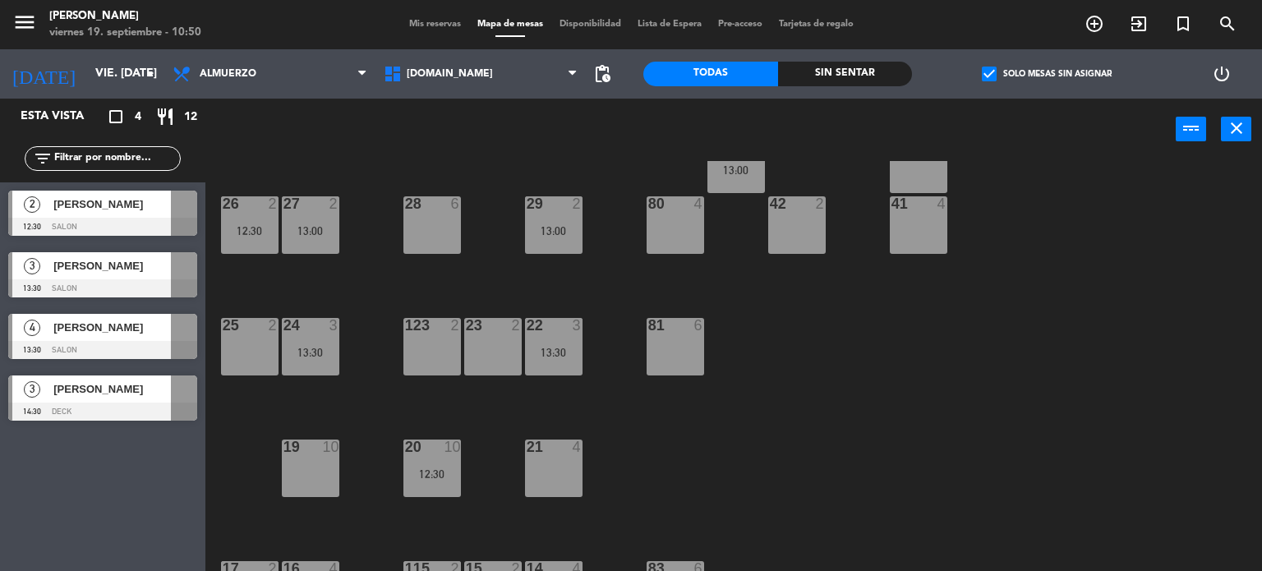
scroll to position [0, 0]
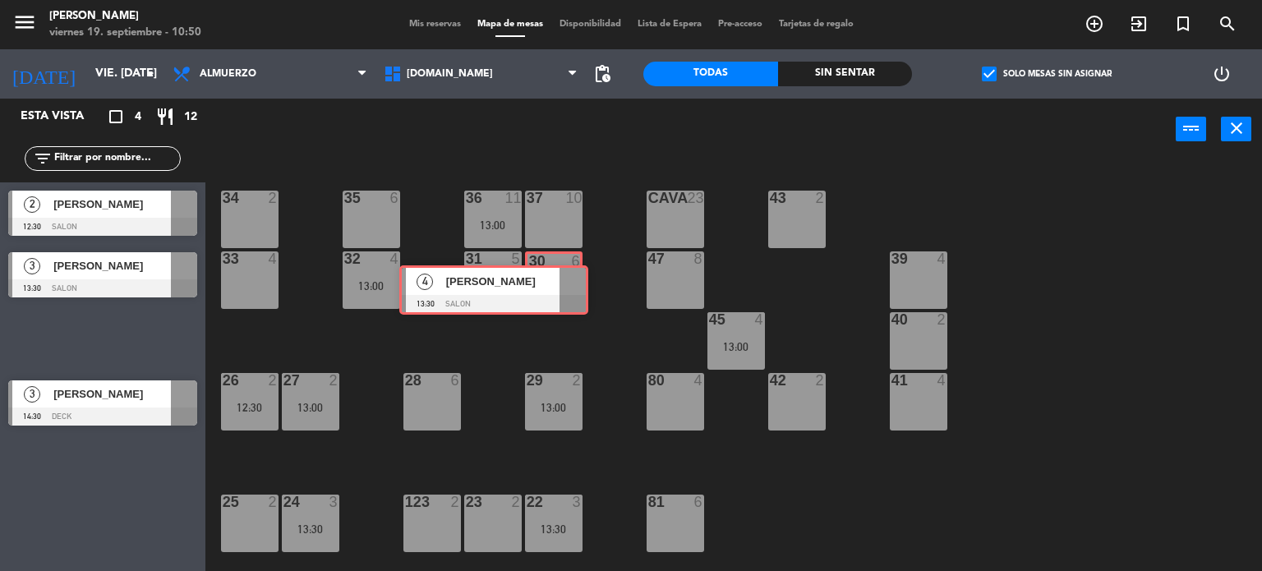
drag, startPoint x: 184, startPoint y: 332, endPoint x: 572, endPoint y: 283, distance: 390.7
click at [572, 283] on div "Esta vista crop_square 4 restaurant 12 filter_list 2 [PERSON_NAME] 12:30 SALON …" at bounding box center [631, 335] width 1262 height 473
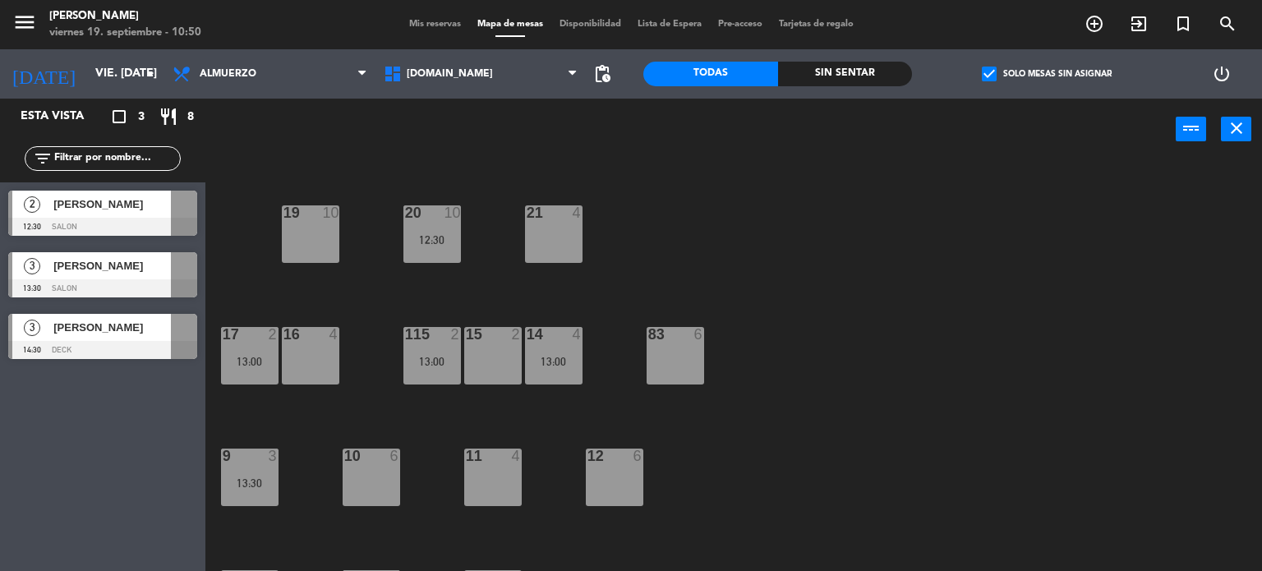
scroll to position [587, 0]
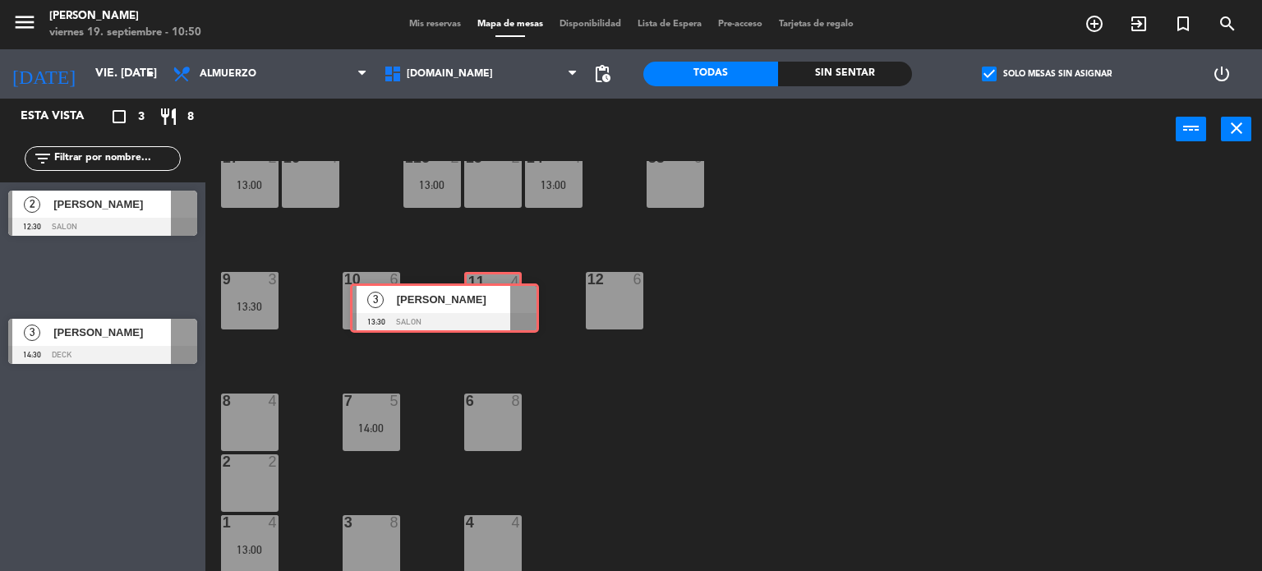
drag, startPoint x: 498, startPoint y: 409, endPoint x: 493, endPoint y: 287, distance: 121.7
click at [493, 287] on div "Esta vista crop_square 3 restaurant 8 filter_list 2 [PERSON_NAME] 12:30 SALON 3…" at bounding box center [631, 335] width 1262 height 473
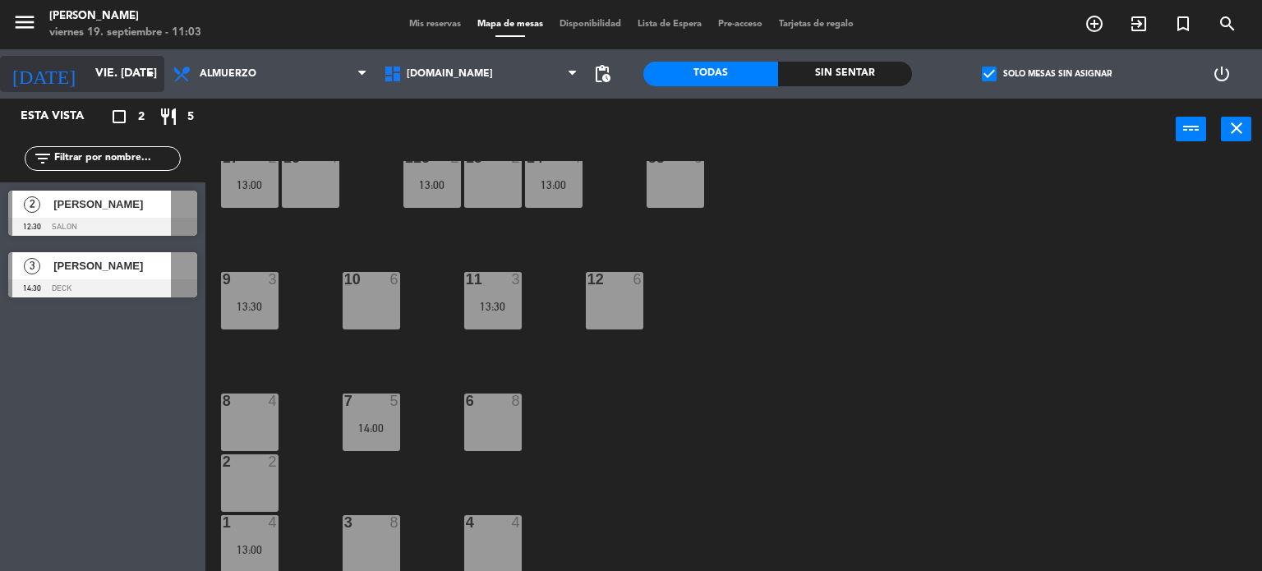
click at [115, 68] on input "vie. [DATE]" at bounding box center [165, 74] width 156 height 30
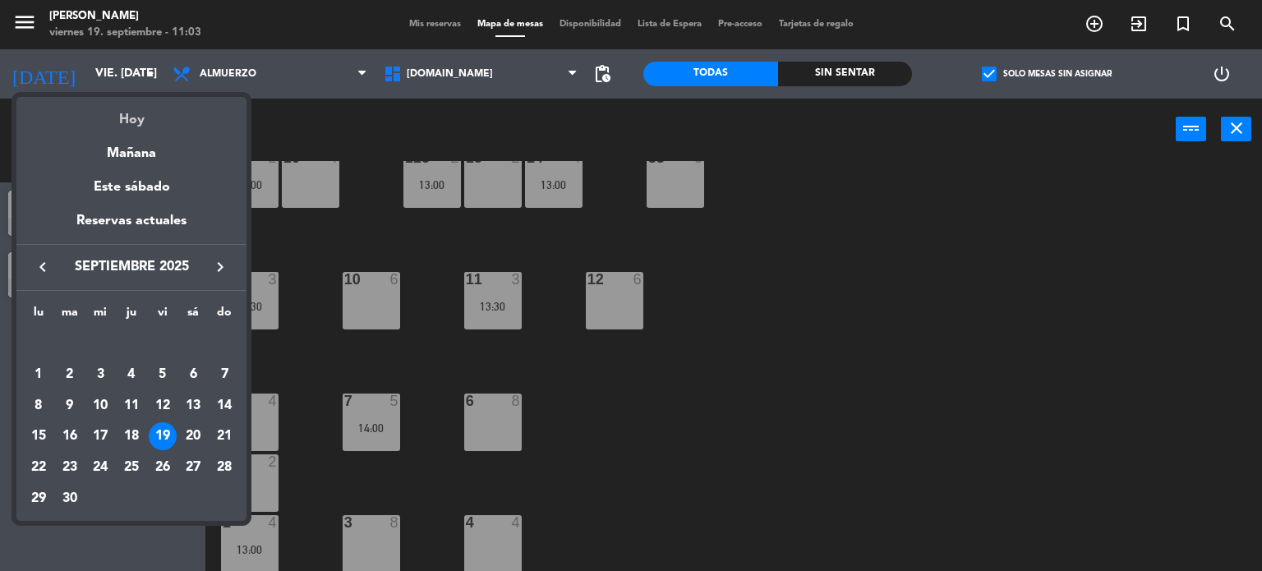
click at [131, 121] on div "Hoy" at bounding box center [131, 114] width 230 height 34
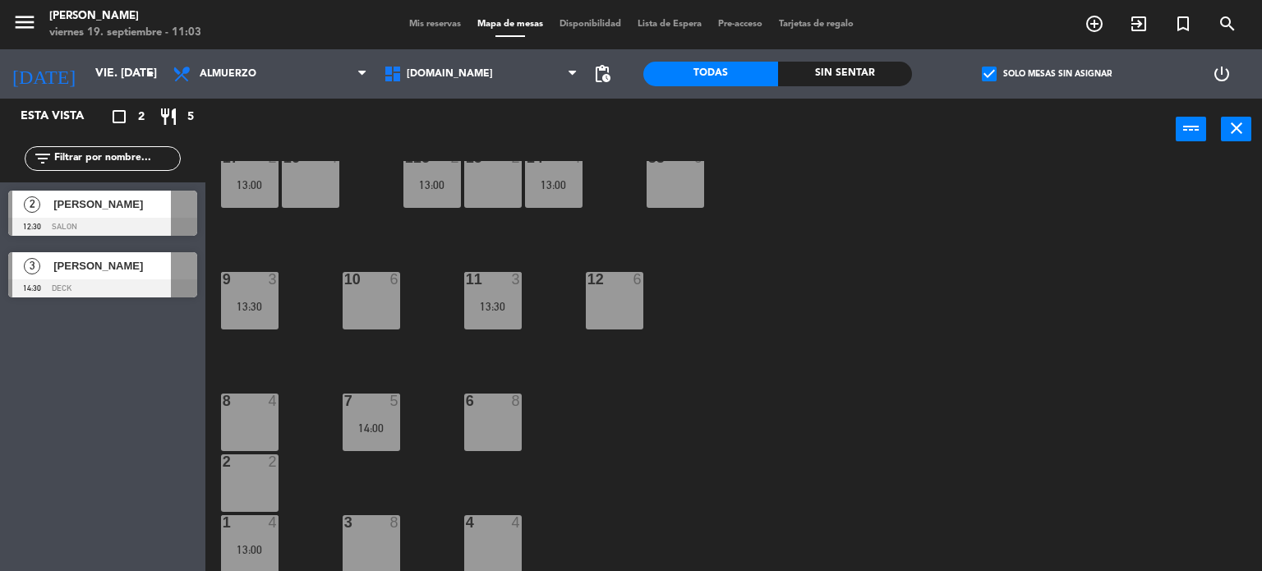
click at [1022, 71] on label "check_box Solo mesas sin asignar" at bounding box center [1047, 74] width 130 height 15
click at [1046, 74] on input "check_box Solo mesas sin asignar" at bounding box center [1046, 74] width 0 height 0
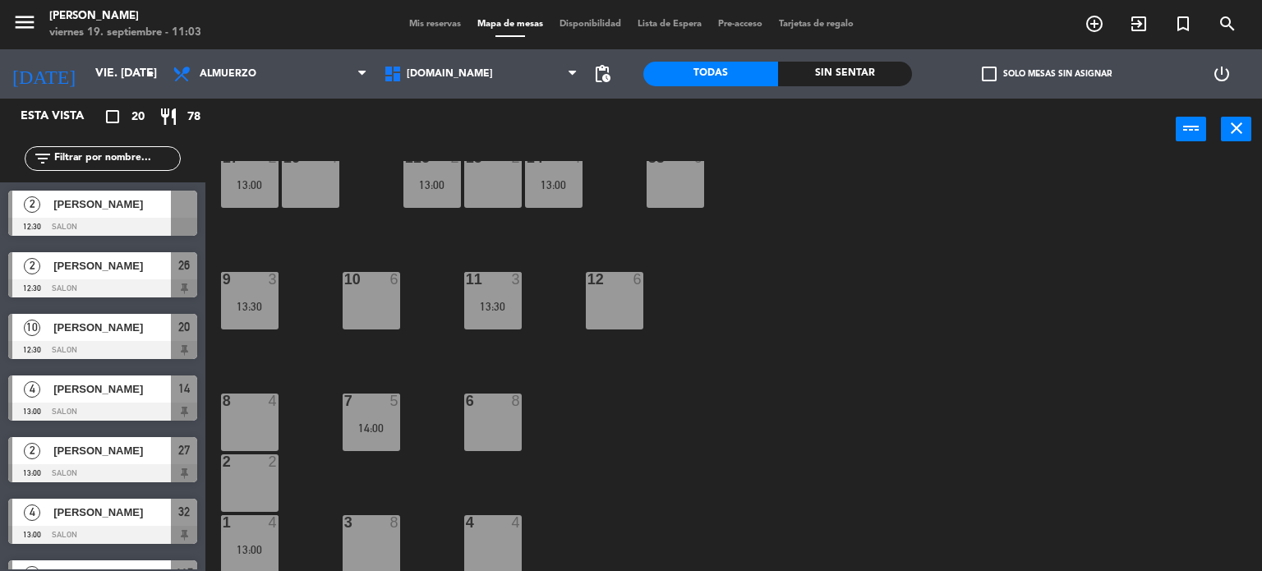
click at [117, 149] on input "text" at bounding box center [116, 158] width 127 height 18
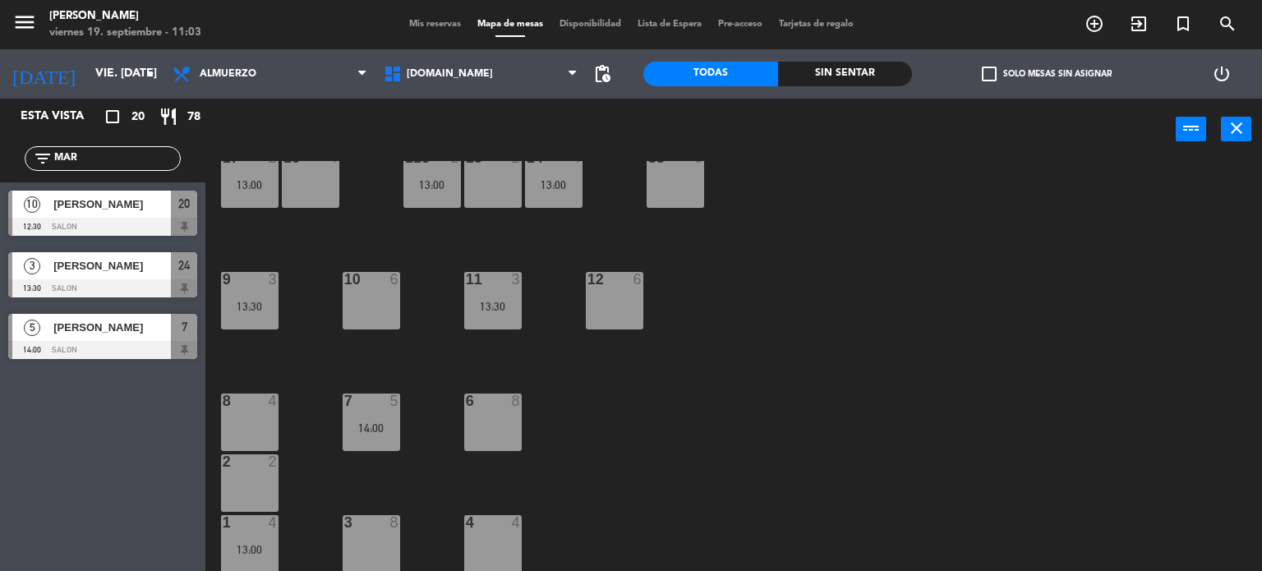
type input "MAR"
click at [117, 487] on div "Esta vista crop_square 20 restaurant 78 filter_list [DATE] [PERSON_NAME] 12:30 …" at bounding box center [102, 335] width 205 height 472
click at [105, 205] on span "[PERSON_NAME]" at bounding box center [111, 203] width 117 height 17
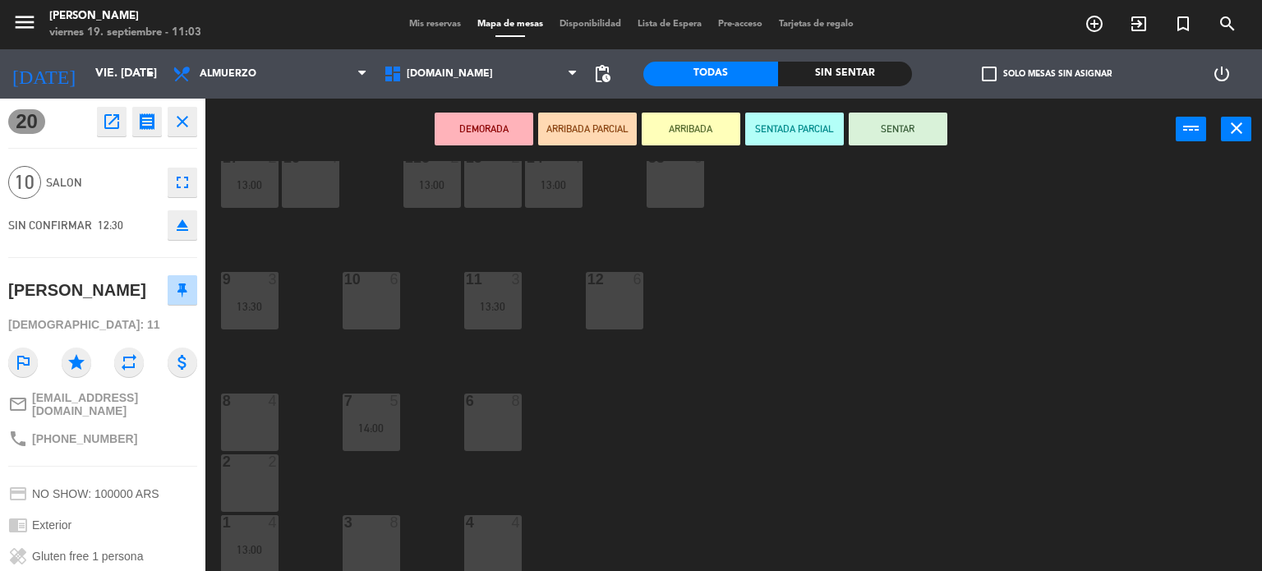
click at [409, 21] on span "Mis reservas" at bounding box center [435, 24] width 68 height 9
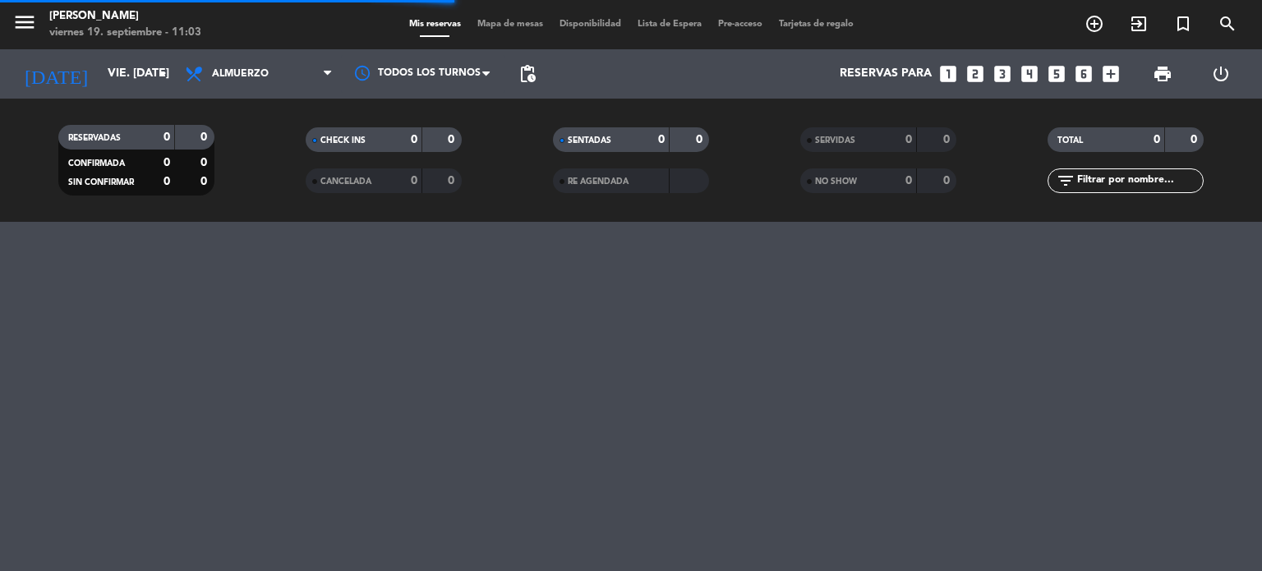
click at [1113, 185] on input "text" at bounding box center [1138, 181] width 127 height 18
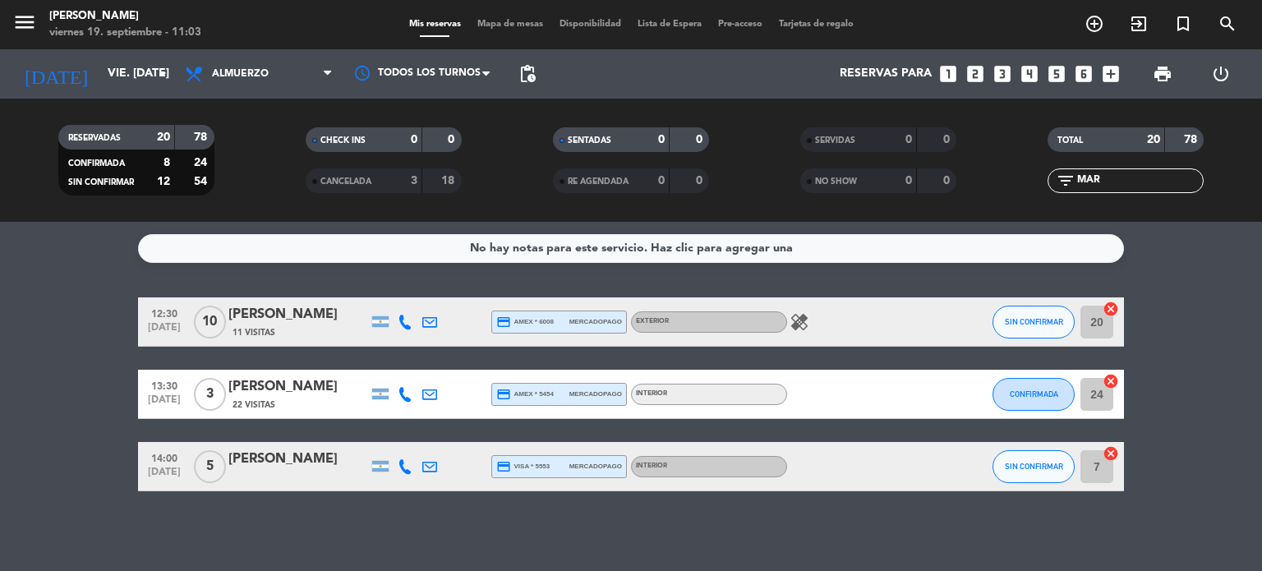
type input "MAR"
click at [295, 314] on div "[PERSON_NAME]" at bounding box center [298, 314] width 140 height 21
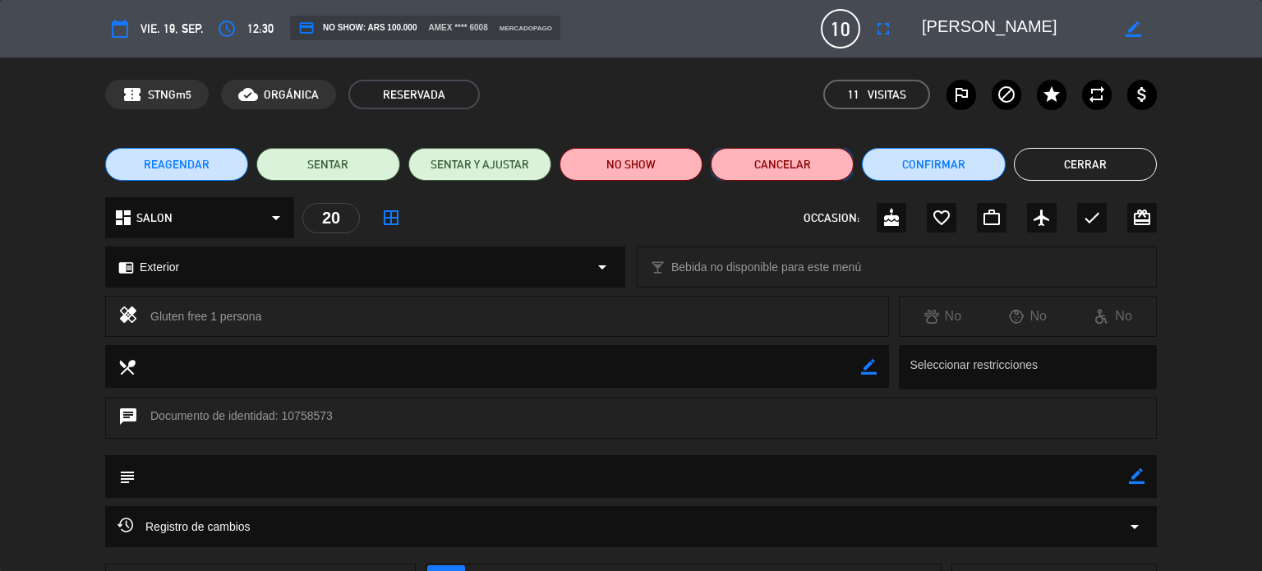
click at [789, 163] on button "Cancelar" at bounding box center [782, 164] width 143 height 33
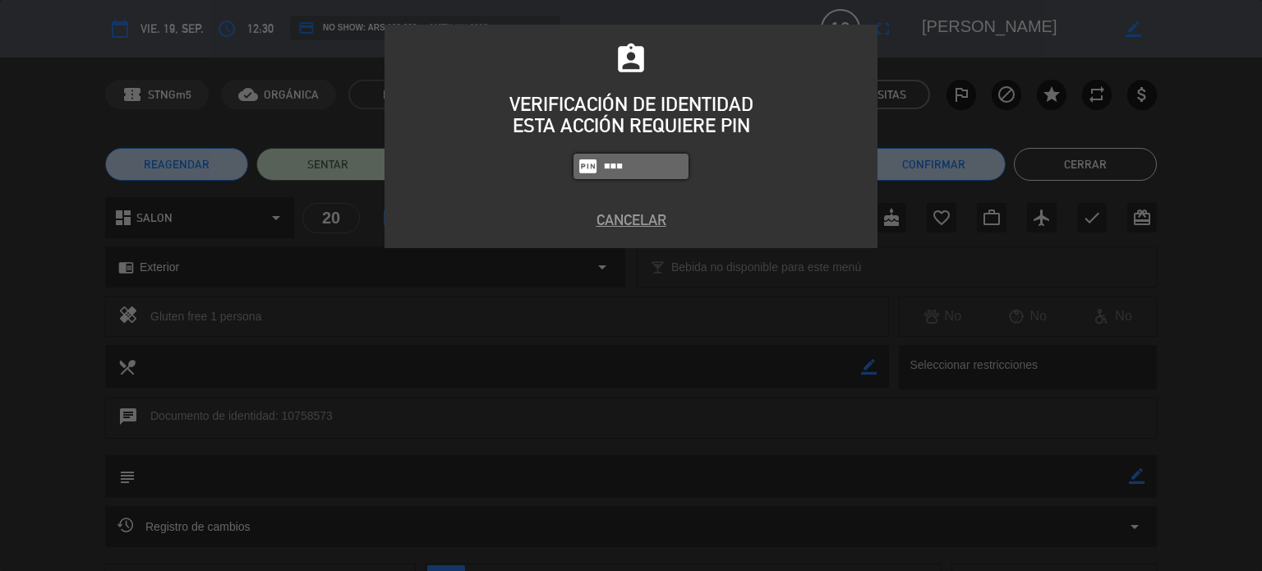
type input "2104"
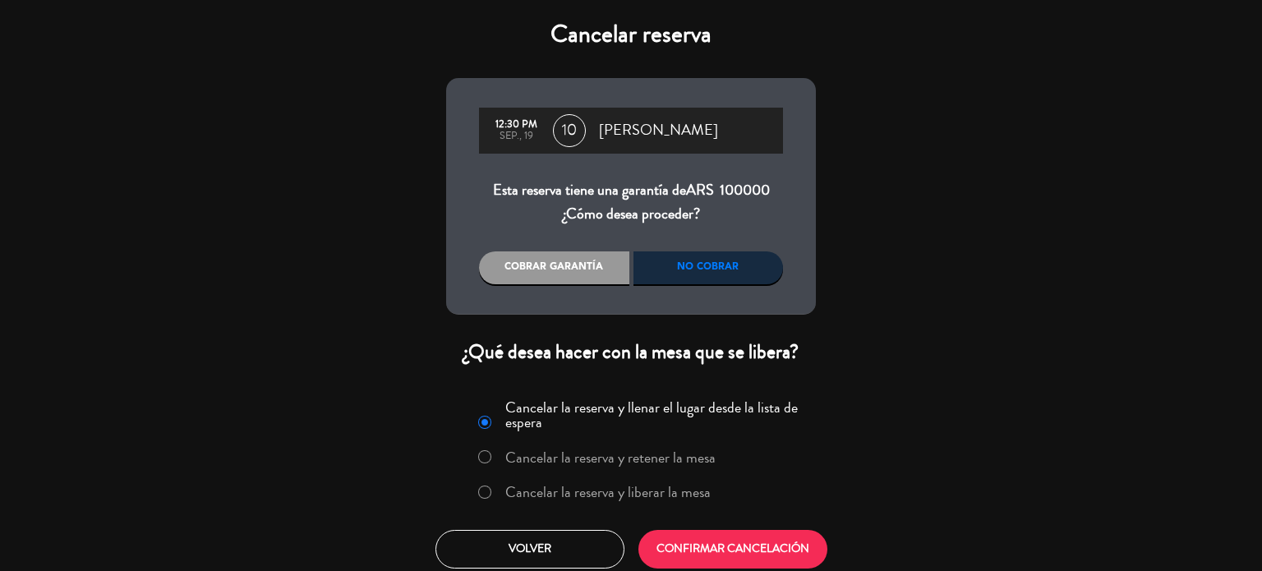
click at [562, 485] on label "Cancelar la reserva y liberar la mesa" at bounding box center [607, 492] width 205 height 15
click at [693, 548] on button "CONFIRMAR CANCELACIÓN" at bounding box center [732, 549] width 189 height 39
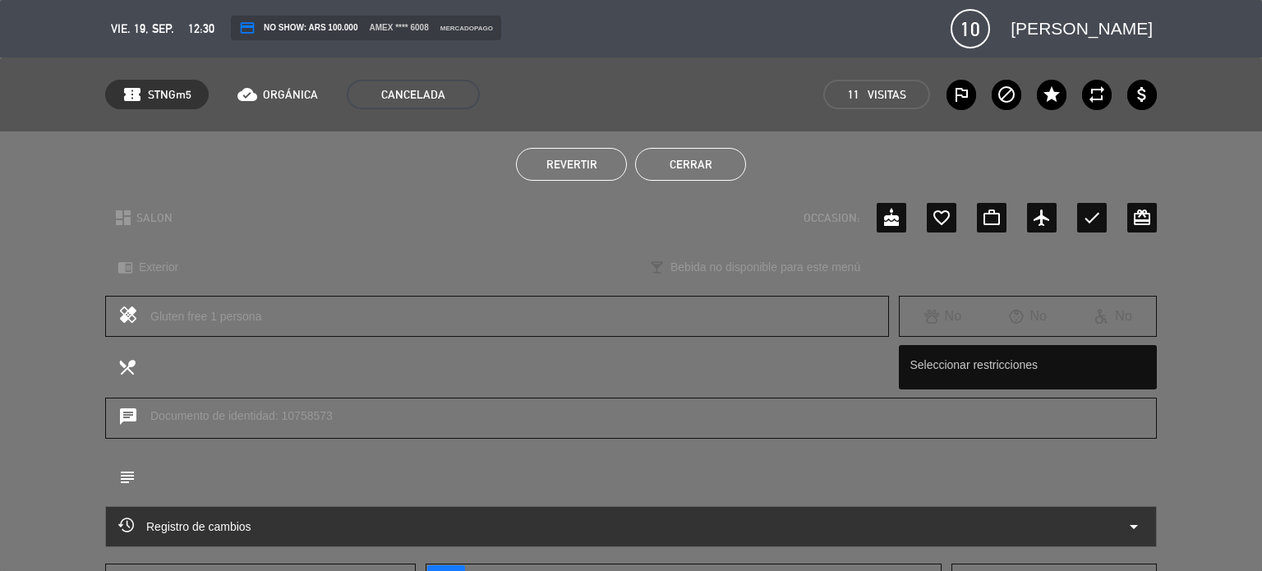
click at [677, 162] on button "Cerrar" at bounding box center [690, 164] width 111 height 33
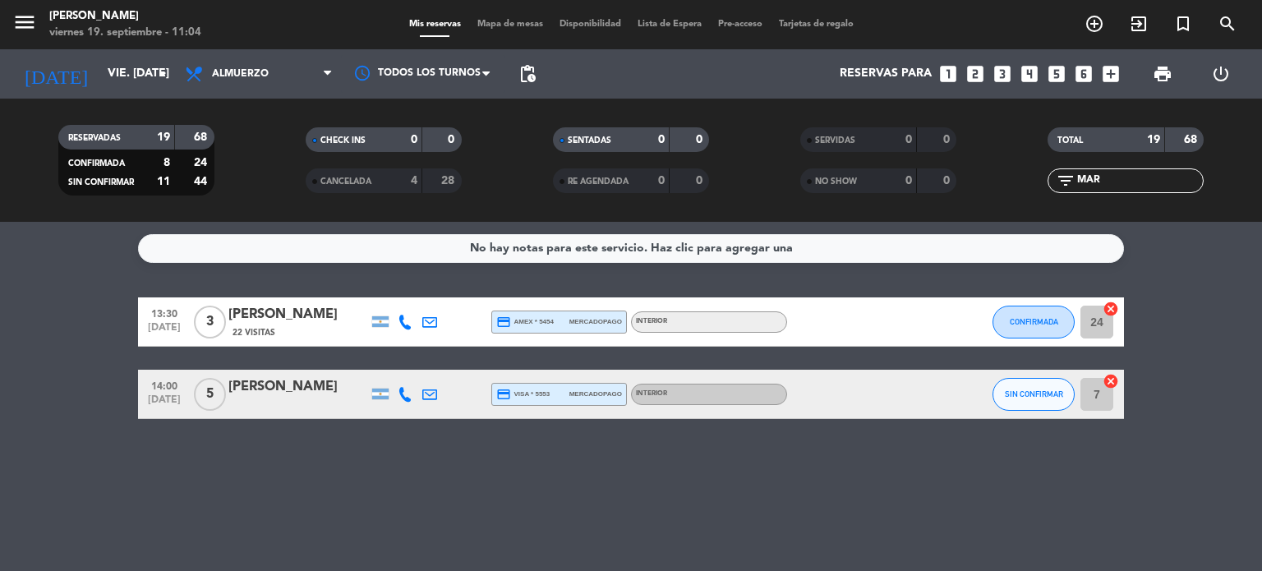
click at [1192, 344] on bookings-row "13:30 [DATE] 3 [PERSON_NAME] 22 Visitas credit_card amex * 5454 mercadopago Int…" at bounding box center [631, 358] width 1262 height 122
click at [162, 61] on input "vie. [DATE]" at bounding box center [177, 74] width 156 height 30
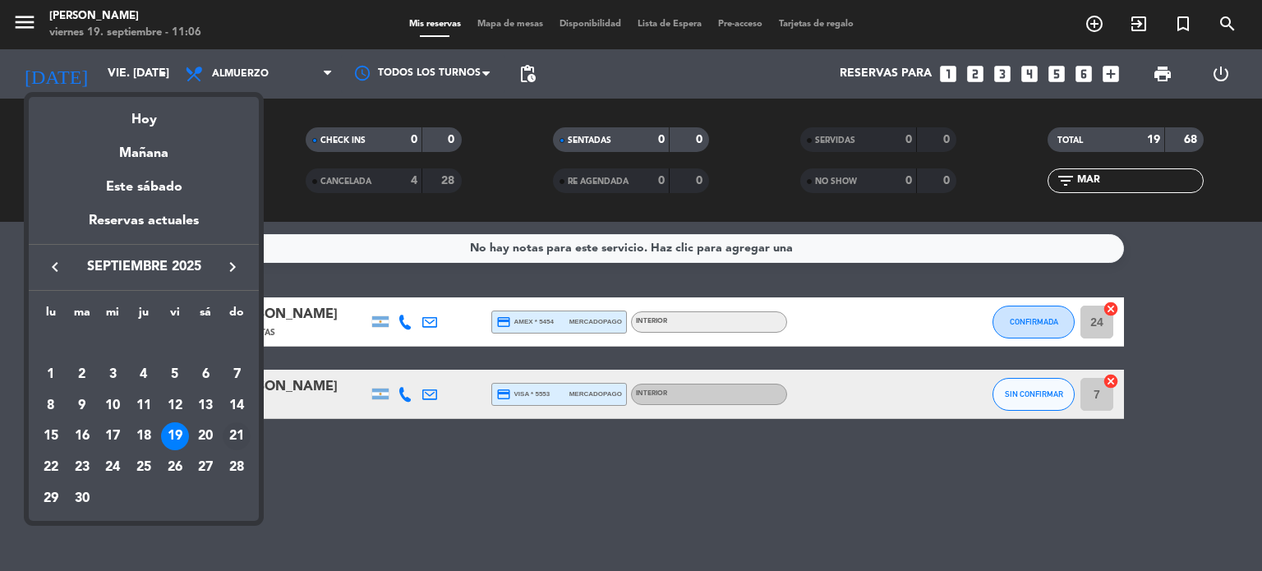
click at [240, 430] on div "21" at bounding box center [237, 436] width 28 height 28
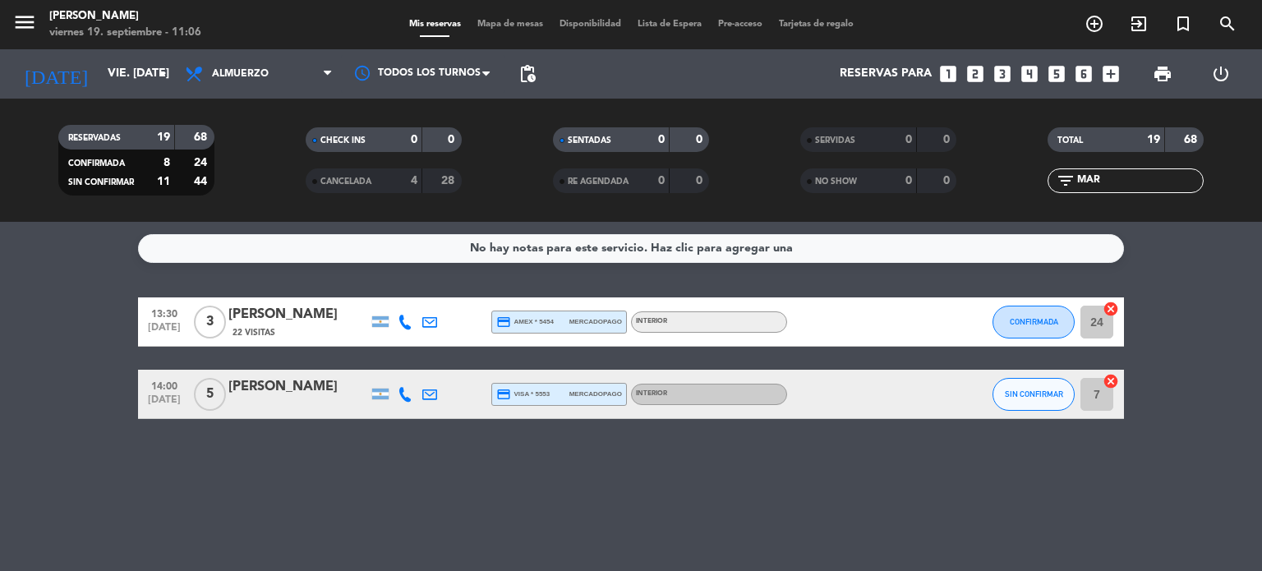
type input "[DATE]"
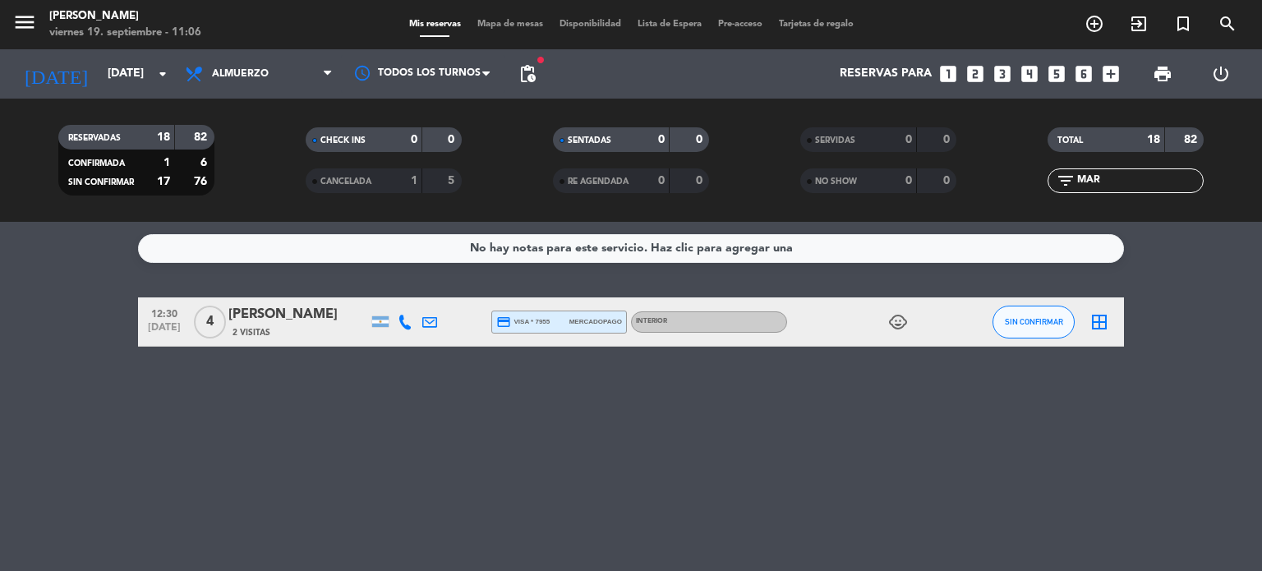
click at [1131, 178] on input "MAR" at bounding box center [1138, 181] width 127 height 18
type input "M"
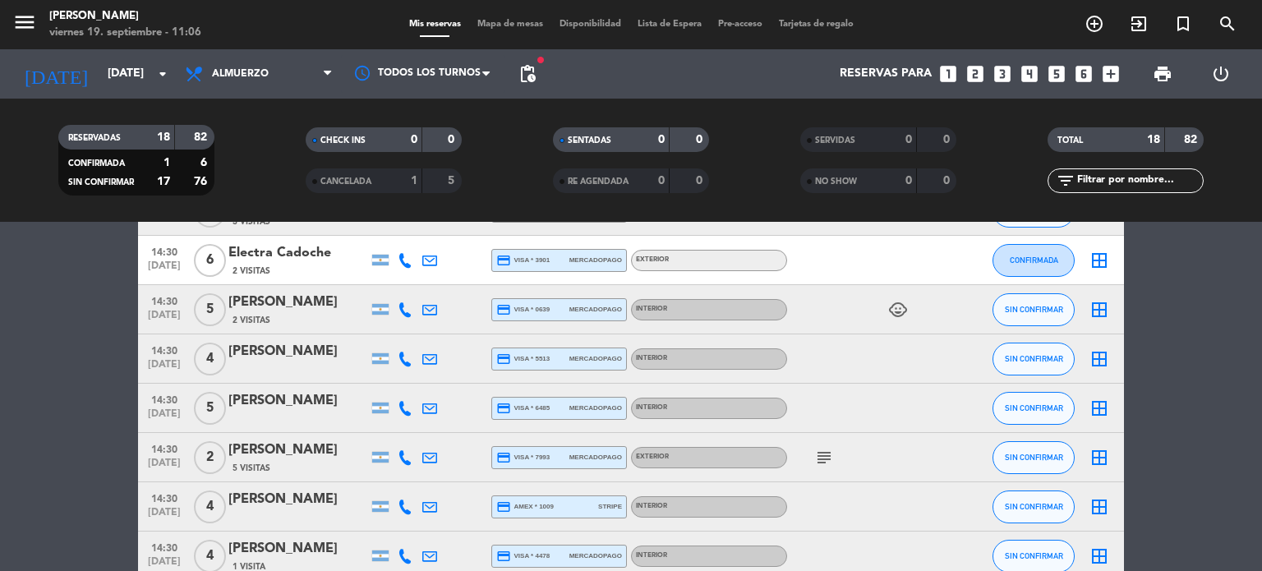
scroll to position [541, 0]
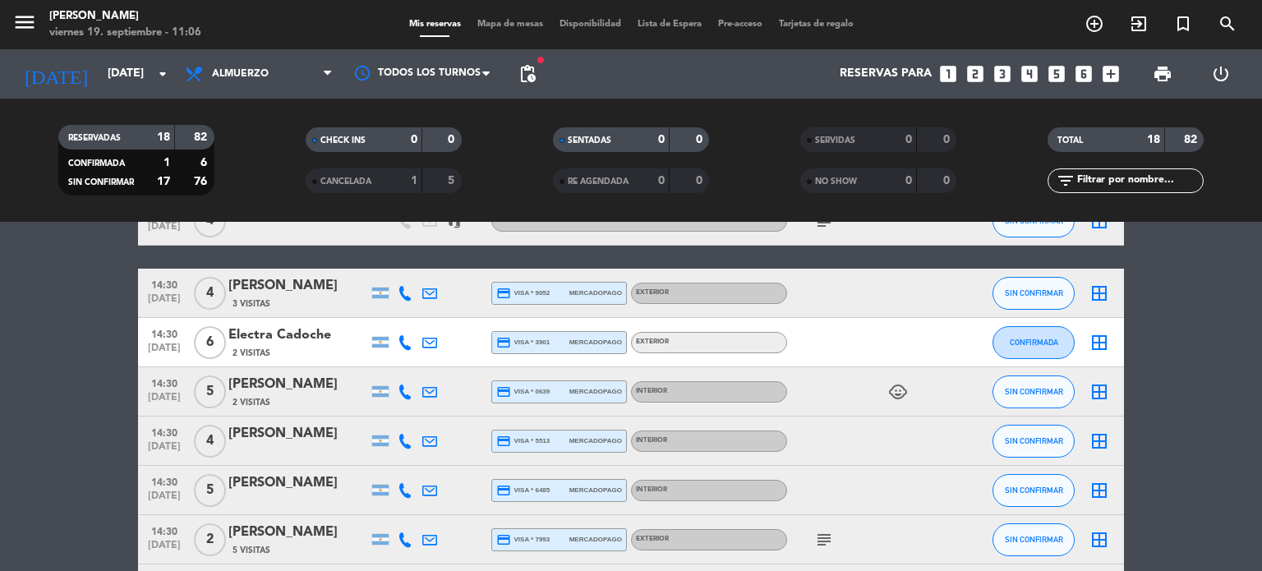
click at [208, 338] on span "6" at bounding box center [210, 342] width 32 height 33
click at [80, 336] on bookings-row "12:30 [DATE] 5 Agustina Compte 3 Visitas credit_card visa * 8224 mercadopago In…" at bounding box center [631, 245] width 1262 height 979
click at [220, 343] on span "6" at bounding box center [210, 342] width 32 height 33
click at [72, 352] on bookings-row "12:30 [DATE] 5 Agustina Compte 3 Visitas credit_card visa * 8224 mercadopago In…" at bounding box center [631, 245] width 1262 height 979
click at [289, 331] on div "Electra Cadoche" at bounding box center [298, 334] width 140 height 21
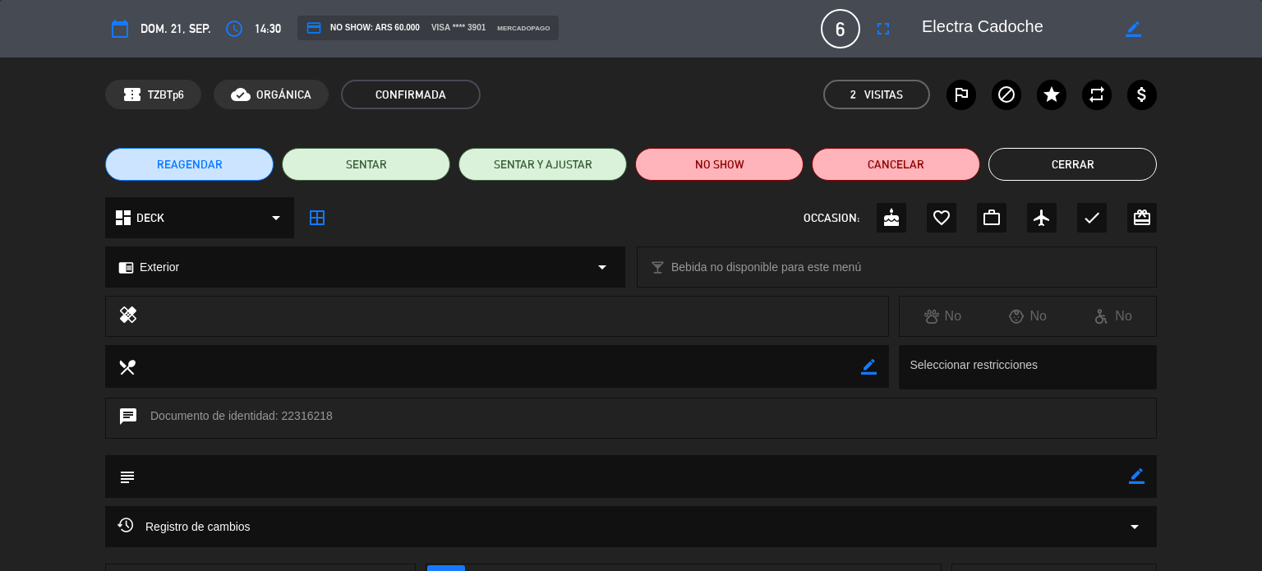
click at [251, 219] on div "dashboard DECK arrow_drop_down" at bounding box center [199, 217] width 189 height 41
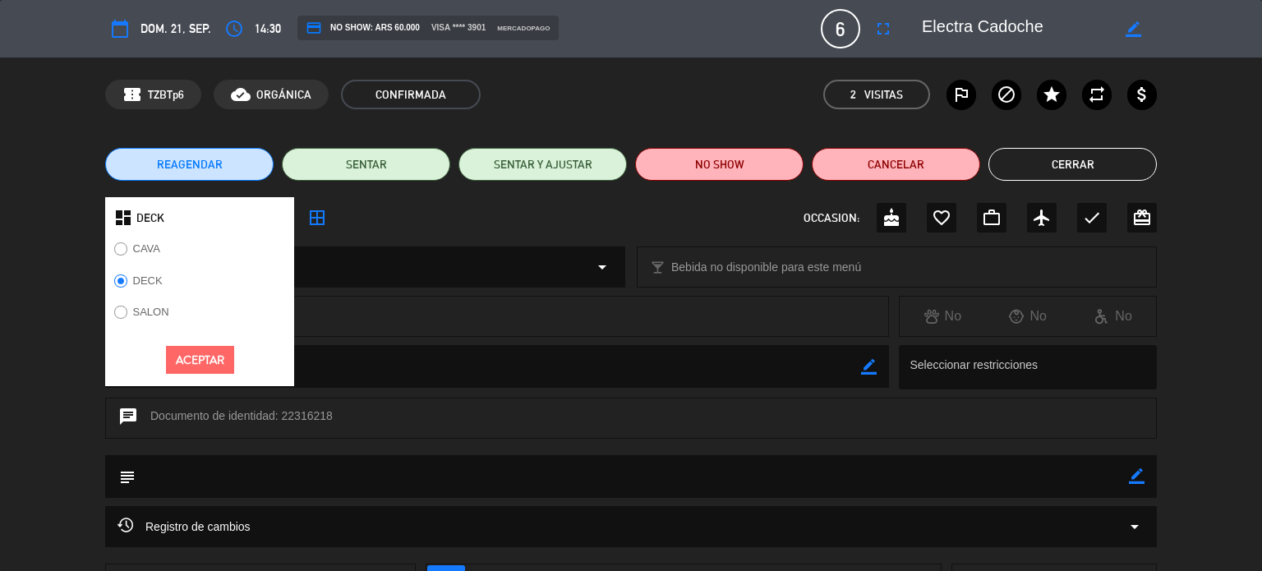
click at [125, 308] on div at bounding box center [120, 313] width 13 height 14
click at [194, 347] on button "Aceptar" at bounding box center [200, 360] width 68 height 29
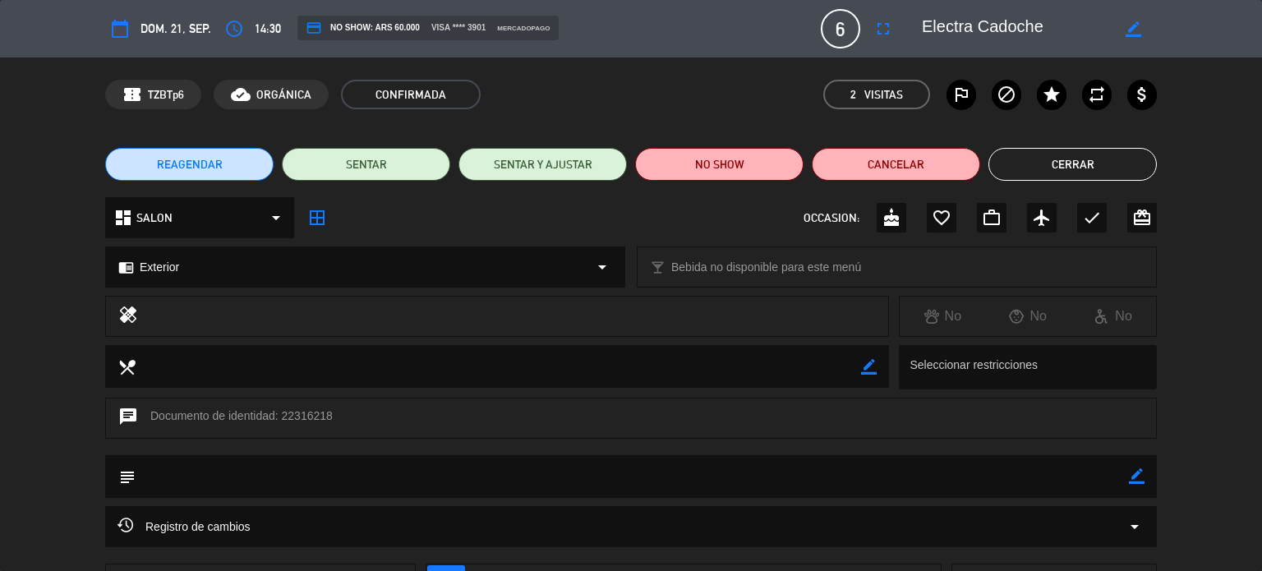
click at [366, 264] on div "chrome_reader_mode Exterior arrow_drop_down" at bounding box center [365, 266] width 518 height 39
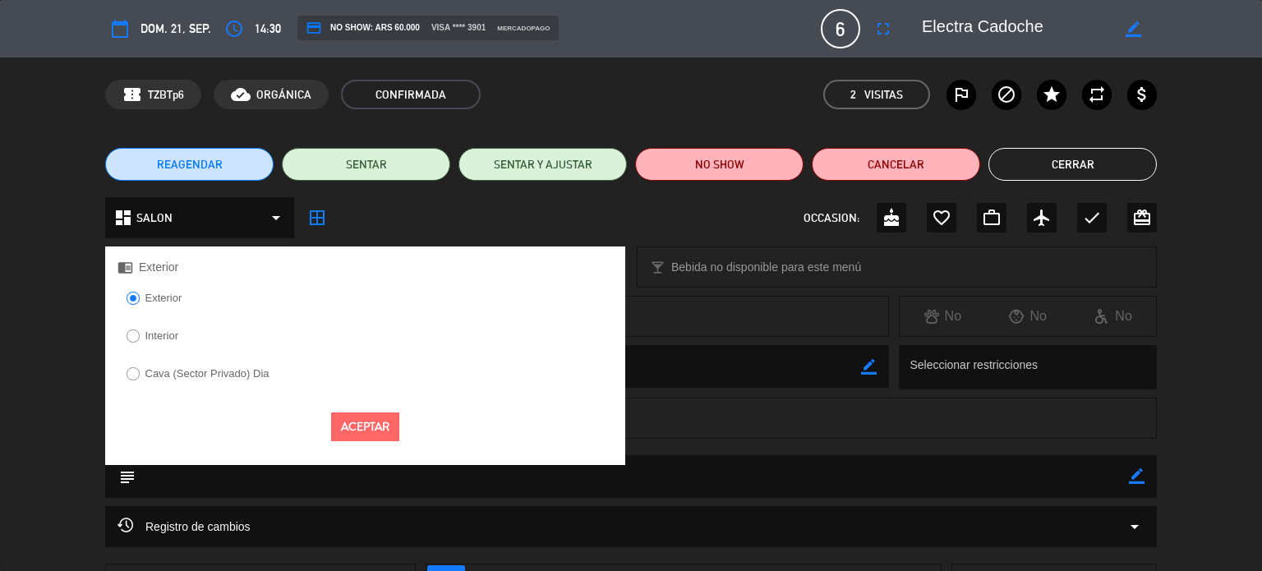
click at [154, 331] on label "Interior" at bounding box center [161, 335] width 33 height 11
click at [371, 413] on button "Aceptar" at bounding box center [365, 426] width 68 height 29
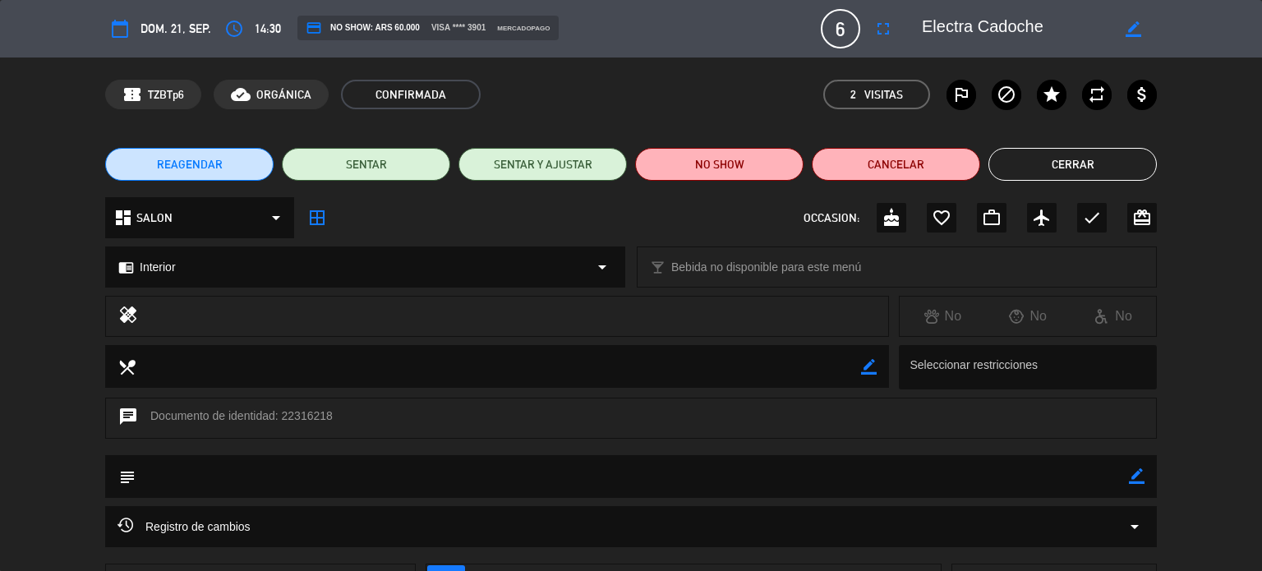
click at [1102, 157] on button "Cerrar" at bounding box center [1072, 164] width 168 height 33
